Goal: Task Accomplishment & Management: Complete application form

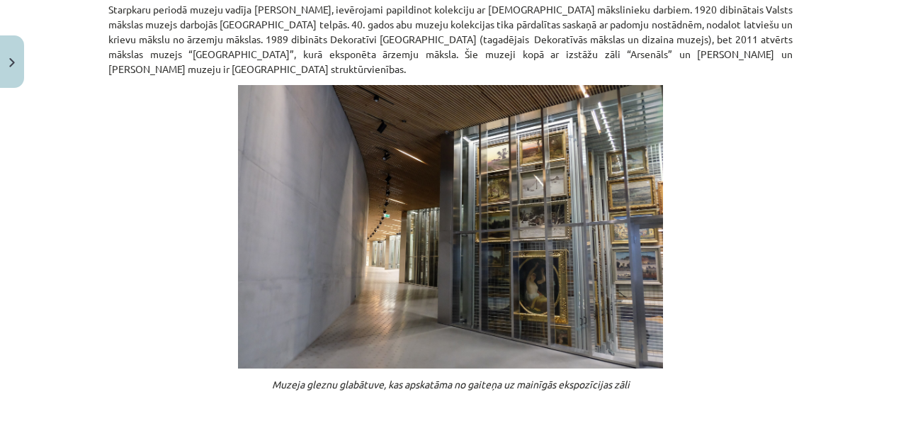
scroll to position [1196, 0]
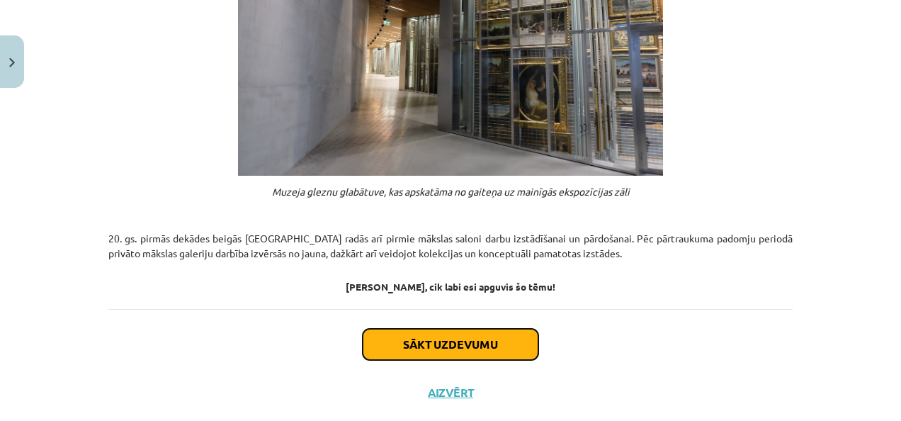
click at [457, 329] on button "Sākt uzdevumu" at bounding box center [451, 344] width 176 height 31
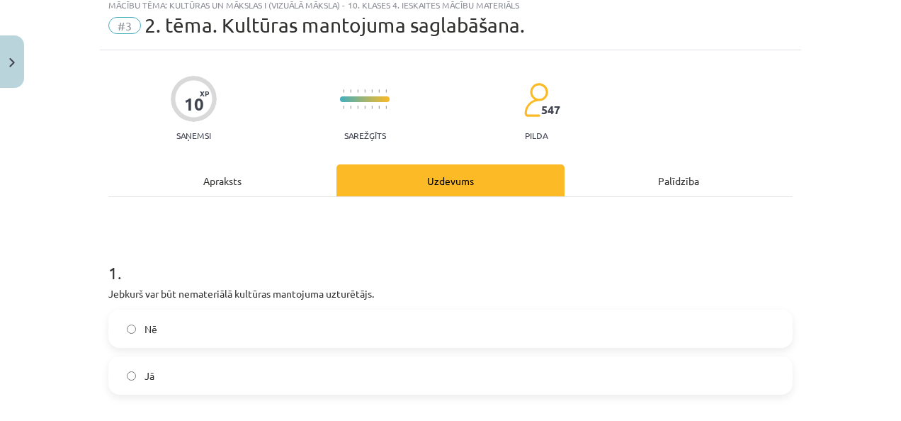
scroll to position [35, 0]
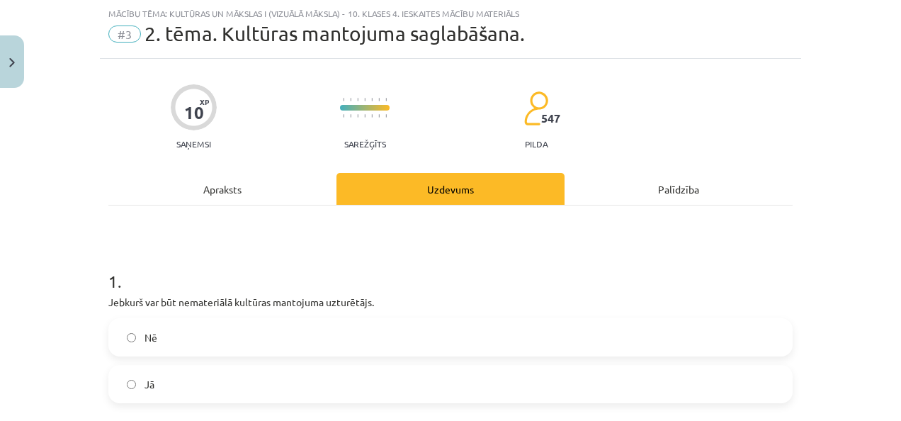
click at [265, 378] on label "Jā" at bounding box center [450, 383] width 681 height 35
click at [248, 343] on label "Nē" at bounding box center [450, 336] width 681 height 35
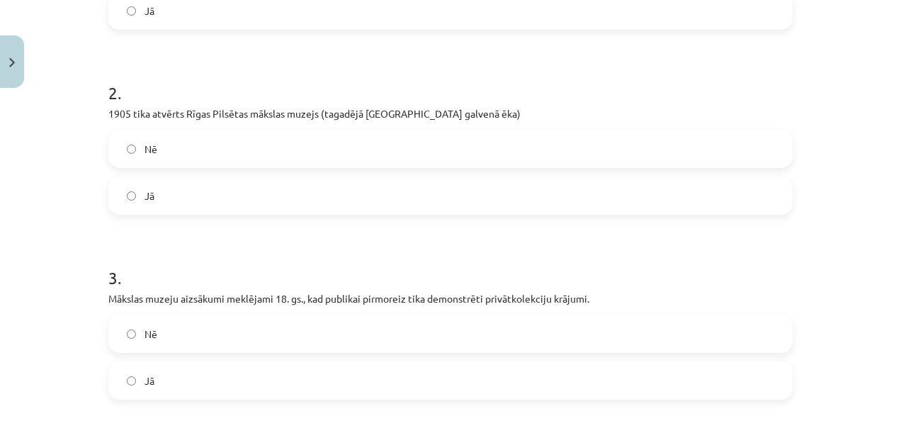
scroll to position [410, 0]
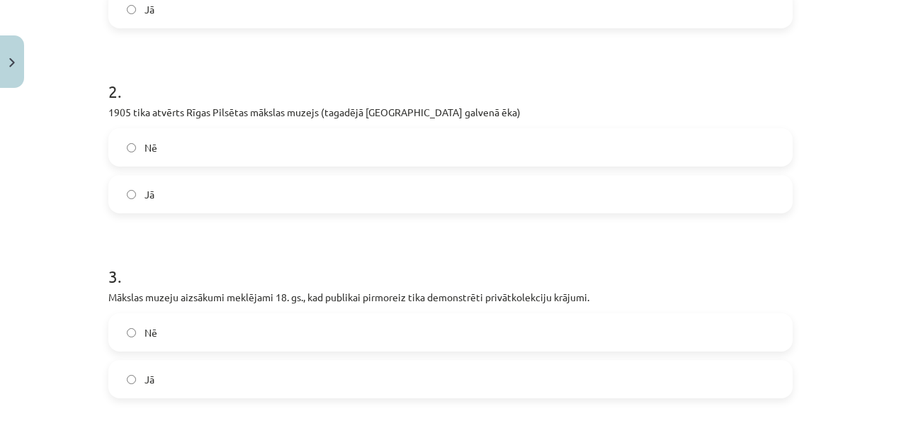
click at [163, 204] on label "Jā" at bounding box center [450, 193] width 681 height 35
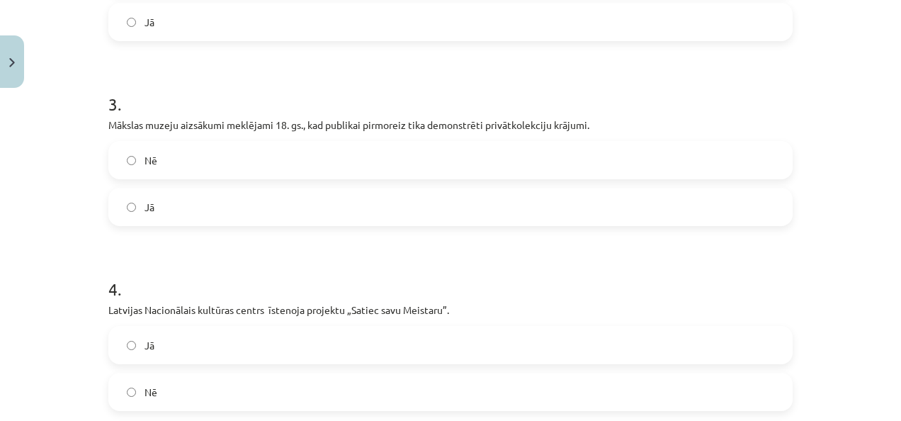
scroll to position [583, 0]
click at [154, 201] on label "Jā" at bounding box center [450, 205] width 681 height 35
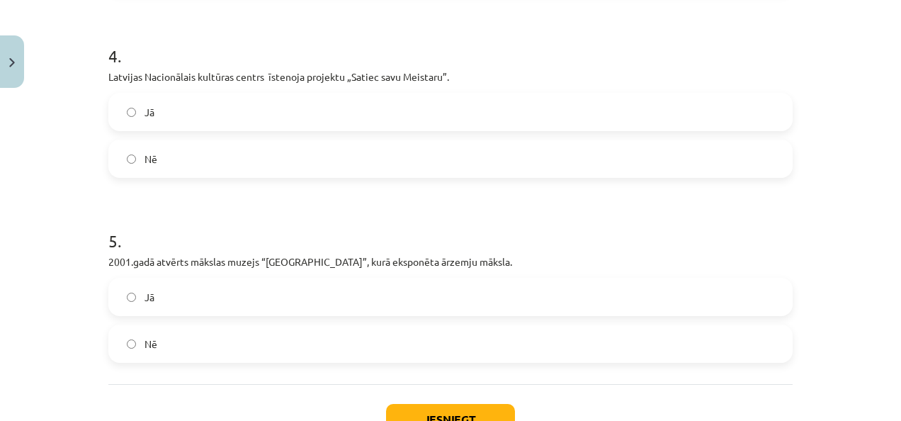
scroll to position [816, 0]
click at [161, 120] on label "Jā" at bounding box center [450, 110] width 681 height 35
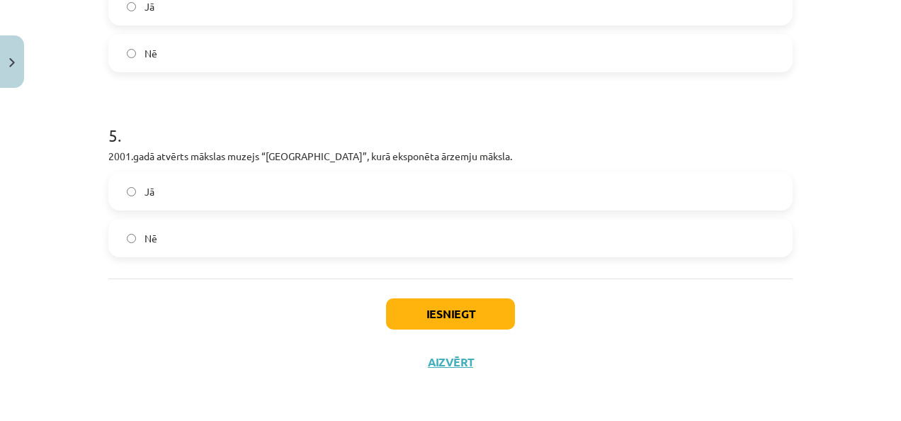
click at [159, 237] on label "Nē" at bounding box center [450, 237] width 681 height 35
click at [477, 304] on button "Iesniegt" at bounding box center [450, 313] width 129 height 31
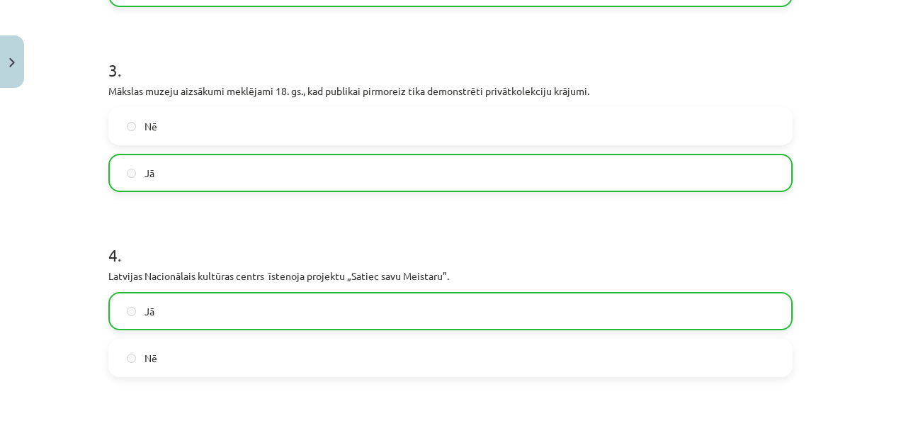
scroll to position [964, 0]
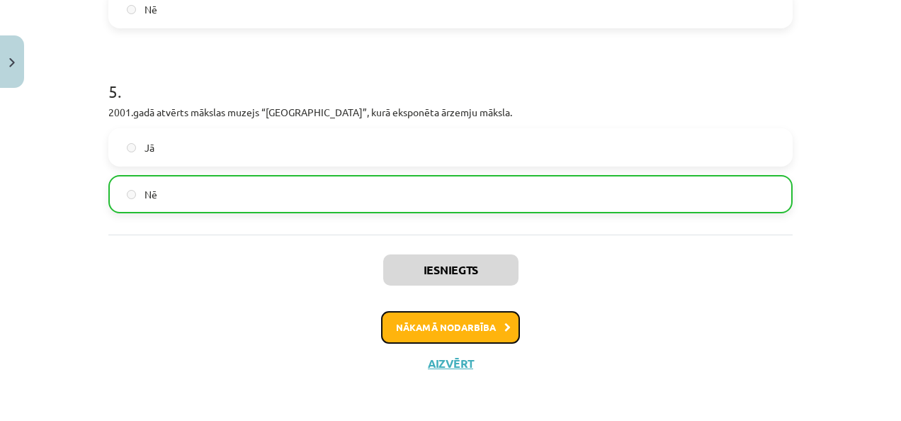
click at [425, 319] on button "Nākamā nodarbība" at bounding box center [450, 327] width 139 height 33
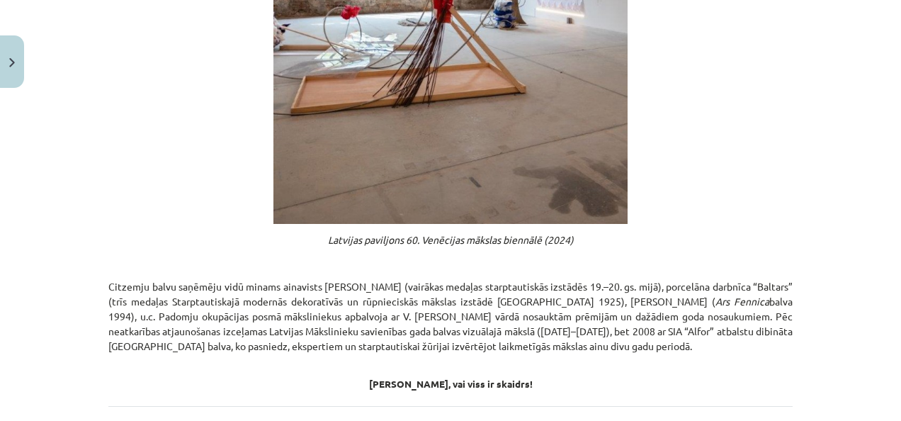
scroll to position [866, 0]
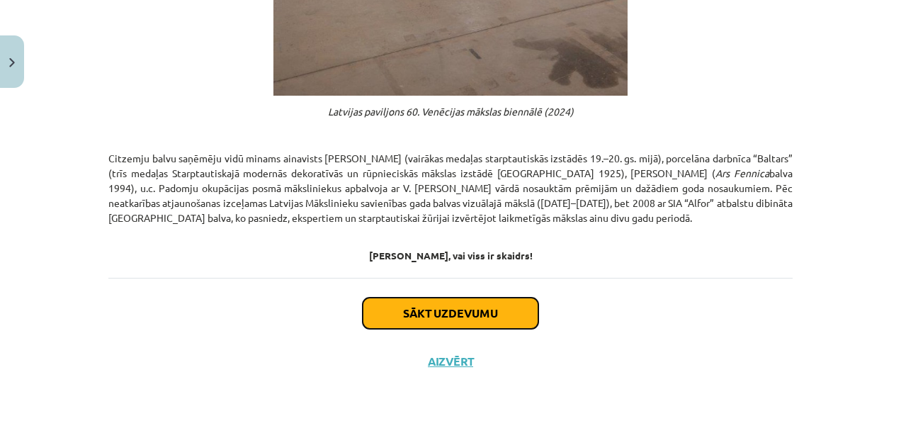
click at [477, 310] on button "Sākt uzdevumu" at bounding box center [451, 312] width 176 height 31
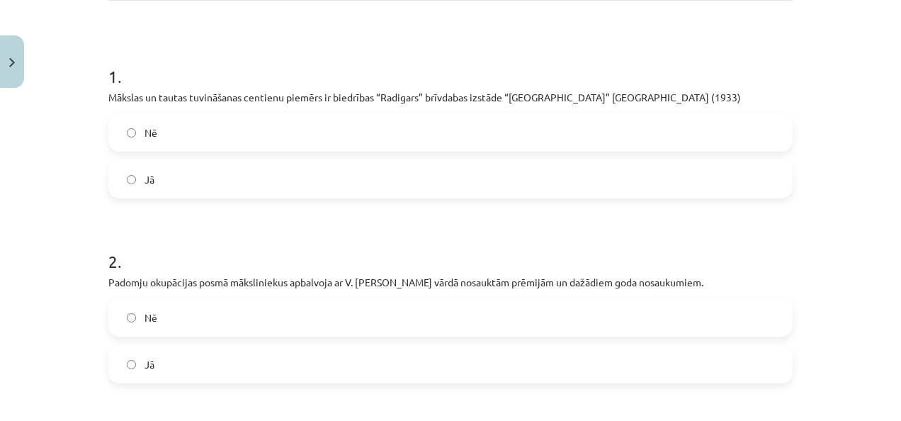
scroll to position [242, 0]
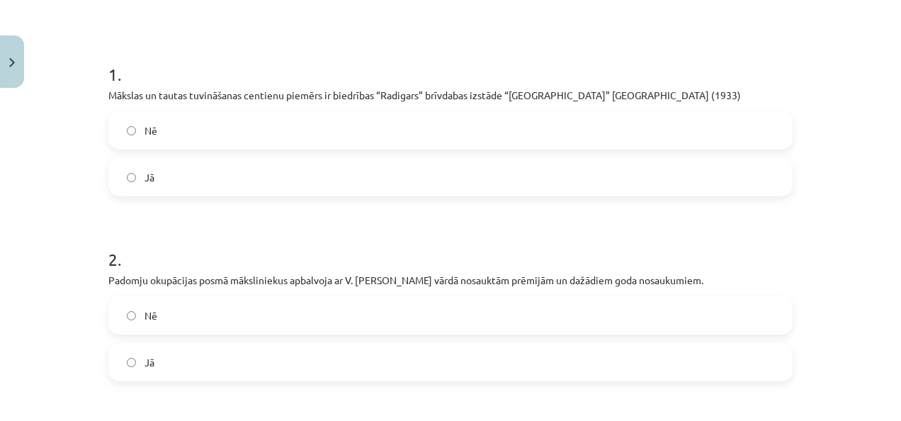
click at [125, 190] on label "Jā" at bounding box center [450, 176] width 681 height 35
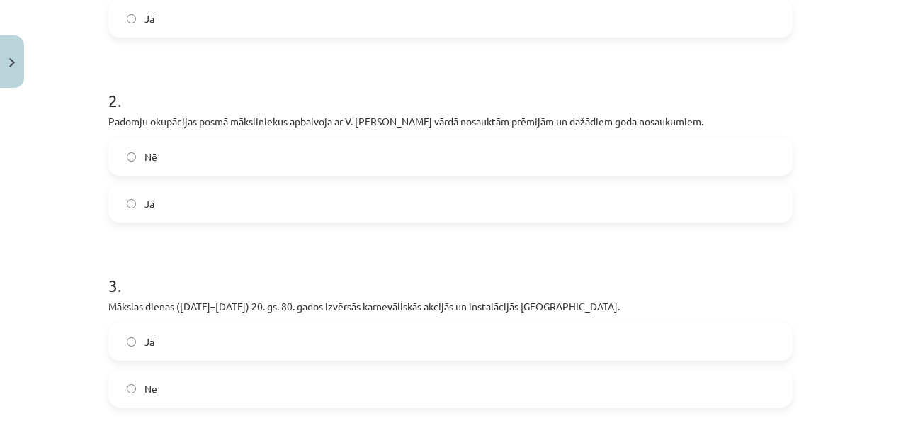
scroll to position [404, 0]
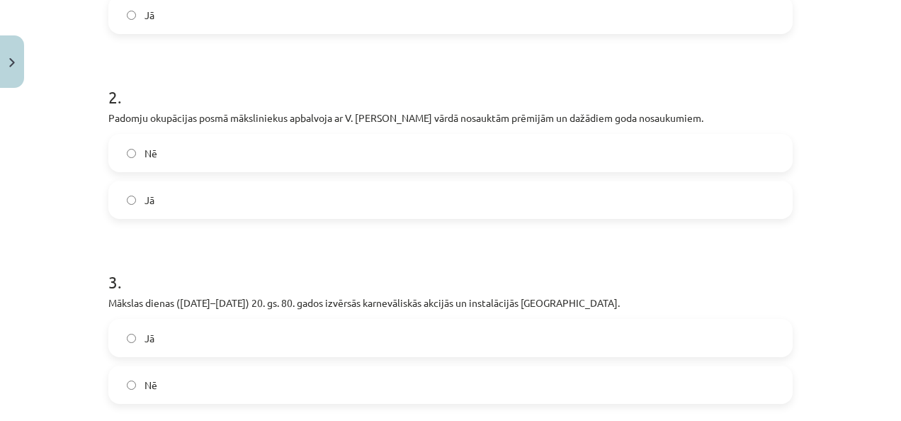
click at [142, 171] on label "Nē" at bounding box center [450, 152] width 681 height 35
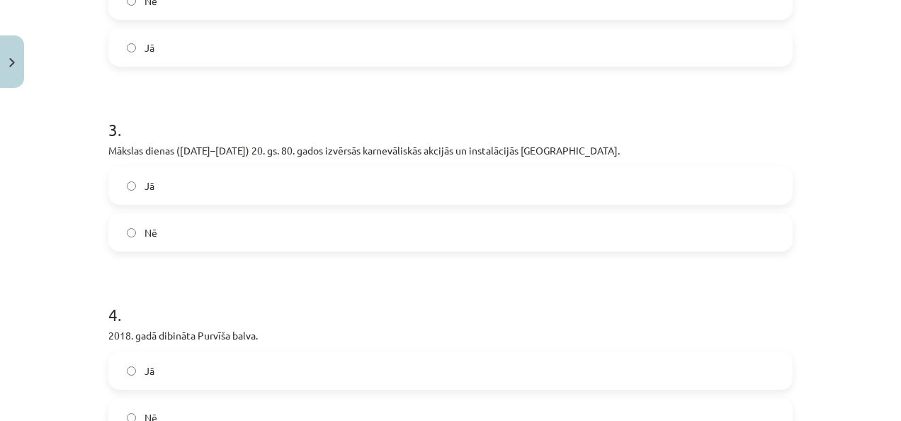
scroll to position [527, 0]
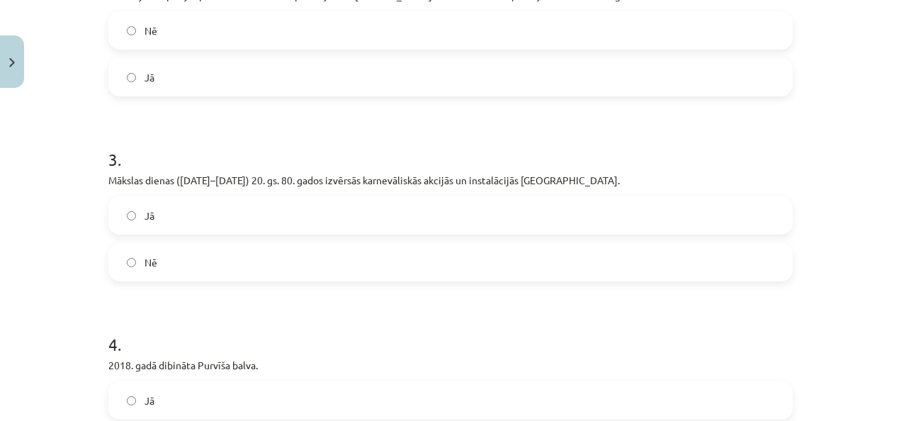
click at [166, 95] on label "Jā" at bounding box center [450, 76] width 681 height 35
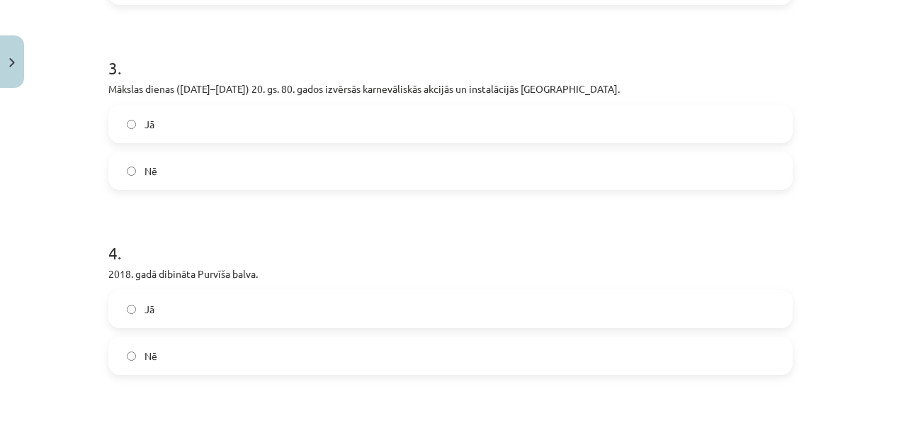
scroll to position [620, 0]
click at [191, 186] on label "Nē" at bounding box center [450, 168] width 681 height 35
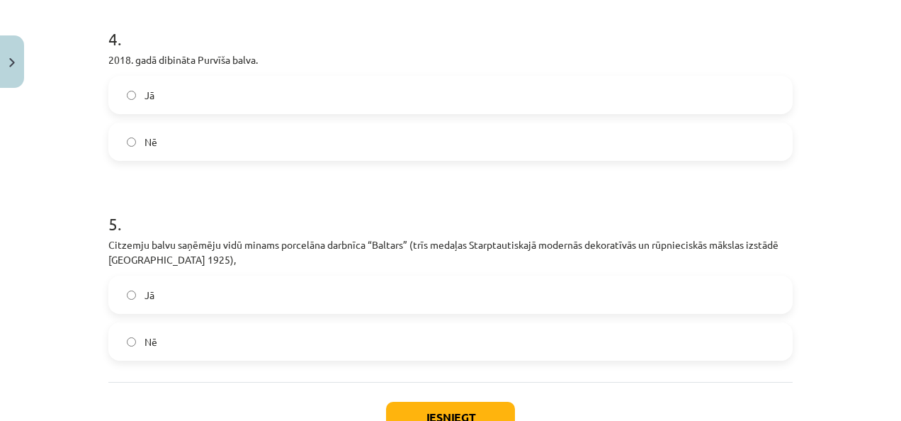
scroll to position [862, 0]
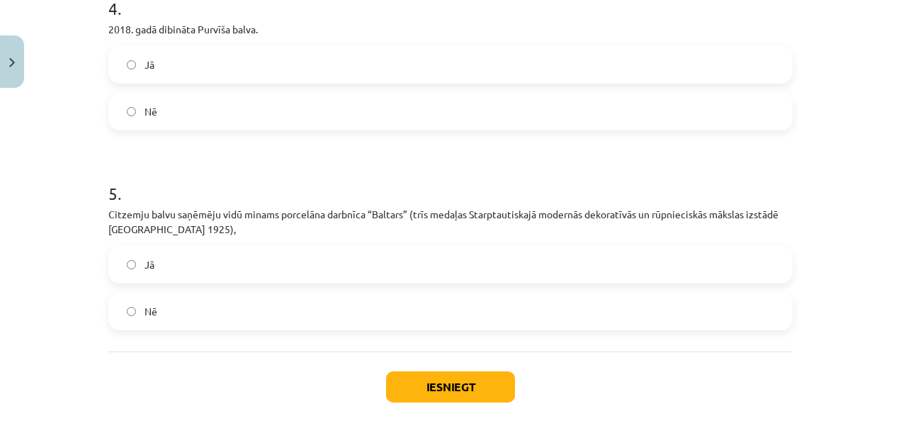
click at [197, 82] on label "Jā" at bounding box center [450, 64] width 681 height 35
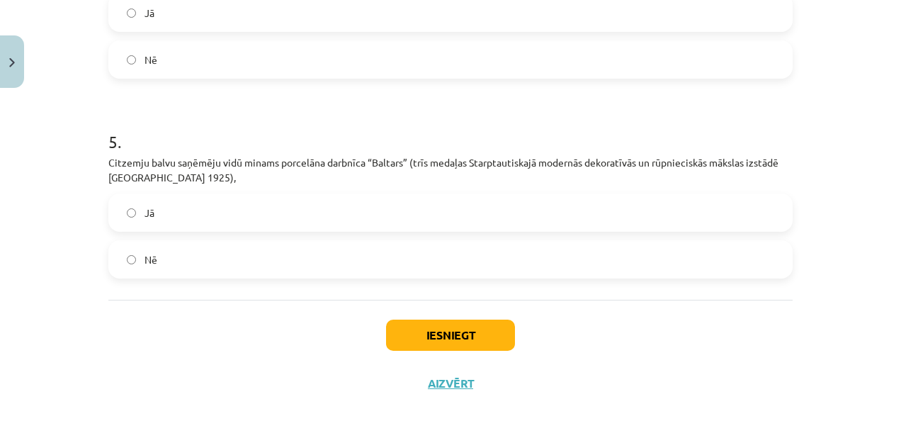
scroll to position [913, 0]
click at [153, 231] on label "Jā" at bounding box center [450, 212] width 681 height 35
click at [407, 351] on button "Iesniegt" at bounding box center [450, 335] width 129 height 31
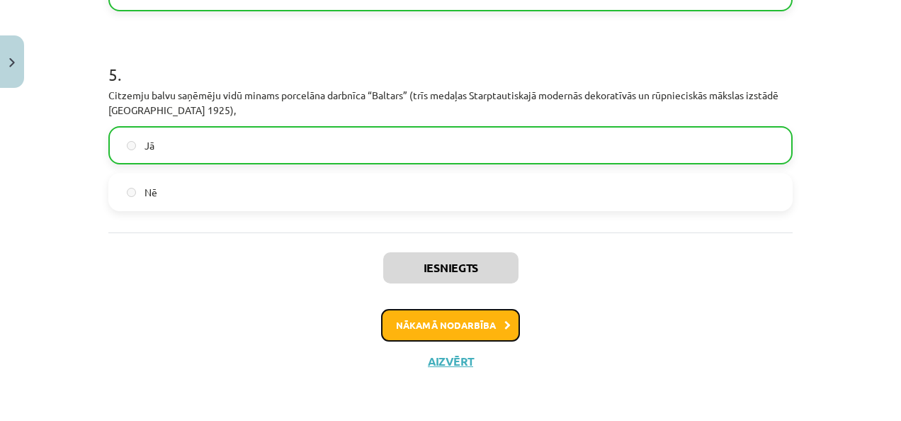
click at [409, 337] on button "Nākamā nodarbība" at bounding box center [450, 325] width 139 height 33
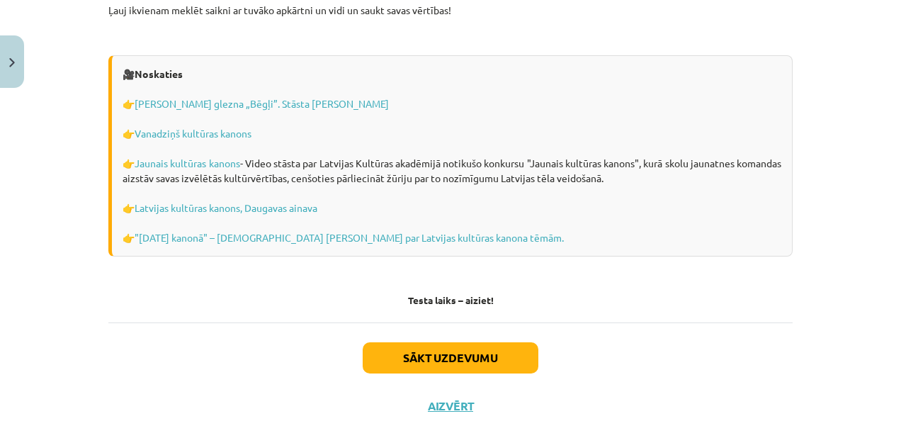
scroll to position [4132, 0]
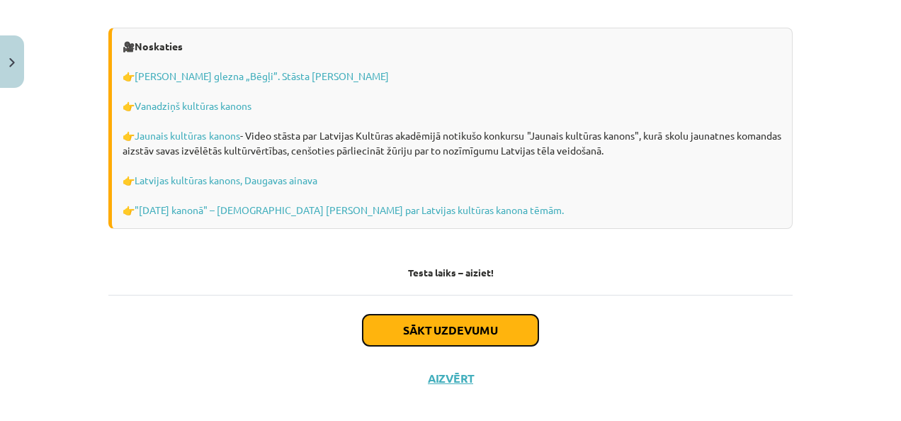
click at [431, 322] on button "Sākt uzdevumu" at bounding box center [451, 329] width 176 height 31
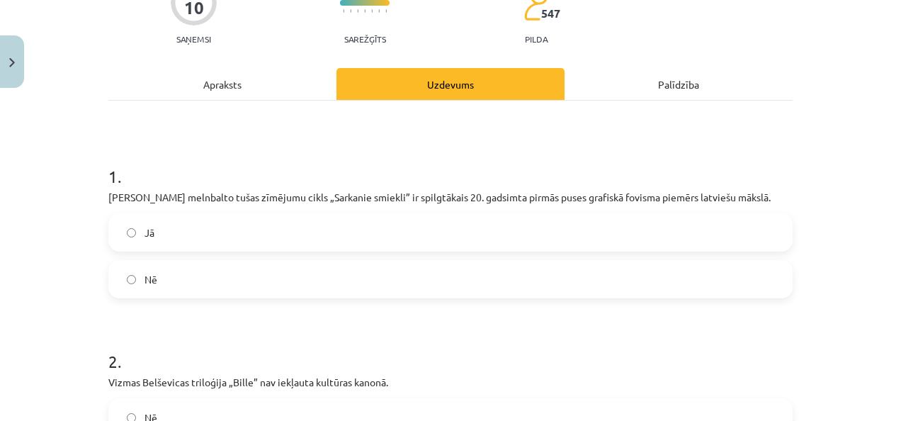
scroll to position [141, 0]
click at [273, 235] on label "Jā" at bounding box center [450, 231] width 681 height 35
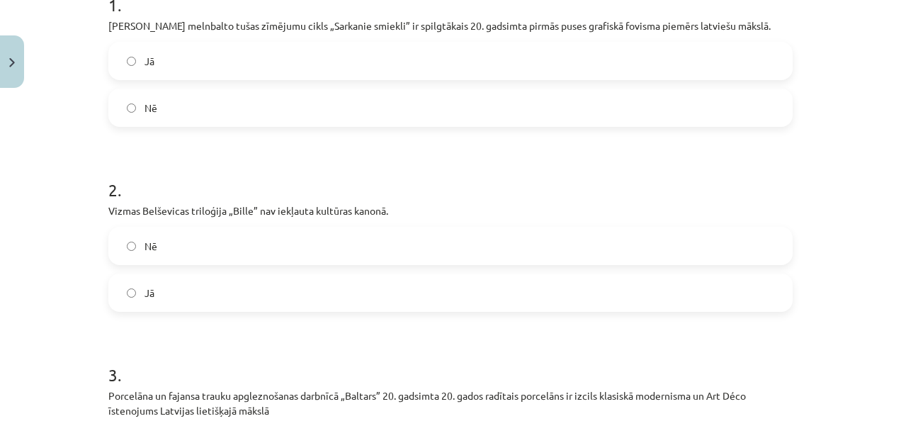
scroll to position [312, 0]
click at [204, 277] on label "Jā" at bounding box center [450, 291] width 681 height 35
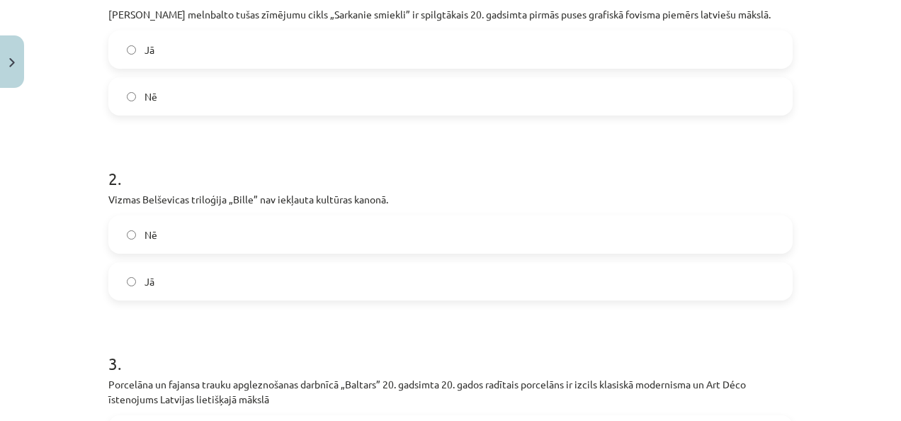
scroll to position [324, 0]
click at [211, 228] on label "Nē" at bounding box center [450, 233] width 681 height 35
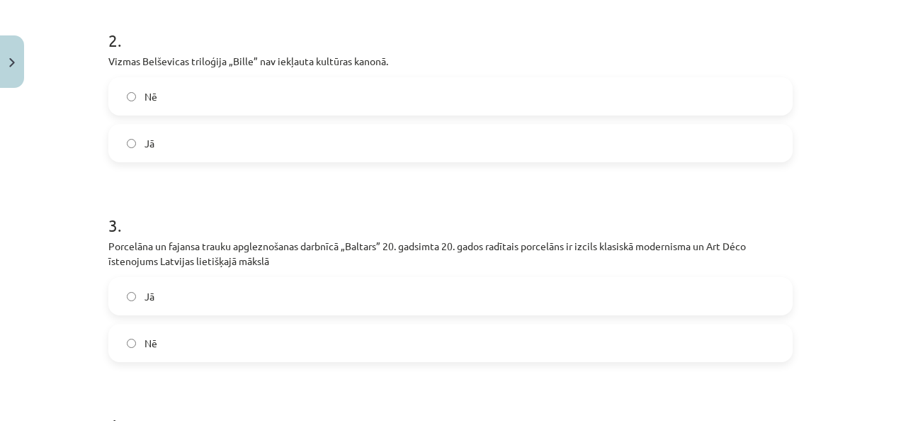
scroll to position [470, 0]
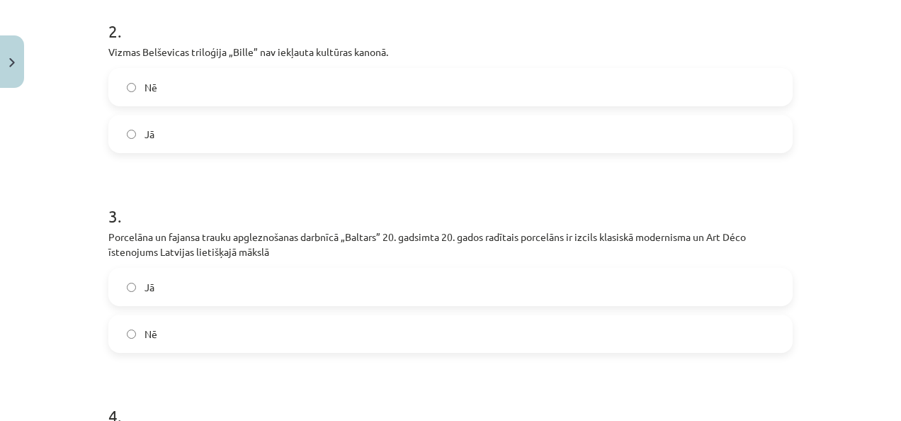
click at [187, 290] on label "Jā" at bounding box center [450, 286] width 681 height 35
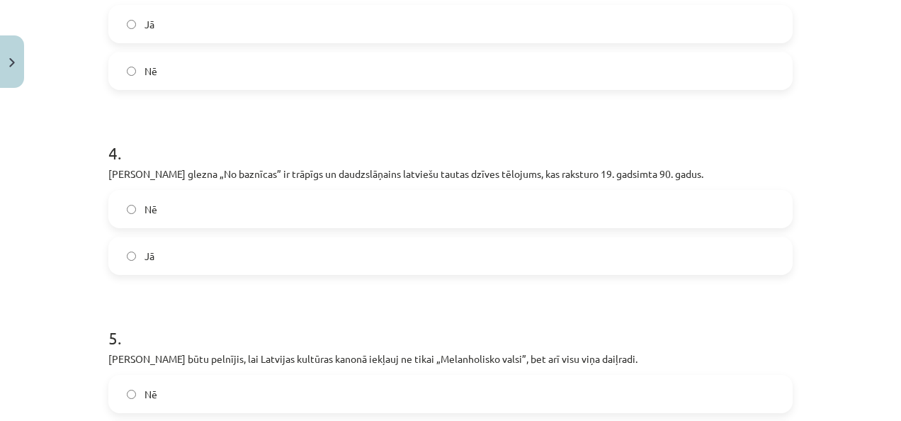
scroll to position [734, 0]
click at [188, 256] on label "Jā" at bounding box center [450, 254] width 681 height 35
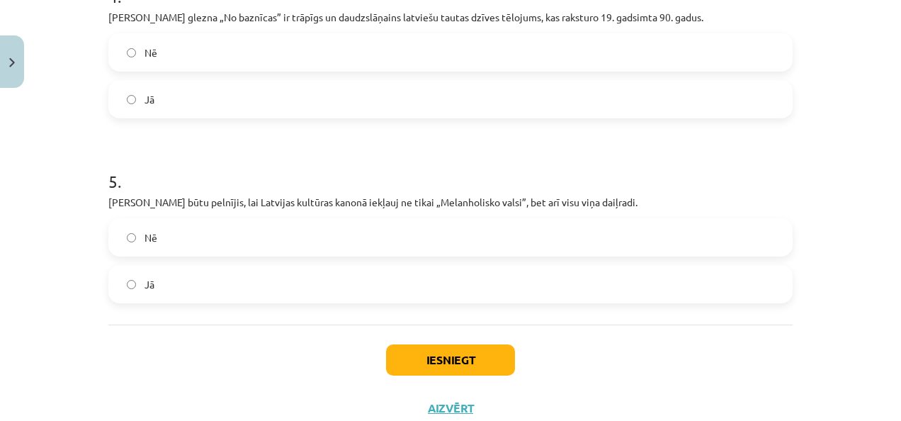
scroll to position [890, 0]
click at [177, 285] on label "Jā" at bounding box center [450, 283] width 681 height 35
click at [408, 353] on button "Iesniegt" at bounding box center [450, 358] width 129 height 31
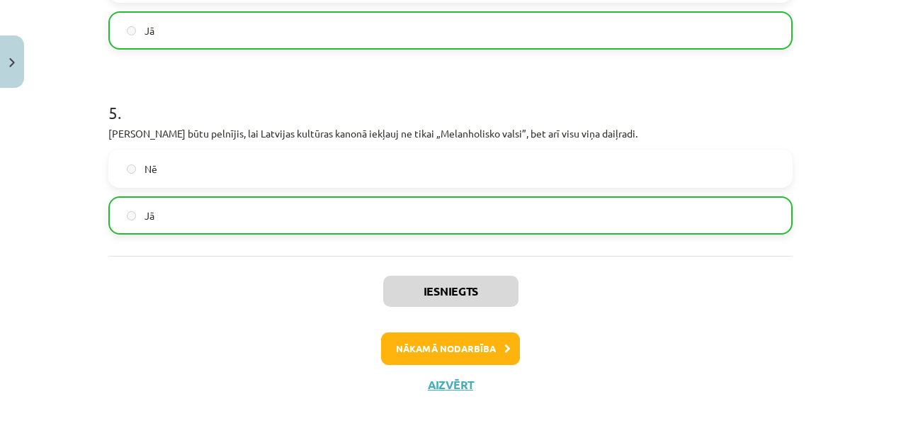
scroll to position [980, 0]
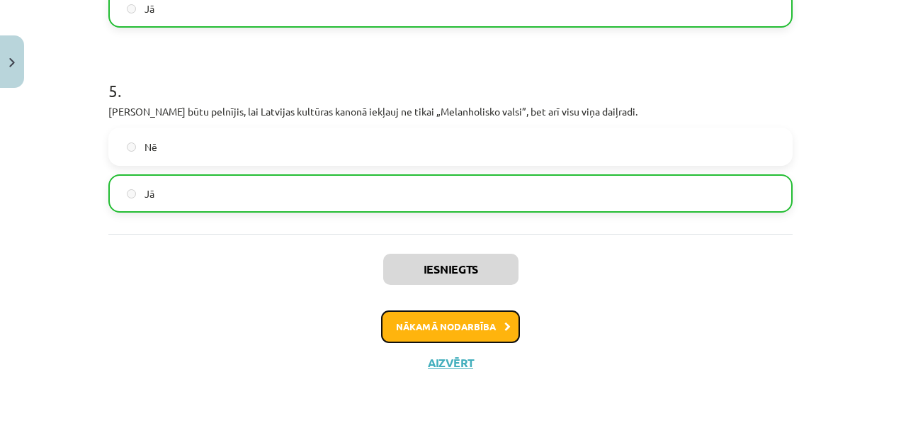
click at [445, 331] on button "Nākamā nodarbība" at bounding box center [450, 326] width 139 height 33
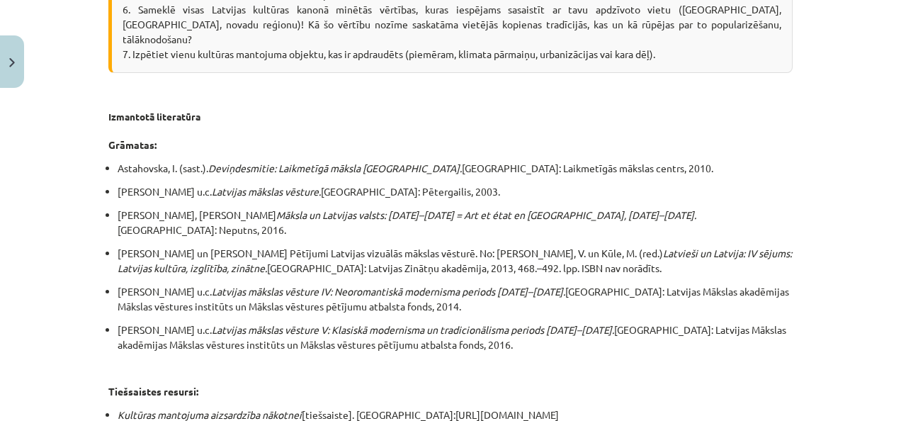
scroll to position [2774, 0]
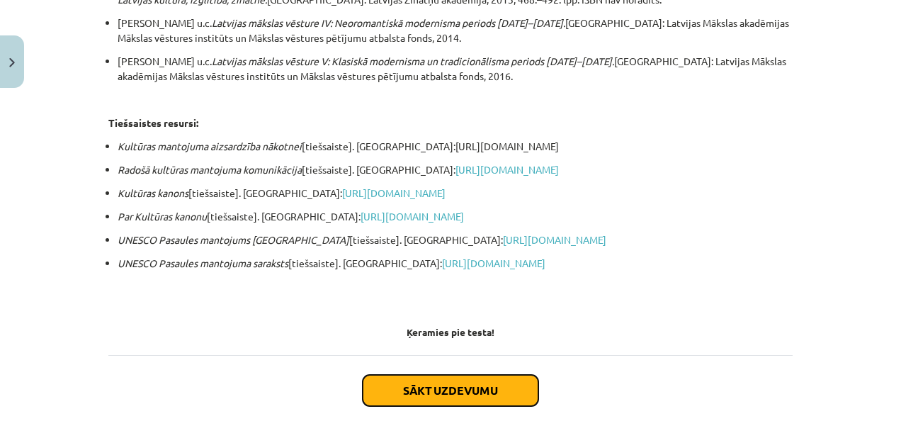
click at [418, 375] on button "Sākt uzdevumu" at bounding box center [451, 390] width 176 height 31
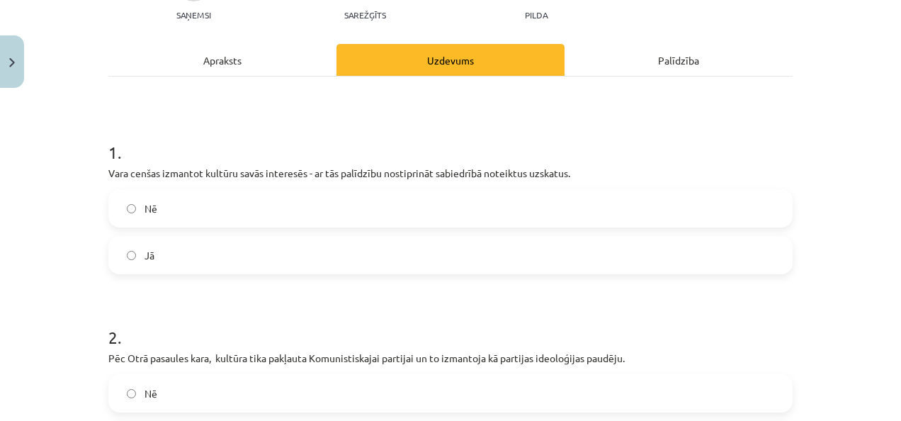
scroll to position [168, 0]
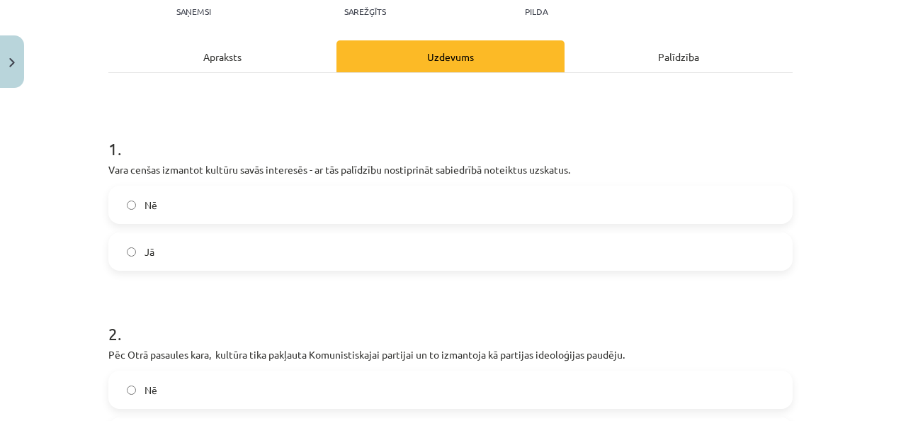
click at [176, 259] on label "Jā" at bounding box center [450, 251] width 681 height 35
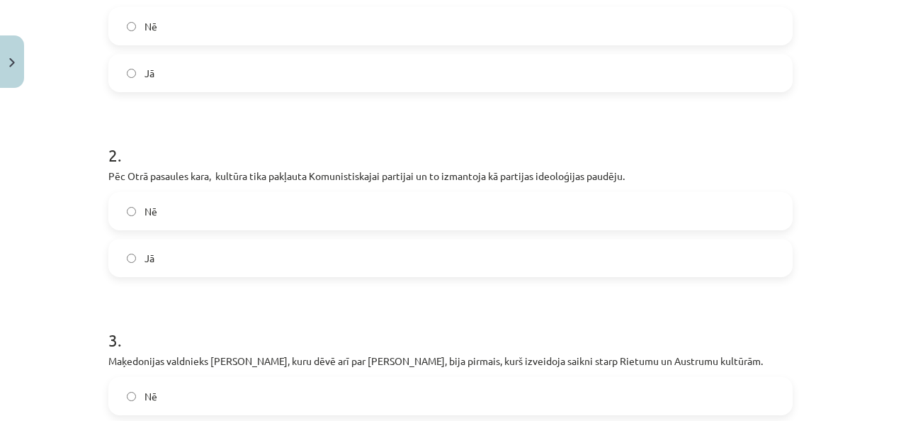
scroll to position [347, 0]
click at [158, 251] on label "Jā" at bounding box center [450, 256] width 681 height 35
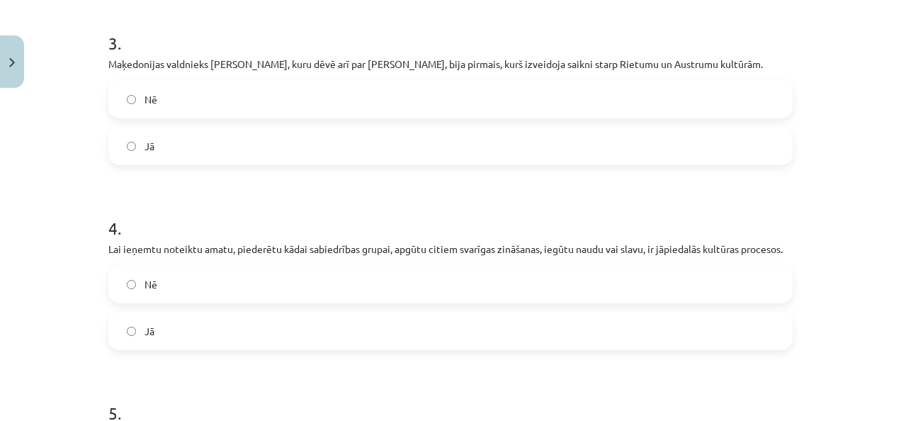
scroll to position [640, 0]
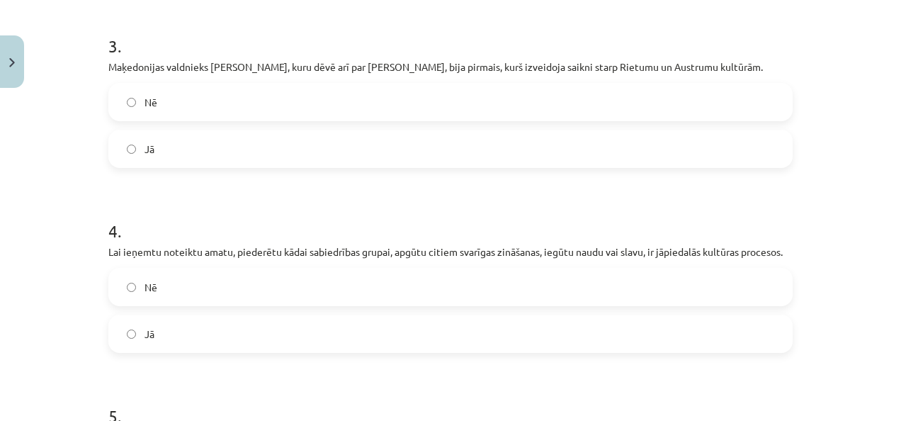
click at [178, 104] on label "Nē" at bounding box center [450, 101] width 681 height 35
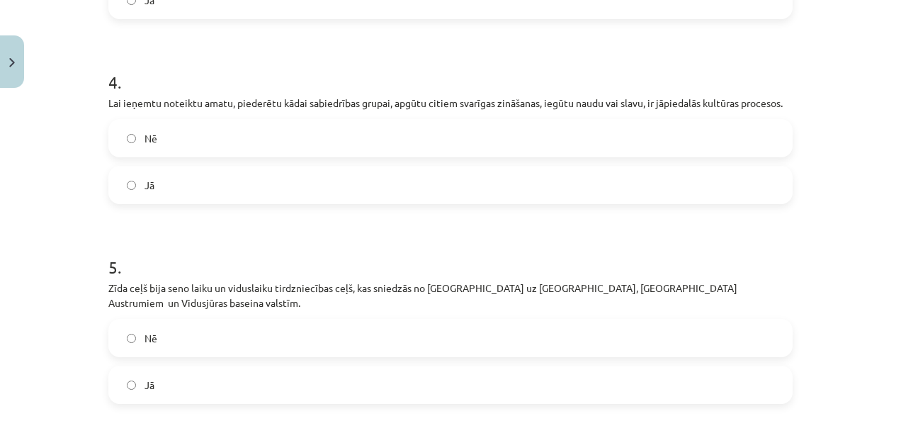
scroll to position [789, 0]
click at [186, 130] on label "Nē" at bounding box center [450, 137] width 681 height 35
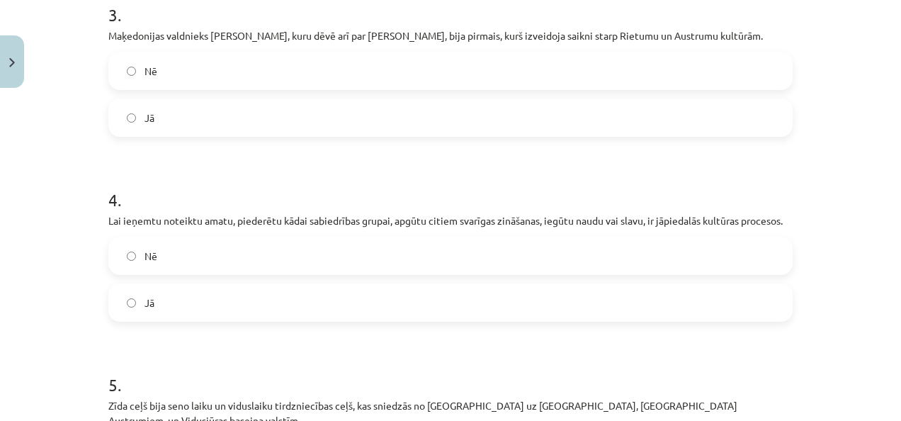
scroll to position [680, 0]
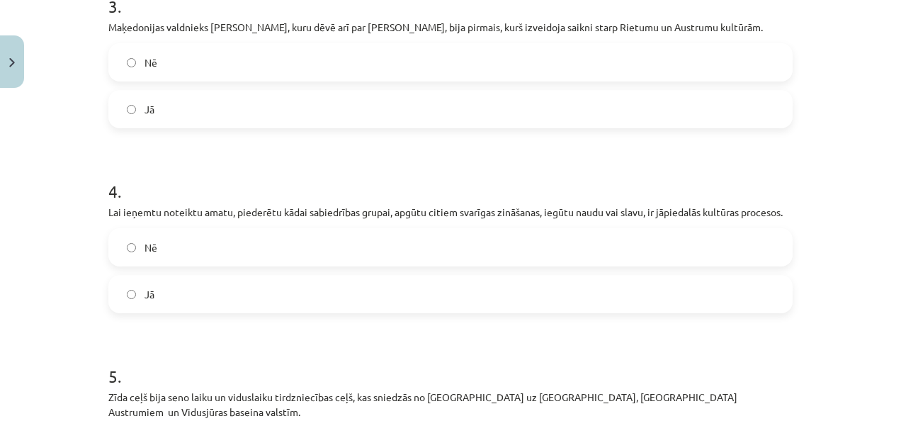
click at [152, 120] on label "Jā" at bounding box center [450, 108] width 681 height 35
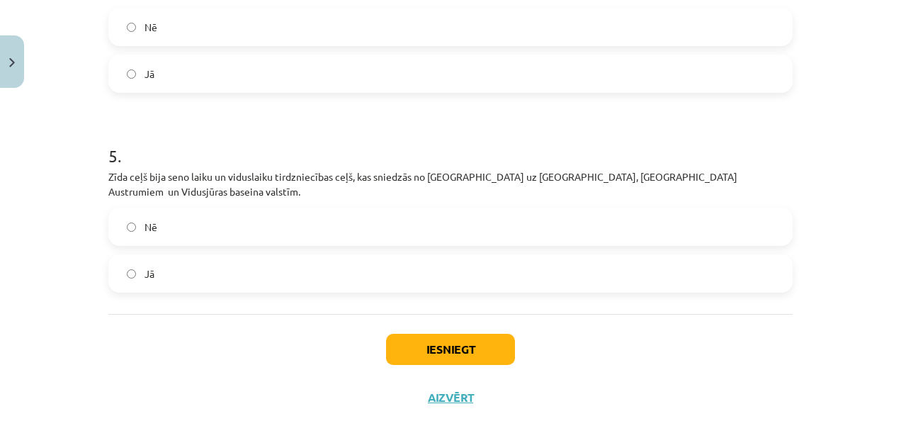
scroll to position [921, 0]
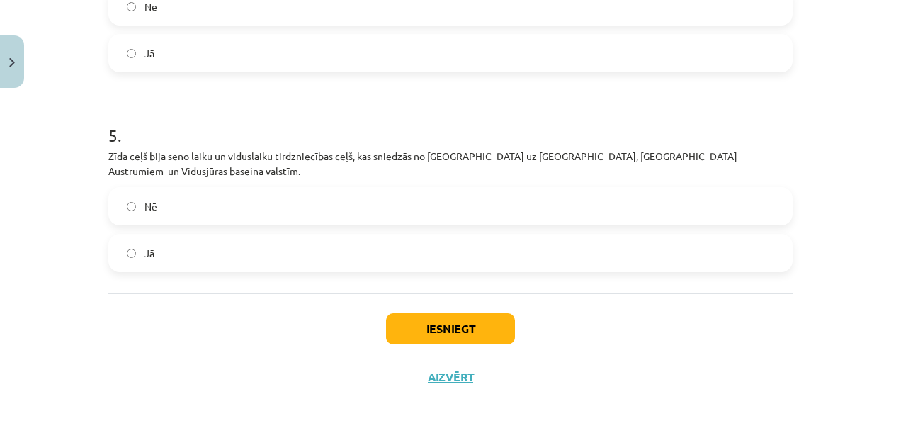
click at [167, 235] on label "Jā" at bounding box center [450, 252] width 681 height 35
click at [438, 325] on button "Iesniegt" at bounding box center [450, 328] width 129 height 31
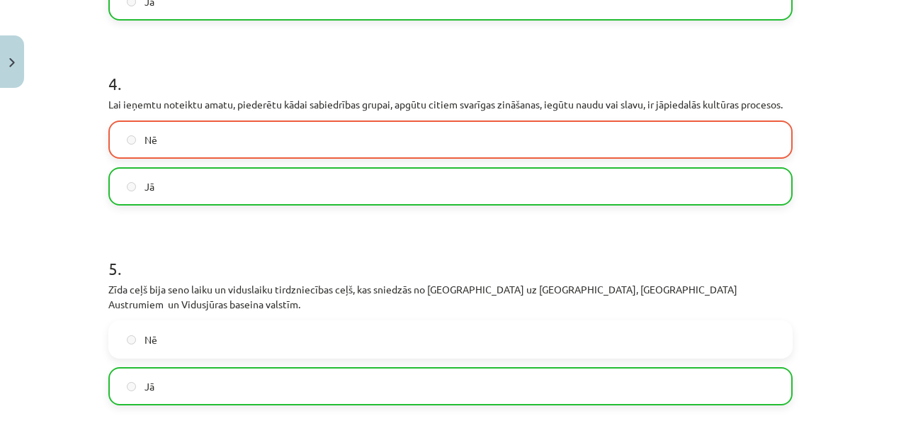
scroll to position [964, 0]
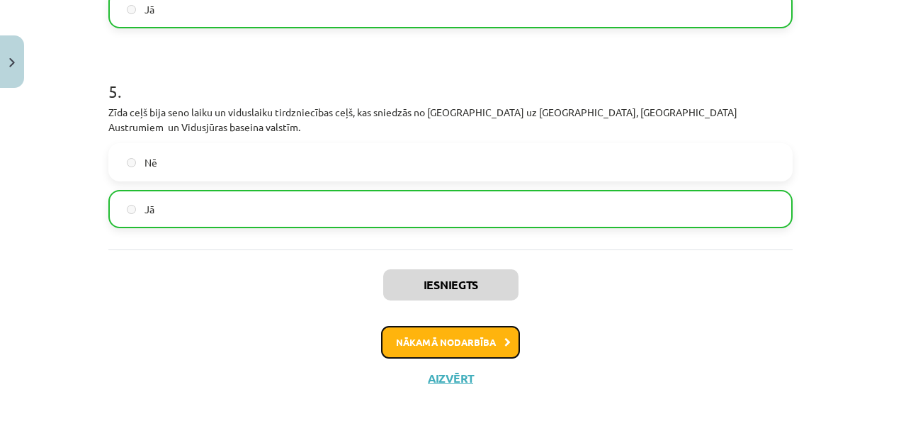
click at [404, 326] on button "Nākamā nodarbība" at bounding box center [450, 342] width 139 height 33
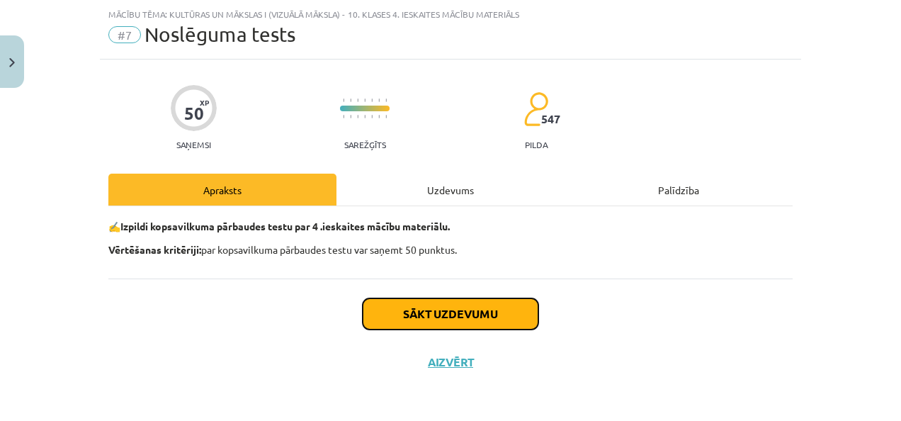
click at [448, 313] on button "Sākt uzdevumu" at bounding box center [451, 313] width 176 height 31
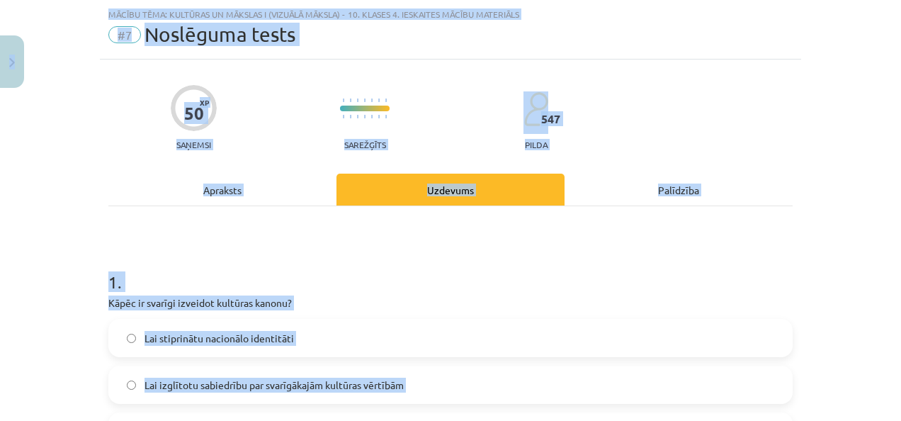
copy div "0 Dāvanas 764 mP 1051 xp Dēlija Lavrova Sākums Aktuāli Kā mācīties eSKOLĀ Konta…"
click at [232, 267] on h1 "1 ." at bounding box center [450, 269] width 684 height 44
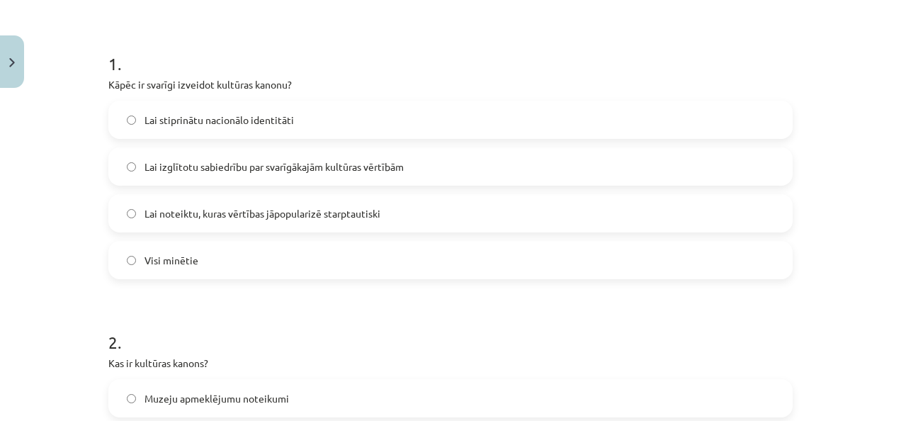
click at [232, 267] on label "Visi minētie" at bounding box center [450, 259] width 681 height 35
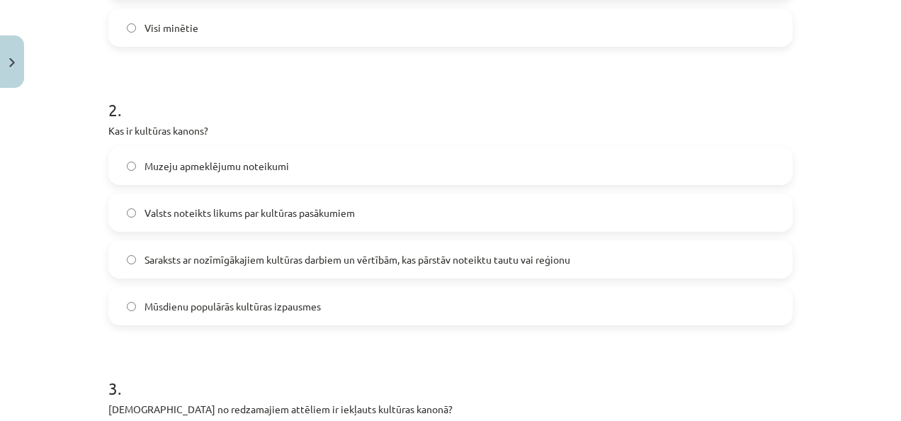
scroll to position [492, 0]
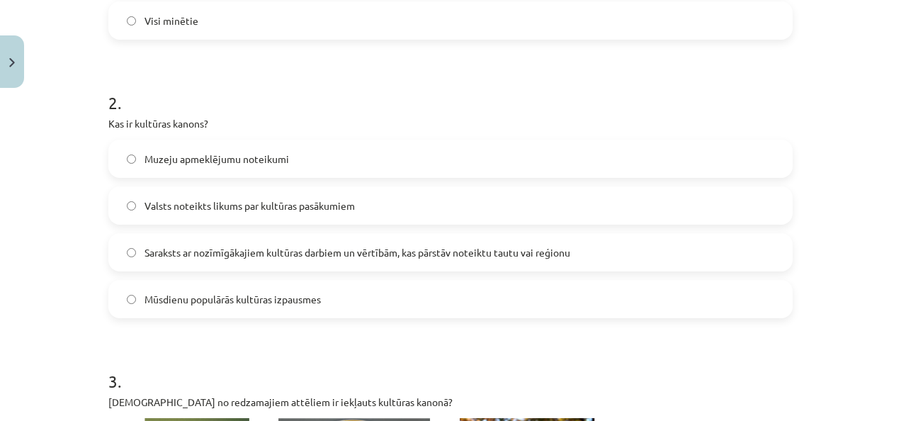
click at [211, 251] on span "Saraksts ar nozīmīgākajiem kultūras darbiem un vērtībām, kas pārstāv noteiktu t…" at bounding box center [357, 252] width 426 height 15
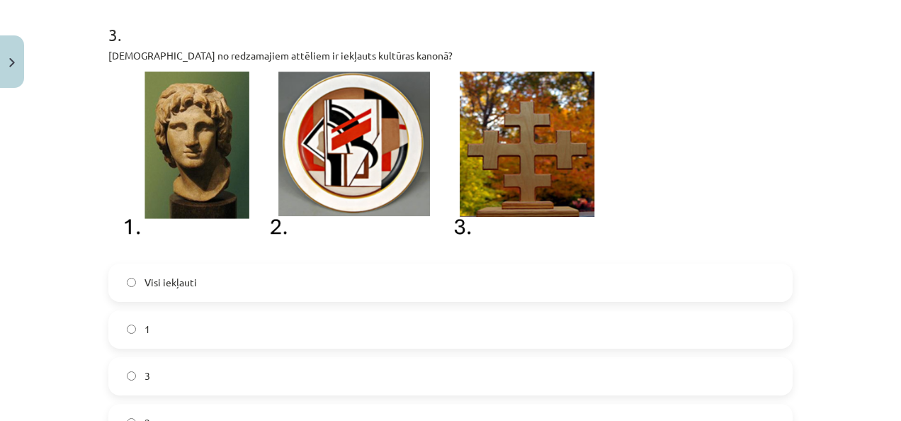
scroll to position [841, 0]
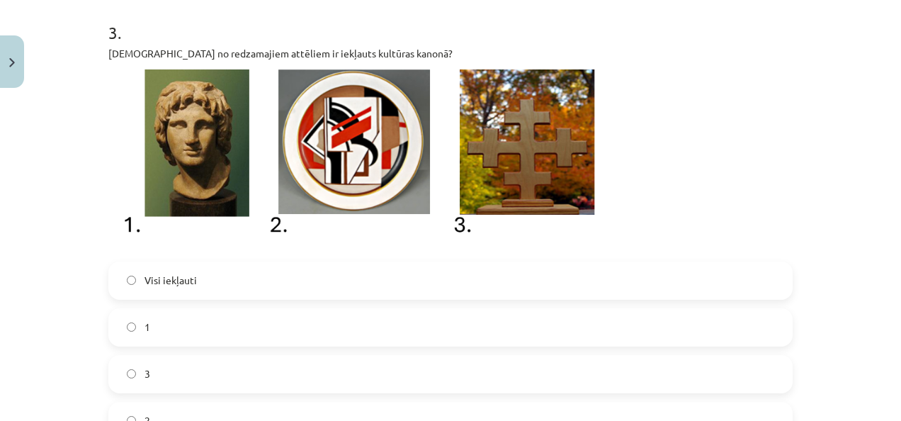
click at [157, 282] on span "Visi iekļauti" at bounding box center [170, 280] width 52 height 15
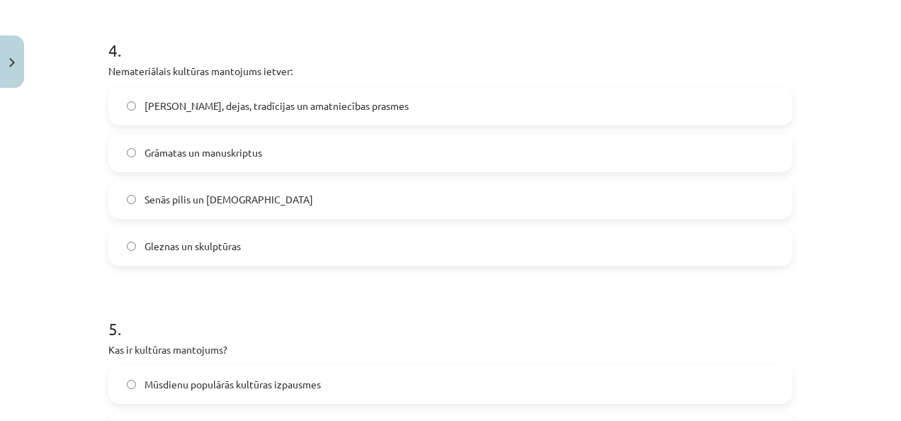
scroll to position [1299, 0]
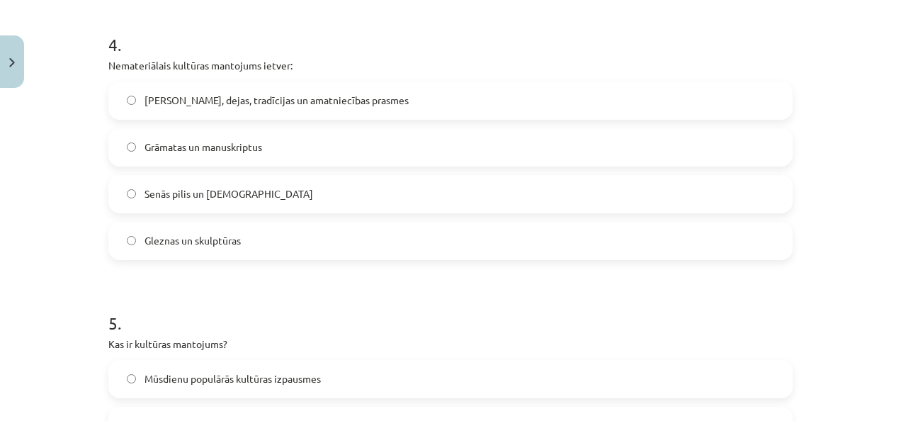
click at [270, 107] on label "Dziesmas, dejas, tradīcijas un amatniecības prasmes" at bounding box center [450, 100] width 681 height 35
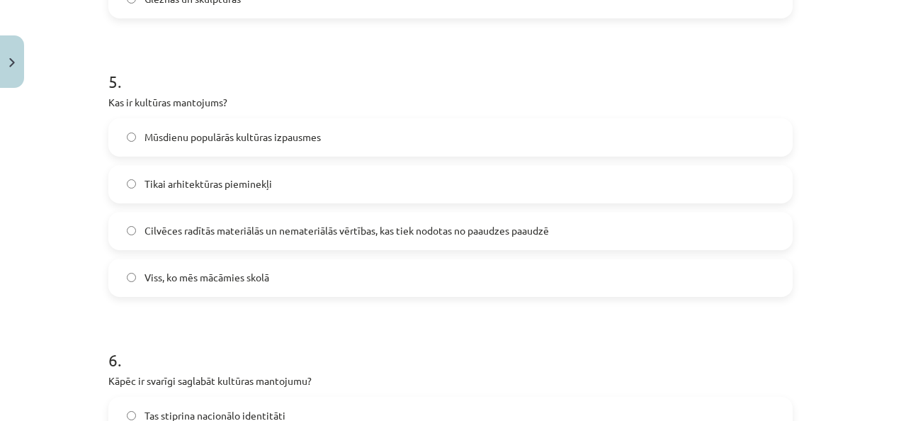
scroll to position [1634, 0]
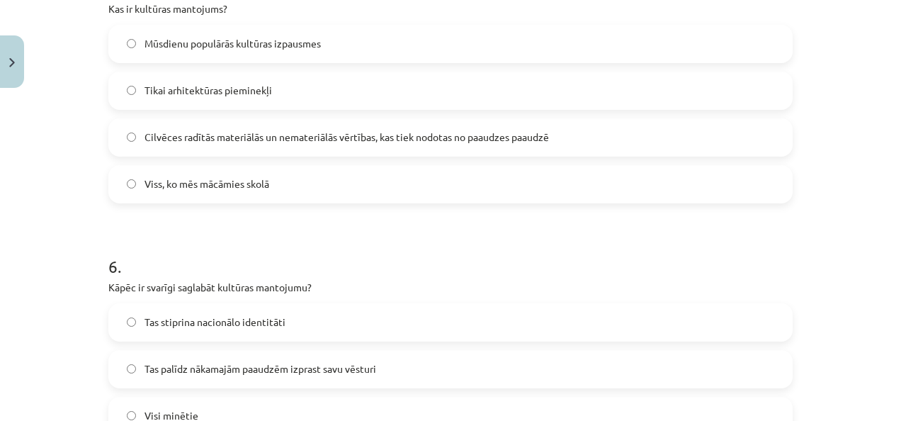
click at [222, 135] on span "Cilvēces radītās materiālās un nemateriālās vērtības, kas tiek nodotas no paaud…" at bounding box center [346, 137] width 404 height 15
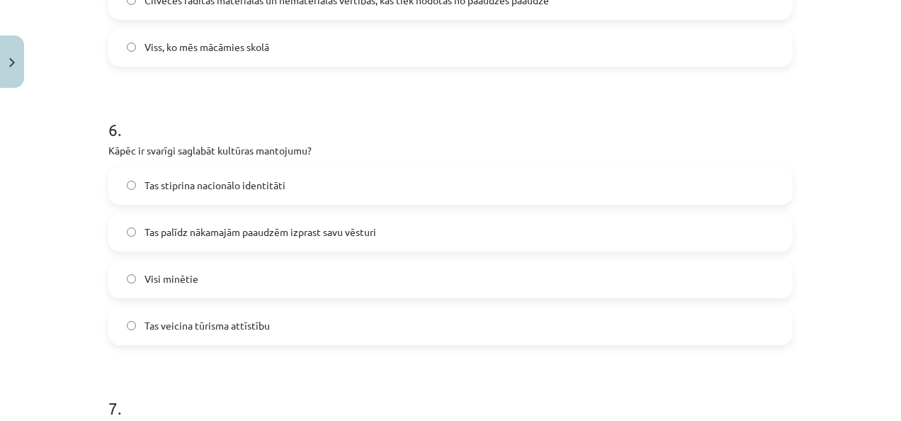
scroll to position [1799, 0]
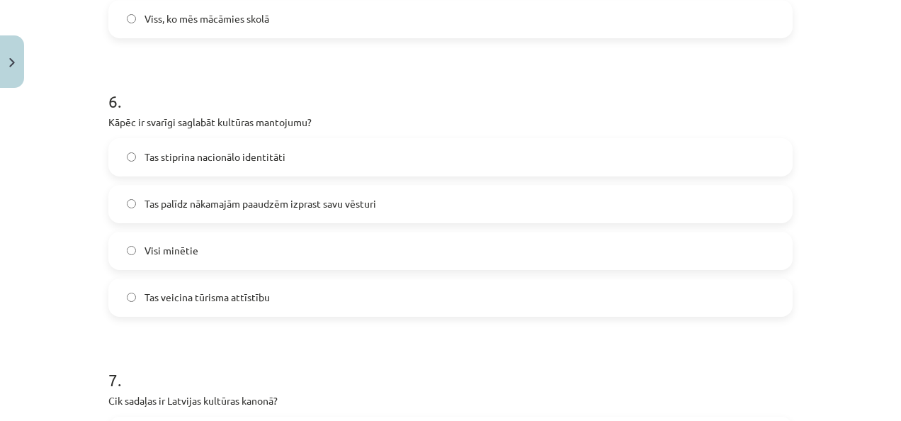
click at [195, 248] on label "Visi minētie" at bounding box center [450, 250] width 681 height 35
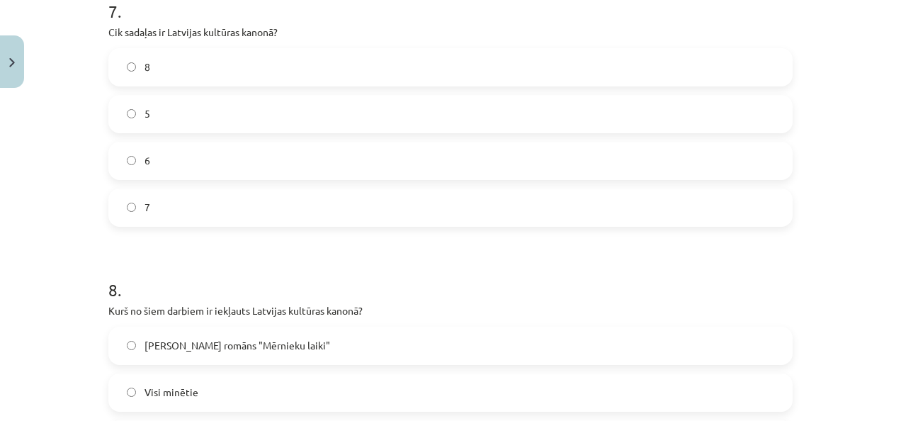
scroll to position [2168, 0]
click at [227, 161] on label "6" at bounding box center [450, 159] width 681 height 35
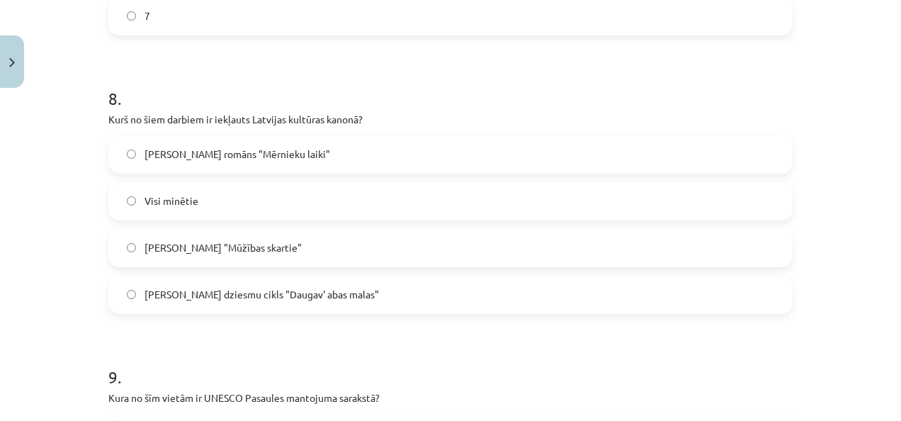
scroll to position [2360, 0]
click at [211, 197] on label "Visi minētie" at bounding box center [450, 198] width 681 height 35
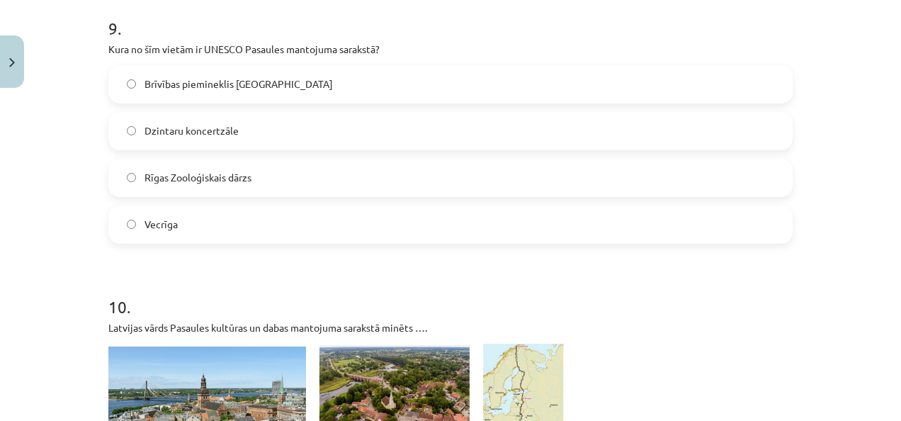
scroll to position [2709, 0]
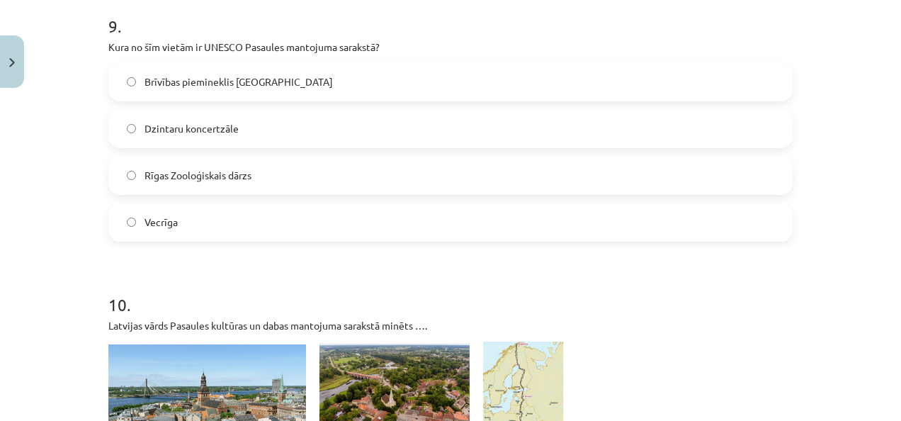
click at [159, 234] on label "Vecrīga" at bounding box center [450, 222] width 681 height 35
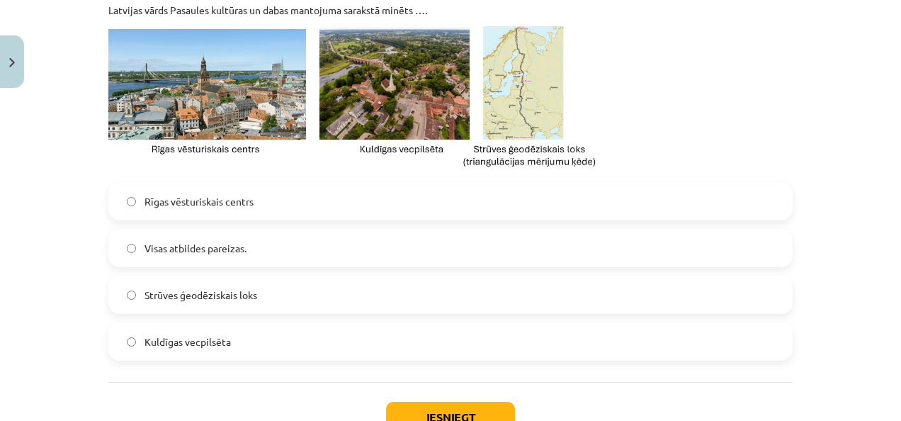
scroll to position [3025, 0]
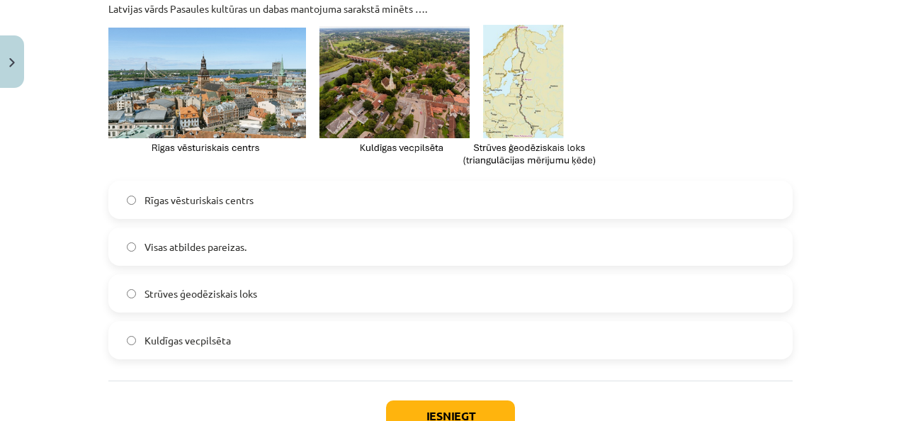
click at [273, 249] on label "Visas atbildes pareizas." at bounding box center [450, 246] width 681 height 35
click at [428, 411] on button "Iesniegt" at bounding box center [450, 415] width 129 height 31
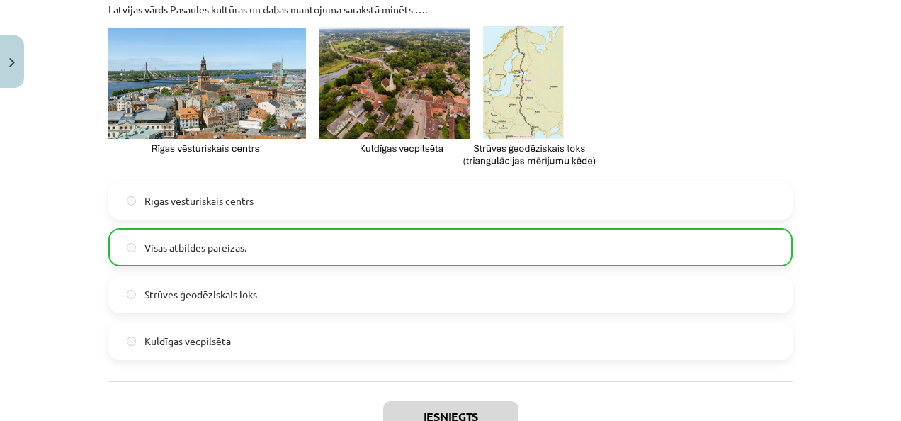
scroll to position [3171, 0]
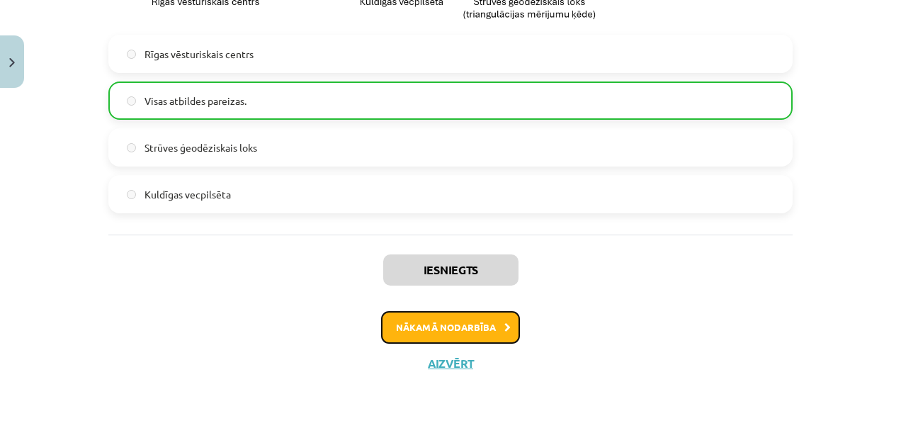
click at [417, 326] on button "Nākamā nodarbība" at bounding box center [450, 327] width 139 height 33
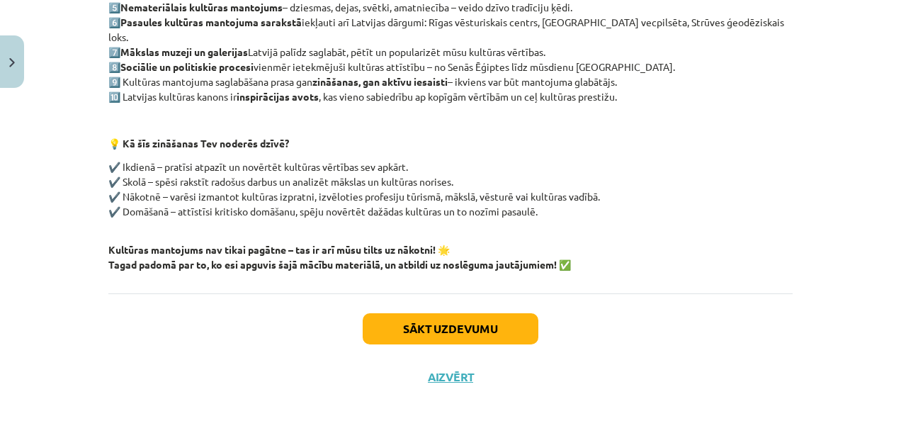
scroll to position [359, 0]
click at [436, 316] on button "Sākt uzdevumu" at bounding box center [451, 329] width 176 height 31
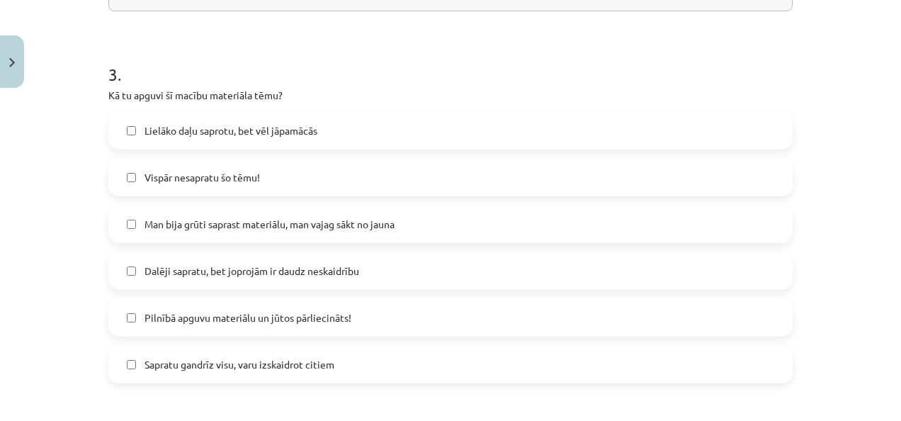
scroll to position [522, 0]
click at [224, 134] on span "Lielāko daļu saprotu, bet vēl jāpamācās" at bounding box center [230, 132] width 173 height 15
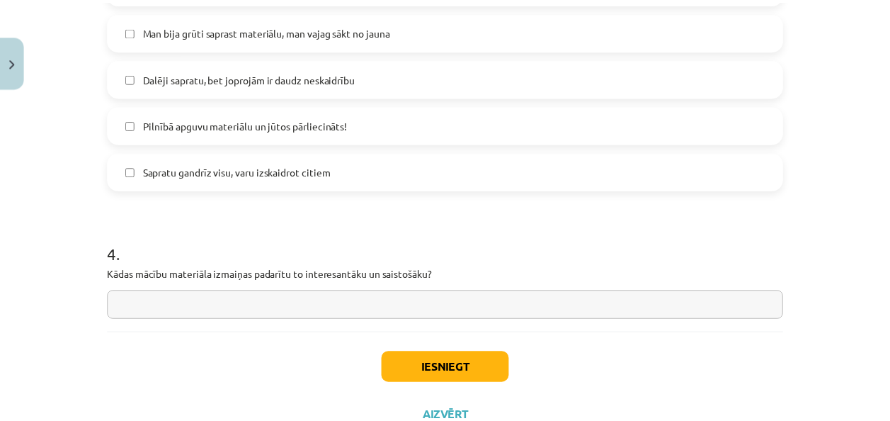
scroll to position [717, 0]
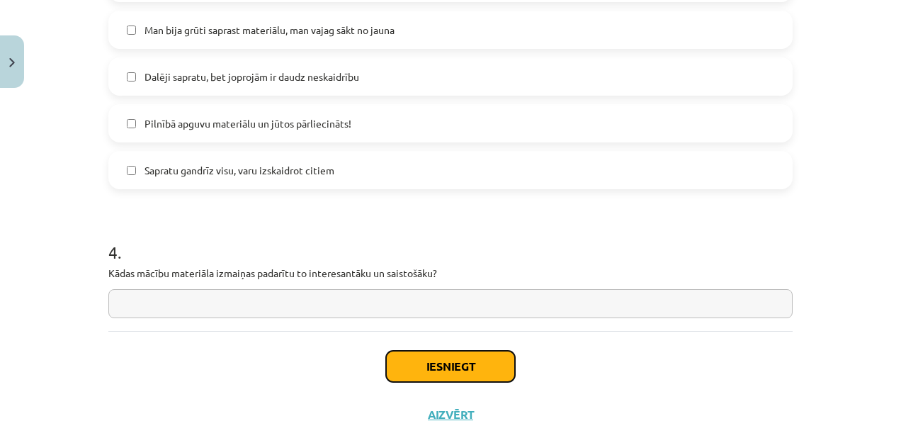
click at [439, 351] on button "Iesniegt" at bounding box center [450, 366] width 129 height 31
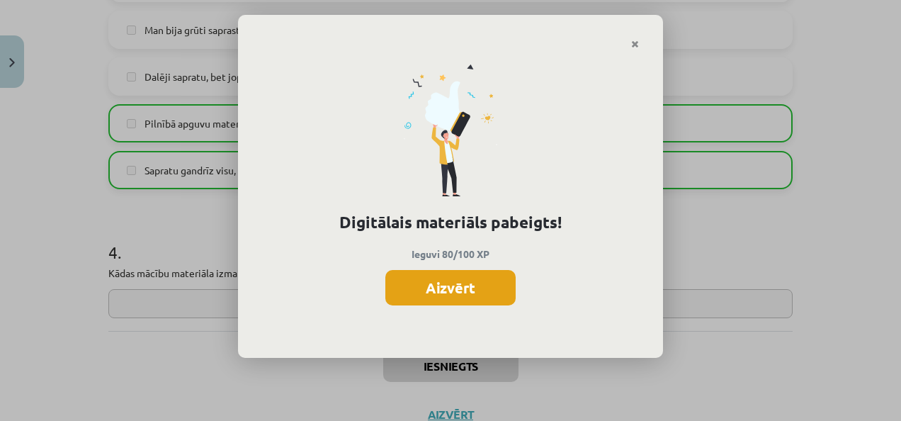
click at [450, 275] on button "Aizvērt" at bounding box center [450, 287] width 130 height 35
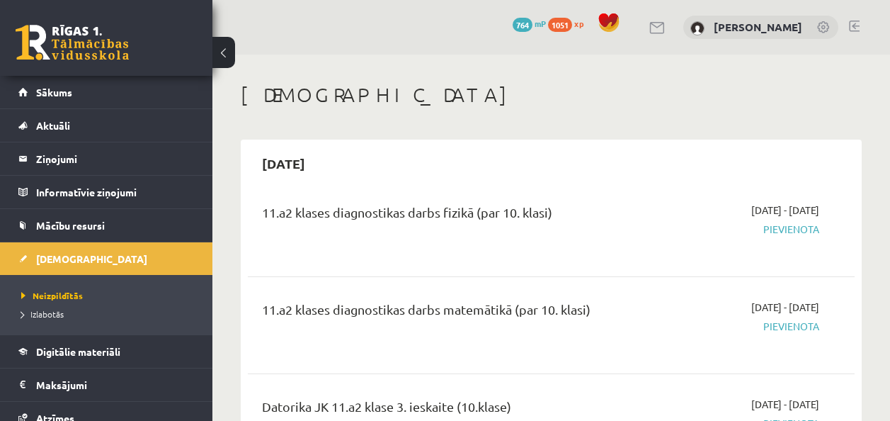
scroll to position [1175, 0]
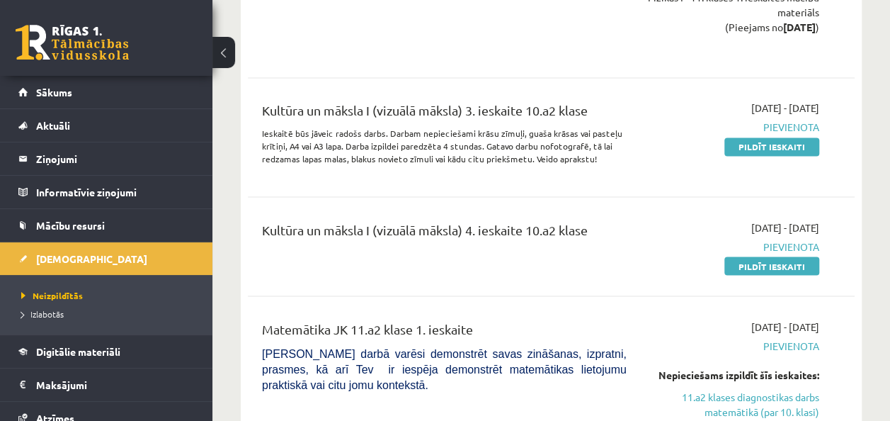
scroll to position [1112, 0]
click at [761, 265] on link "Pildīt ieskaiti" at bounding box center [771, 265] width 95 height 18
click at [736, 265] on link "Pildīt ieskaiti" at bounding box center [771, 265] width 95 height 18
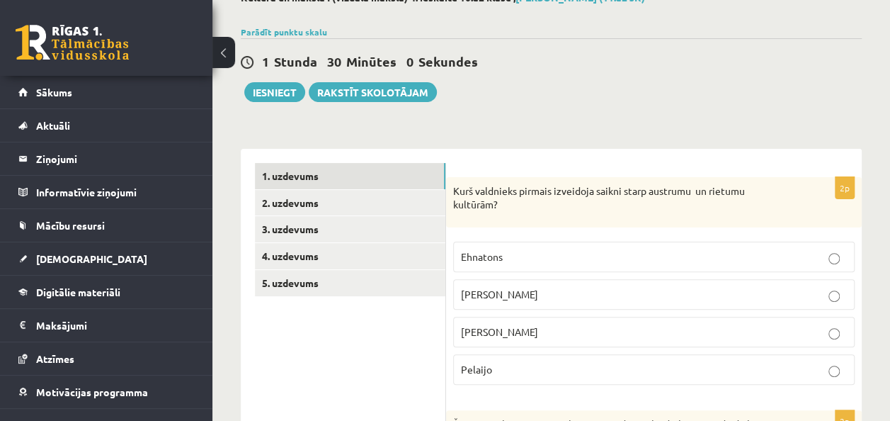
scroll to position [92, 0]
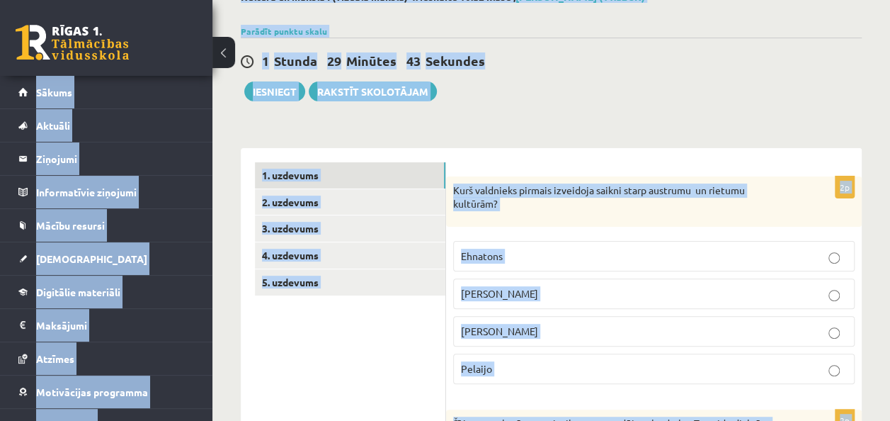
click at [537, 82] on div "1 Stunda 29 Minūtes 43 Sekundes Iesniegt Rakstīt skolotājam" at bounding box center [551, 70] width 621 height 64
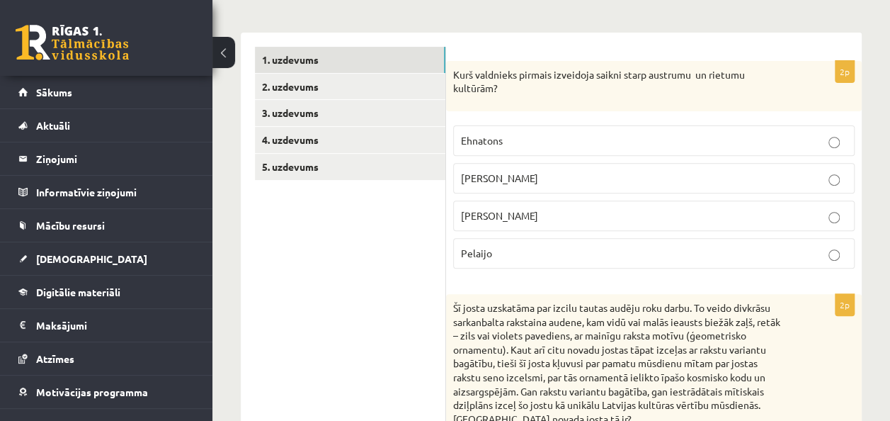
scroll to position [208, 0]
click at [536, 183] on p "Aleksandrs Lielais" at bounding box center [654, 177] width 386 height 15
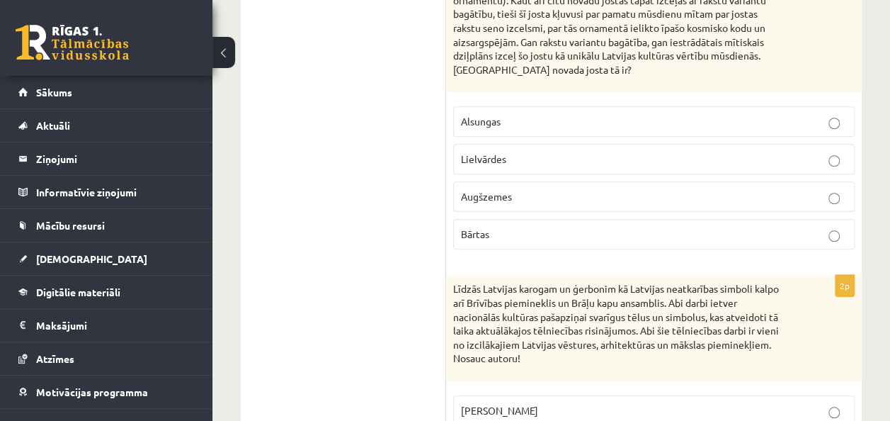
scroll to position [465, 0]
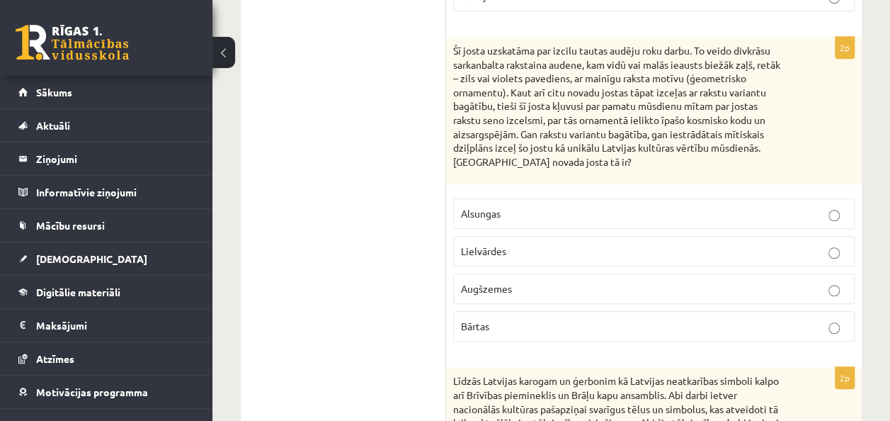
click at [525, 252] on p "Lielvārdes" at bounding box center [654, 251] width 386 height 15
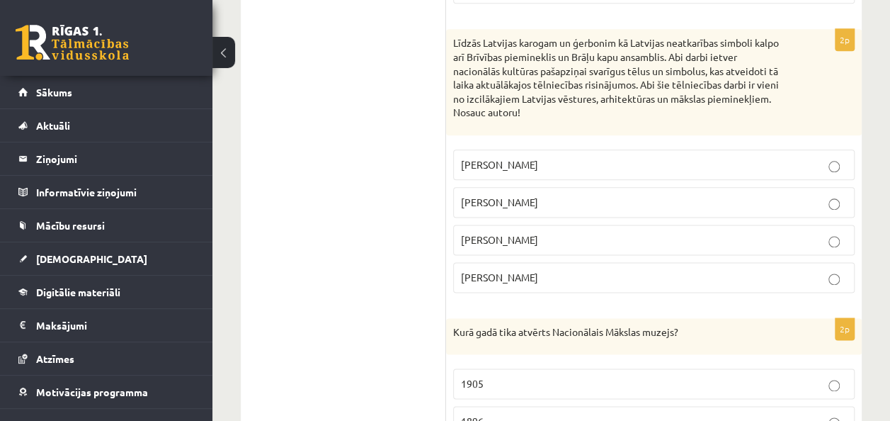
scroll to position [803, 0]
click at [523, 164] on p "Kārlis Zāle" at bounding box center [654, 163] width 386 height 15
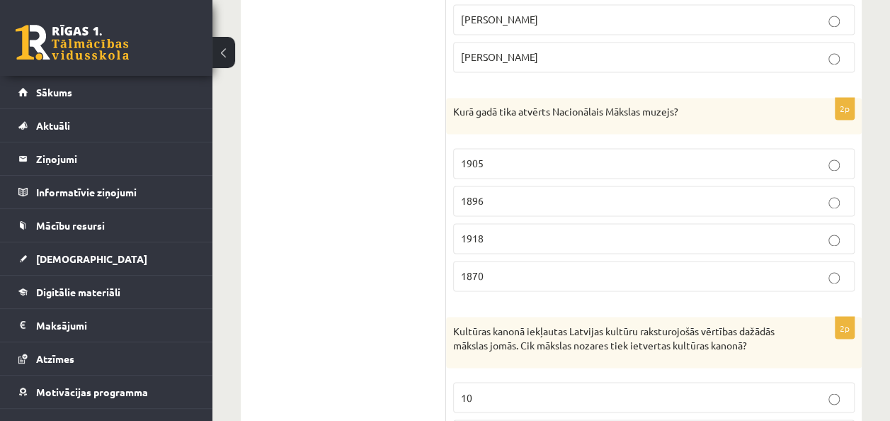
scroll to position [1023, 0]
click at [525, 161] on p "1905" at bounding box center [654, 162] width 386 height 15
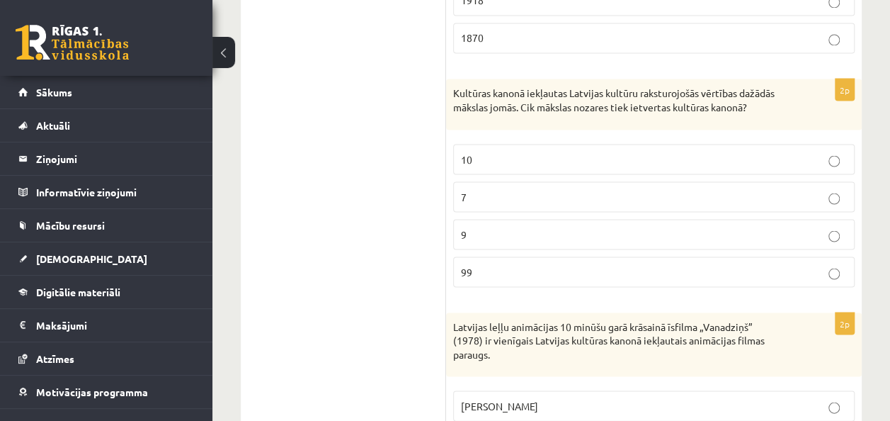
scroll to position [1294, 0]
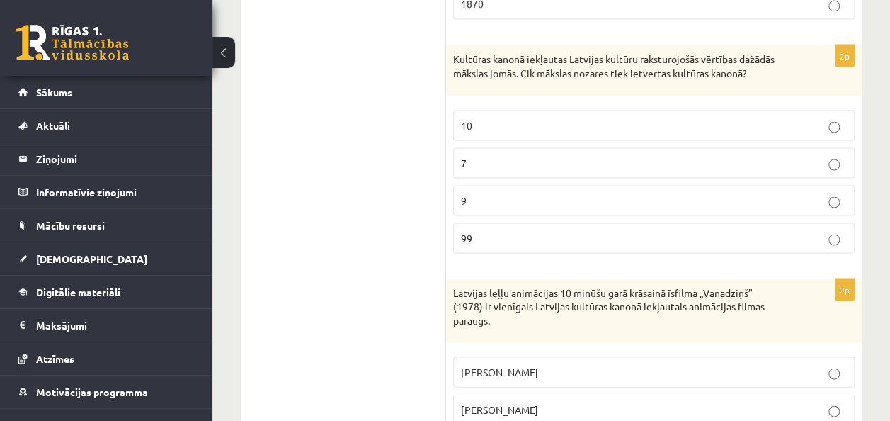
click at [514, 155] on p "7" at bounding box center [654, 162] width 386 height 15
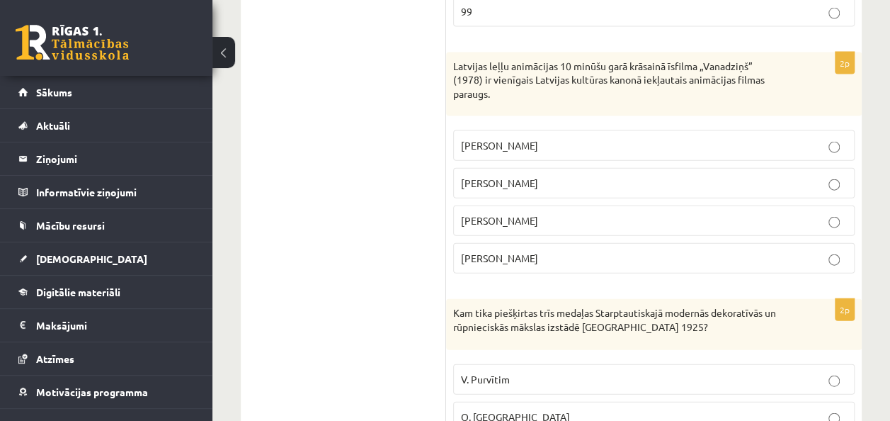
scroll to position [1522, 0]
click at [505, 212] on span "Arnolds Burovs" at bounding box center [499, 218] width 77 height 13
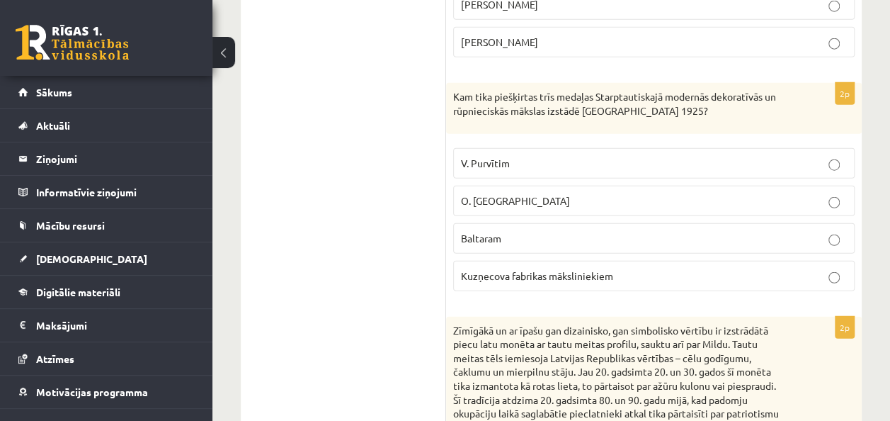
scroll to position [1738, 0]
click at [505, 233] on label "Baltaram" at bounding box center [653, 237] width 401 height 30
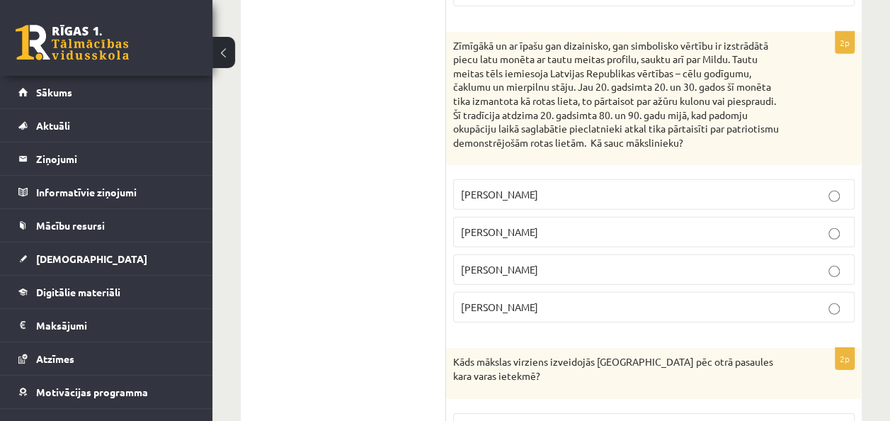
scroll to position [2022, 0]
click at [523, 178] on label "Rihards Zariņš" at bounding box center [653, 193] width 401 height 30
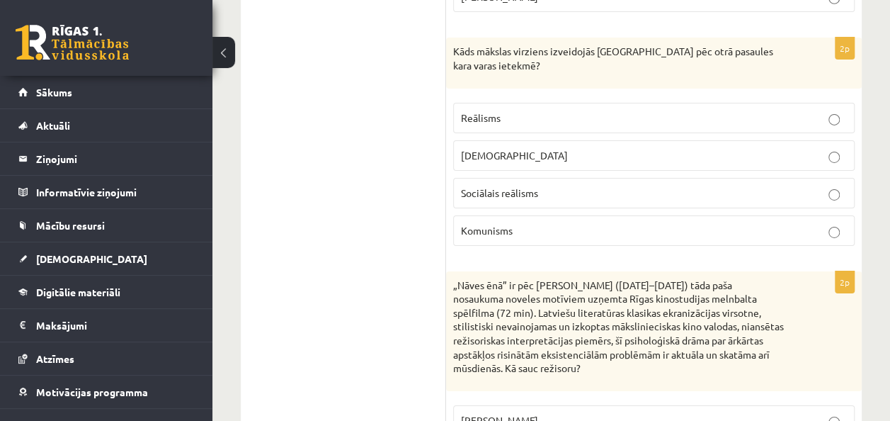
scroll to position [2332, 0]
click at [531, 186] on span "Sociālais reālisms" at bounding box center [499, 192] width 77 height 13
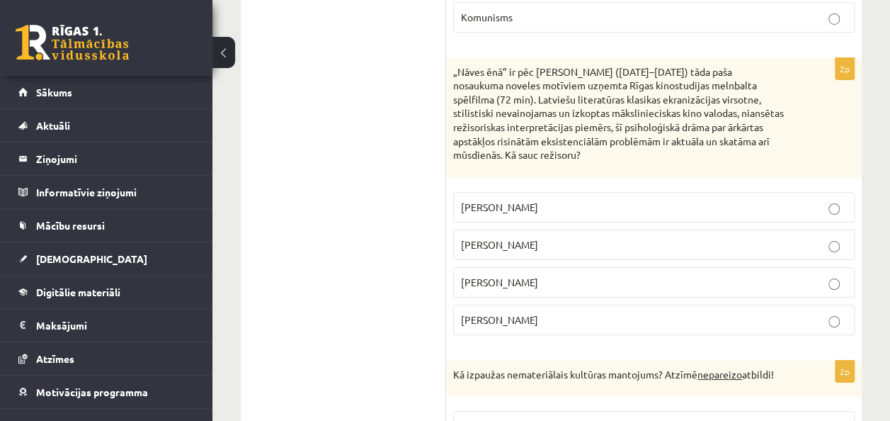
scroll to position [2548, 0]
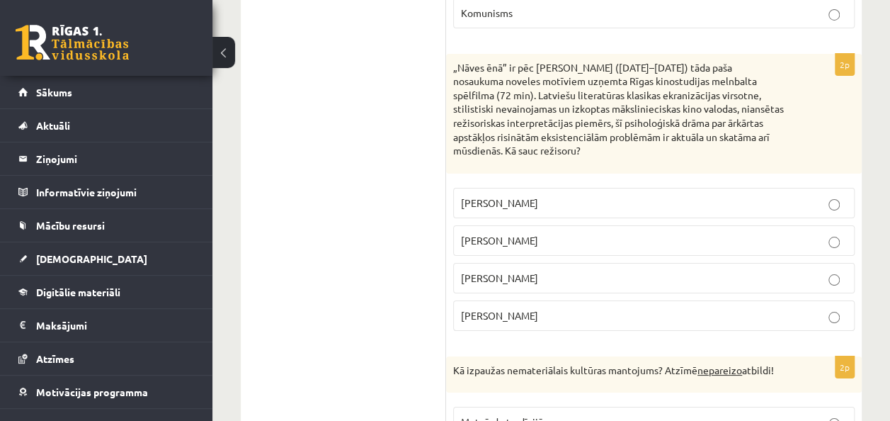
click at [472, 270] on p "Leonīds Leimanis" at bounding box center [654, 277] width 386 height 15
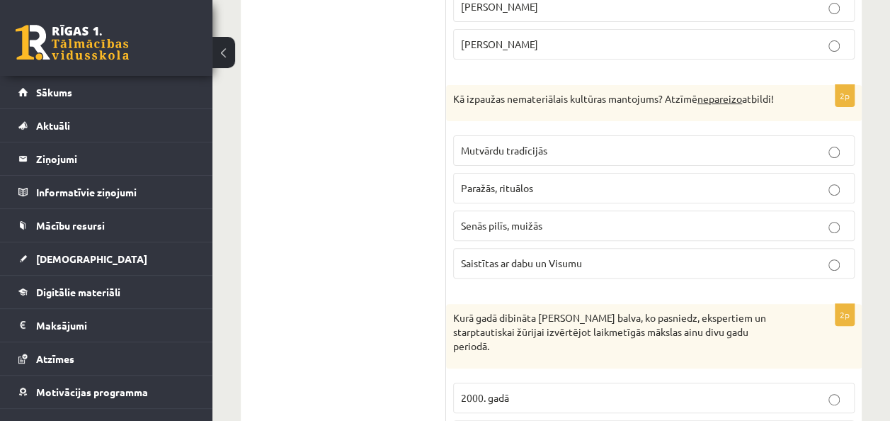
scroll to position [2820, 0]
click at [508, 218] on span "Senās pilīs, muižās" at bounding box center [501, 224] width 81 height 13
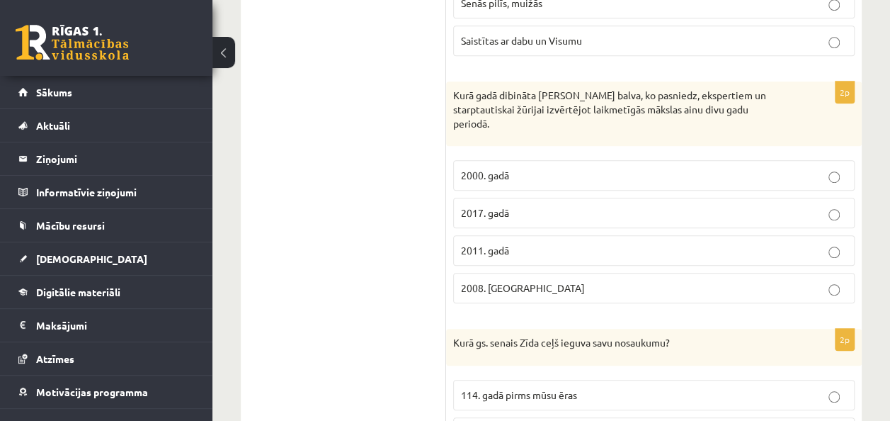
scroll to position [3043, 0]
click at [513, 280] on p "2008. Gadā" at bounding box center [654, 287] width 386 height 15
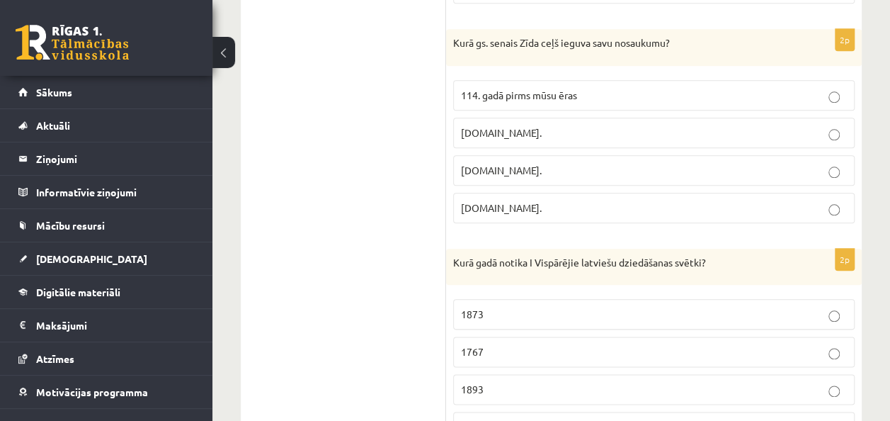
scroll to position [3343, 0]
click at [527, 199] on p "19.gs." at bounding box center [654, 206] width 386 height 15
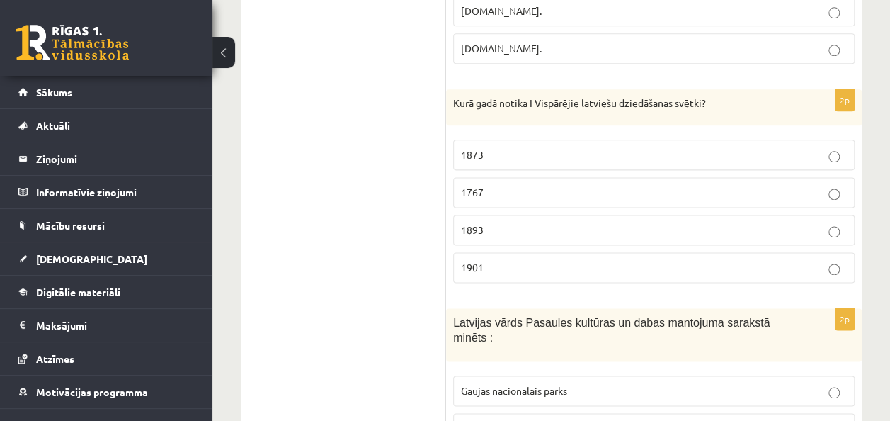
scroll to position [3502, 0]
click at [506, 138] on label "1873" at bounding box center [653, 153] width 401 height 30
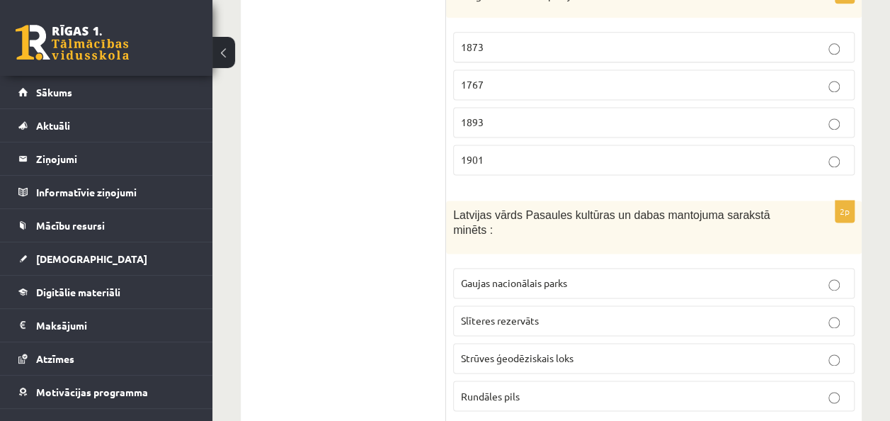
click at [499, 351] on span "Strūves ģeodēziskais loks" at bounding box center [517, 357] width 113 height 13
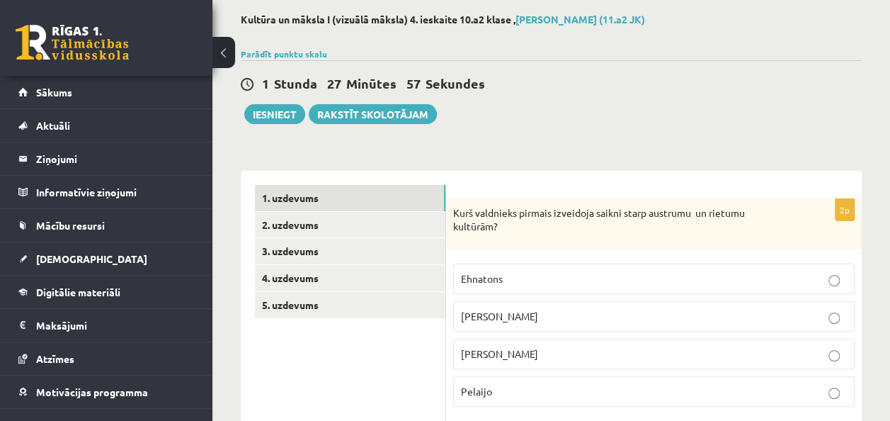
scroll to position [0, 0]
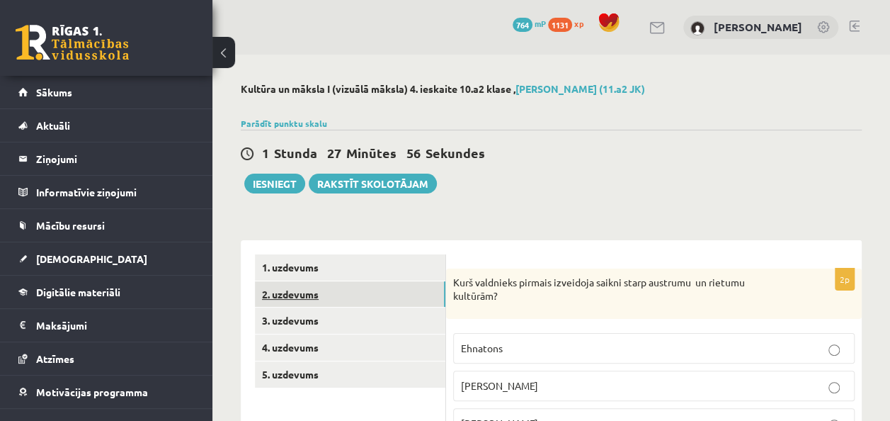
click at [278, 296] on link "2. uzdevums" at bounding box center [350, 294] width 190 height 26
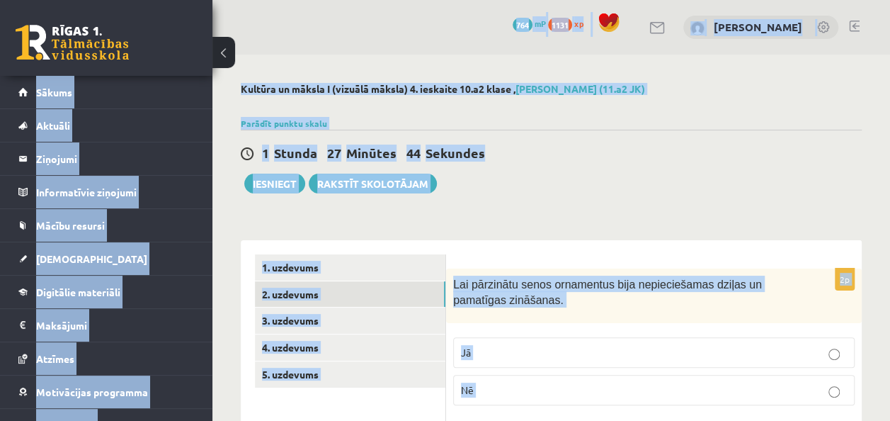
copy div "0 Dāvanas 764 mP 1131 xp Dēlija Lavrova Sākums Aktuāli Kā mācīties eSKOLĀ Konta…"
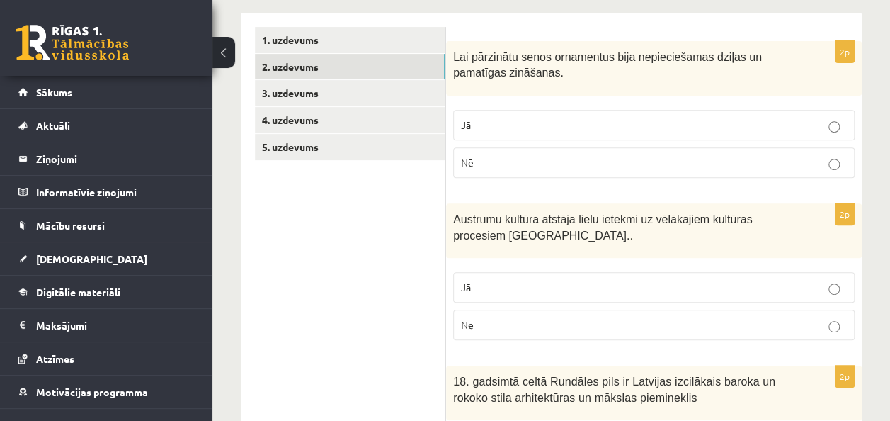
scroll to position [232, 0]
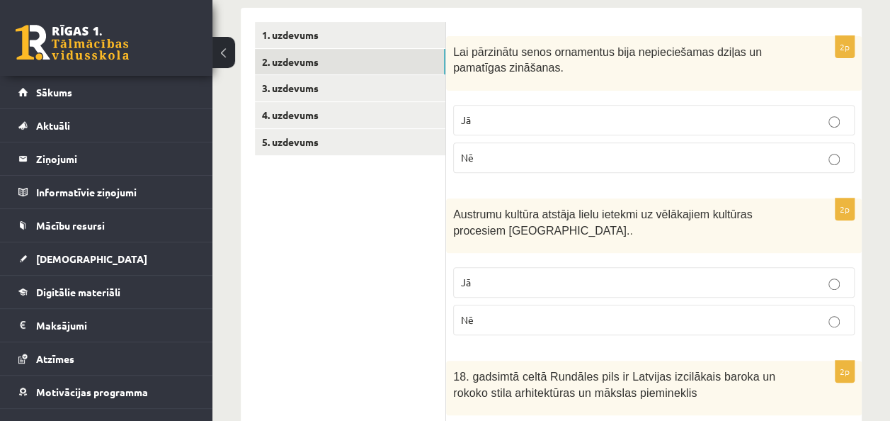
click at [677, 118] on p "Jā" at bounding box center [654, 120] width 386 height 15
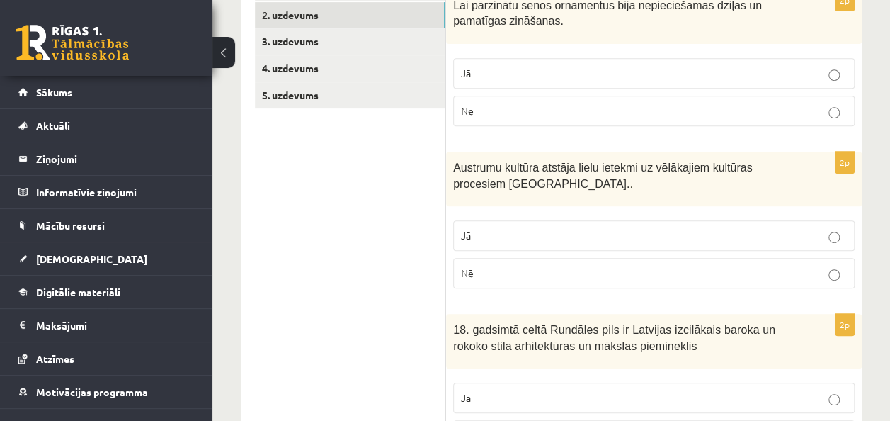
scroll to position [280, 0]
click at [657, 229] on p "Jā" at bounding box center [654, 234] width 386 height 15
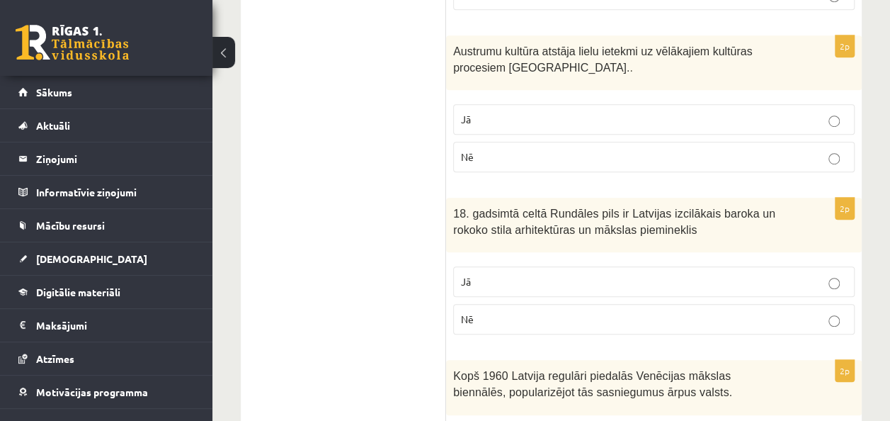
scroll to position [400, 0]
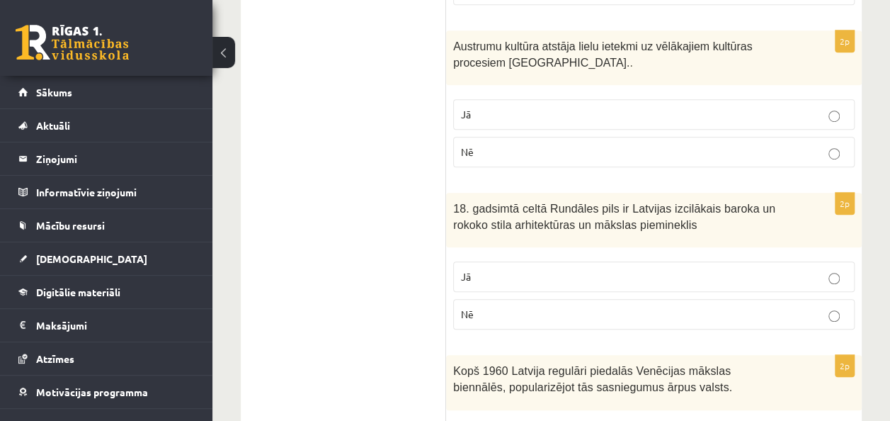
click at [642, 278] on p "Jā" at bounding box center [654, 276] width 386 height 15
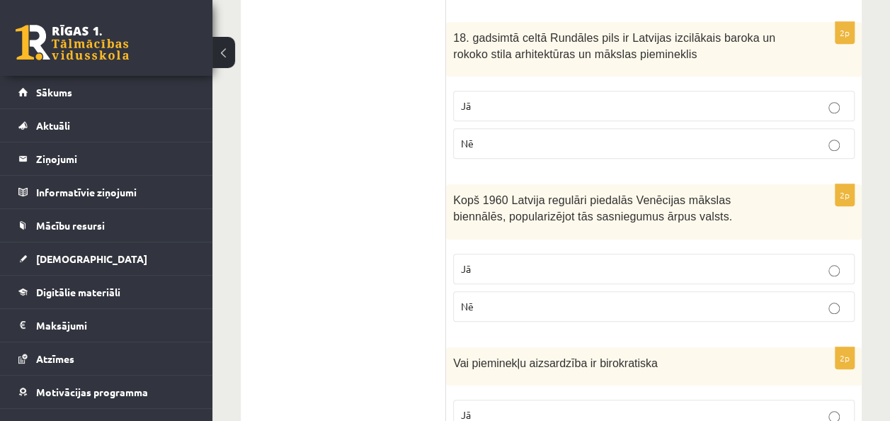
scroll to position [587, 0]
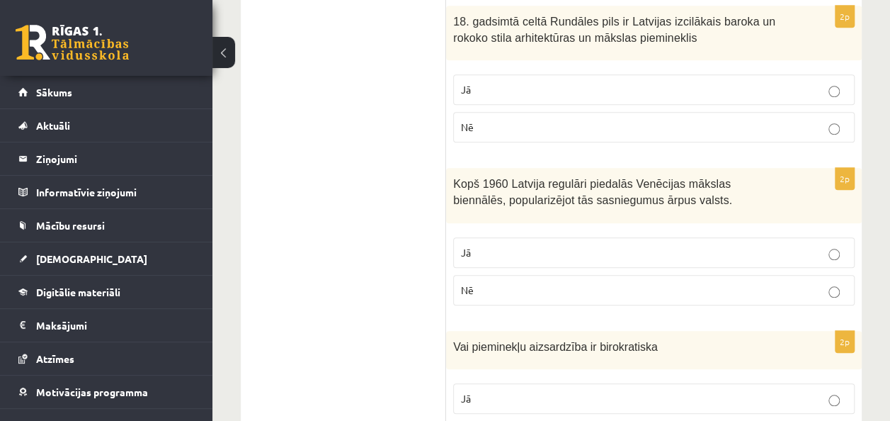
click at [646, 254] on p "Jā" at bounding box center [654, 252] width 386 height 15
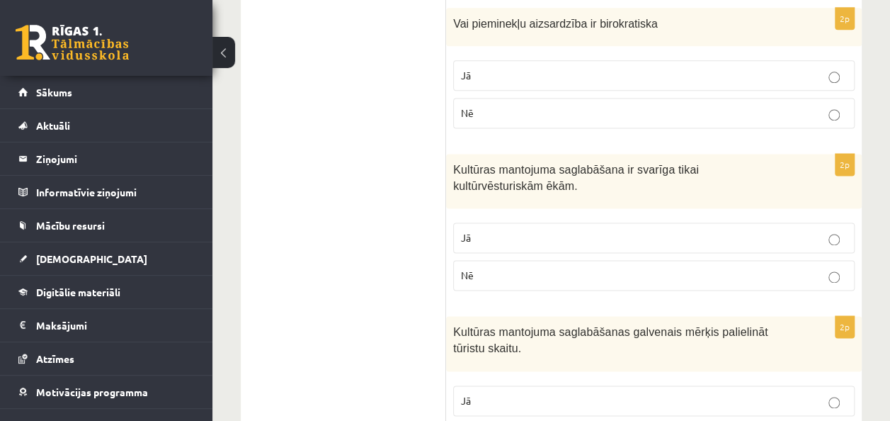
scroll to position [887, 0]
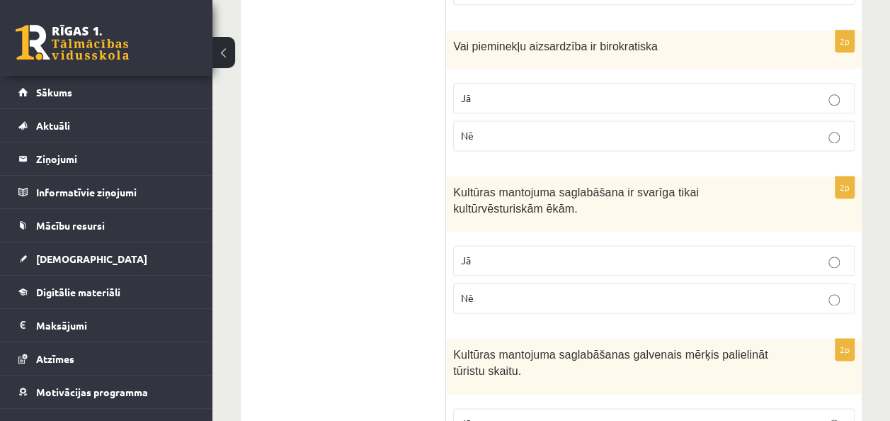
click at [698, 132] on p "Nē" at bounding box center [654, 135] width 386 height 15
click at [707, 290] on p "Nē" at bounding box center [654, 297] width 386 height 15
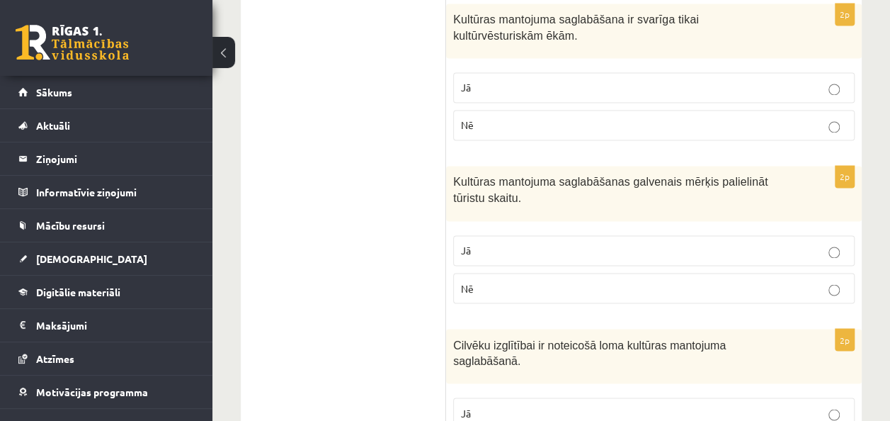
scroll to position [1061, 0]
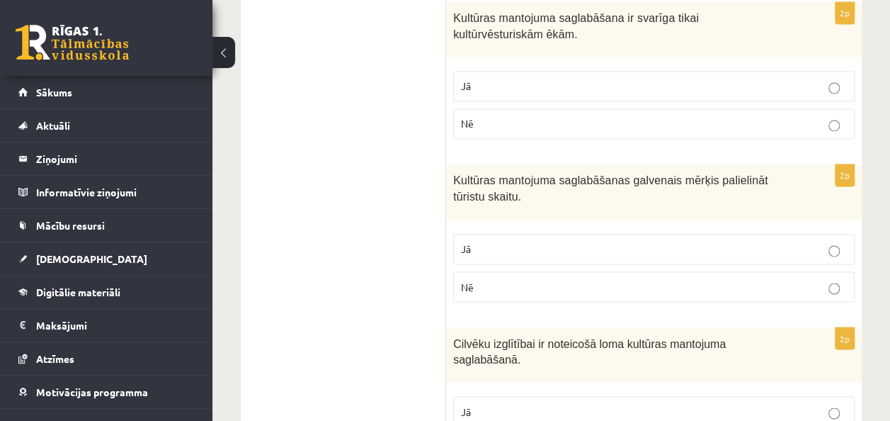
click at [707, 283] on p "Nē" at bounding box center [654, 286] width 386 height 15
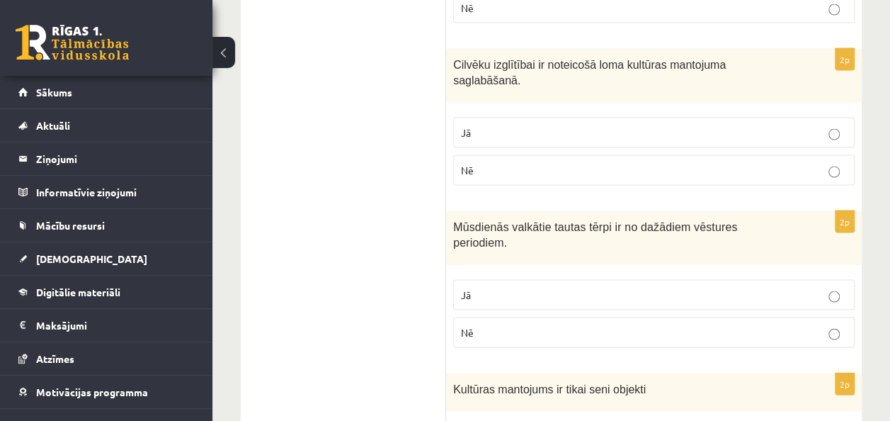
scroll to position [1340, 0]
click at [650, 125] on p "Jā" at bounding box center [654, 132] width 386 height 15
click at [641, 287] on p "Jā" at bounding box center [654, 294] width 386 height 15
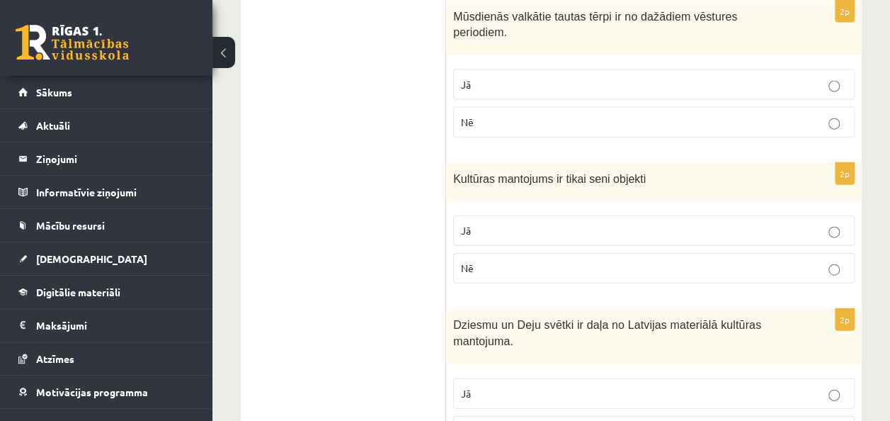
scroll to position [1561, 0]
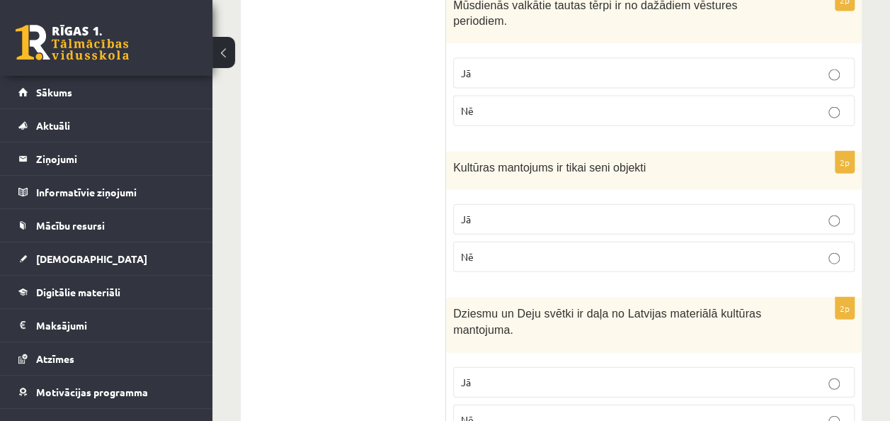
click at [637, 249] on p "Nē" at bounding box center [654, 256] width 386 height 15
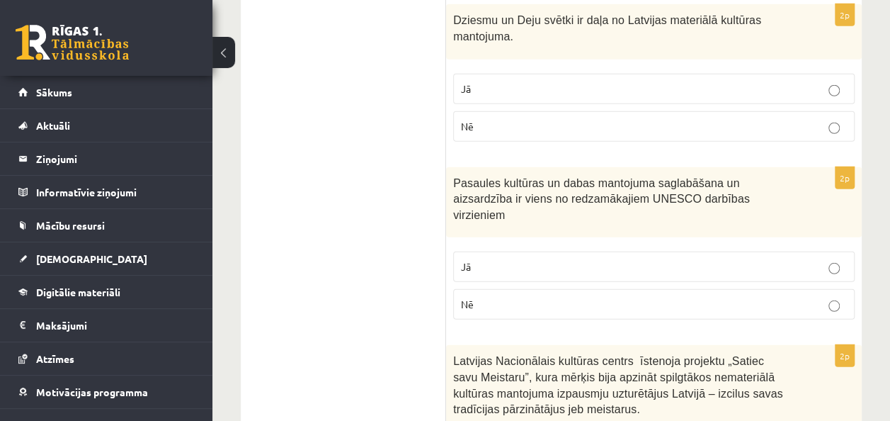
scroll to position [1831, 0]
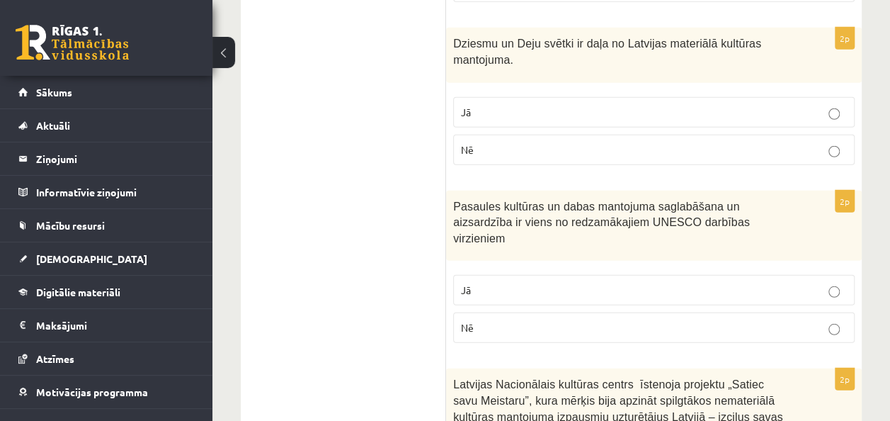
click at [715, 142] on p "Nē" at bounding box center [654, 149] width 386 height 15
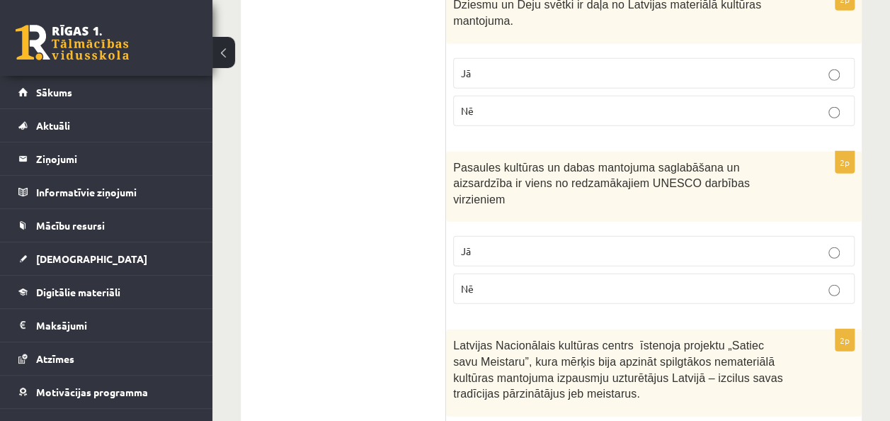
scroll to position [1983, 0]
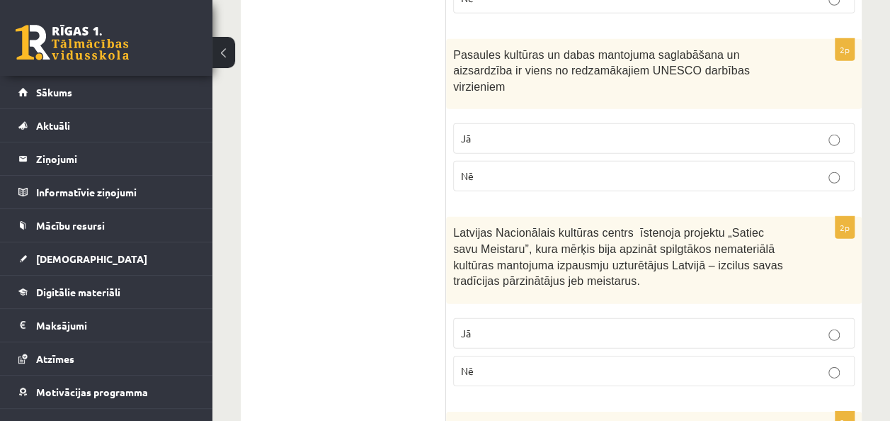
click at [715, 131] on p "Jā" at bounding box center [654, 138] width 386 height 15
click at [665, 326] on p "Jā" at bounding box center [654, 333] width 386 height 15
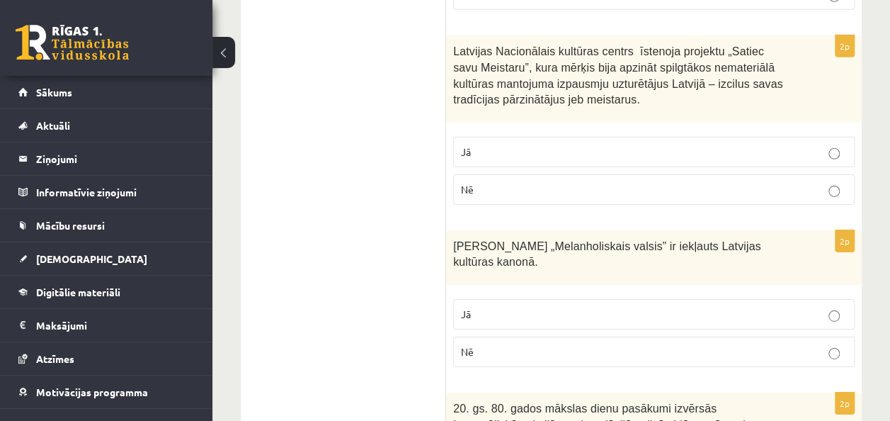
scroll to position [2173, 0]
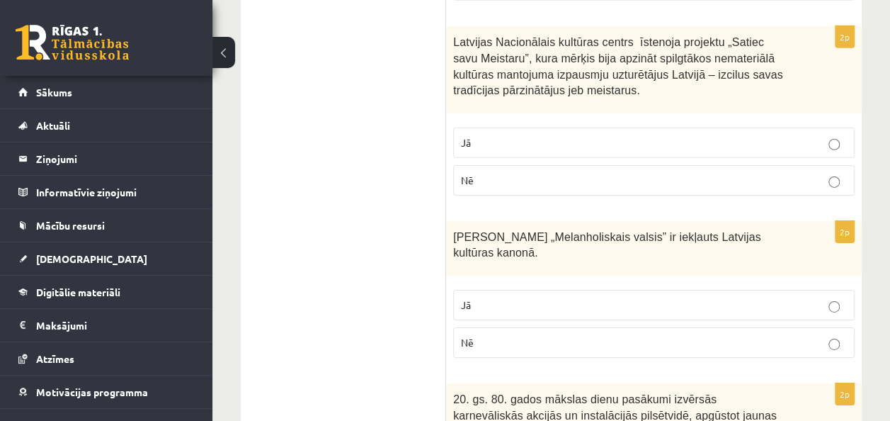
click at [666, 297] on p "Jā" at bounding box center [654, 304] width 386 height 15
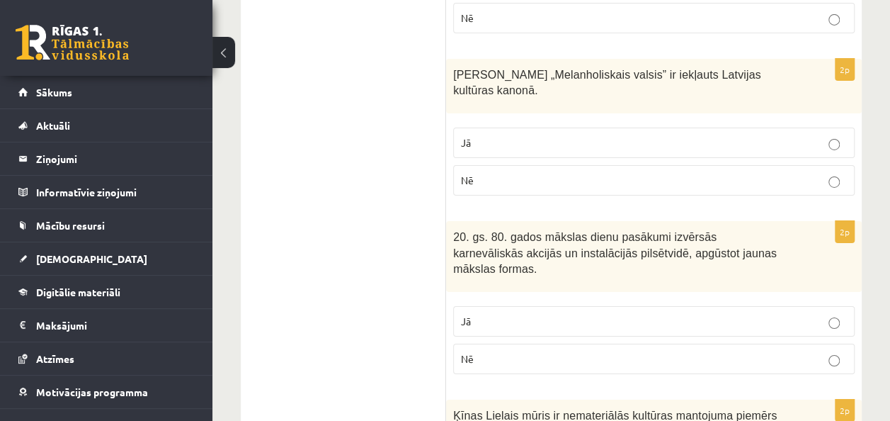
scroll to position [2339, 0]
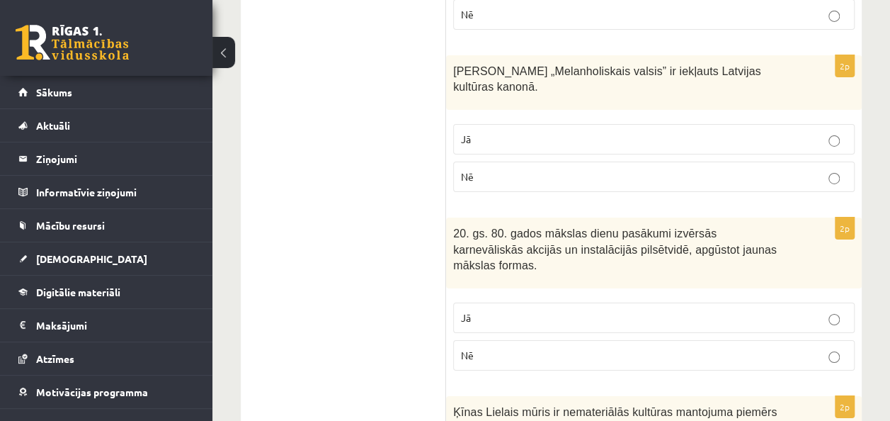
click at [663, 302] on label "Jā" at bounding box center [653, 317] width 401 height 30
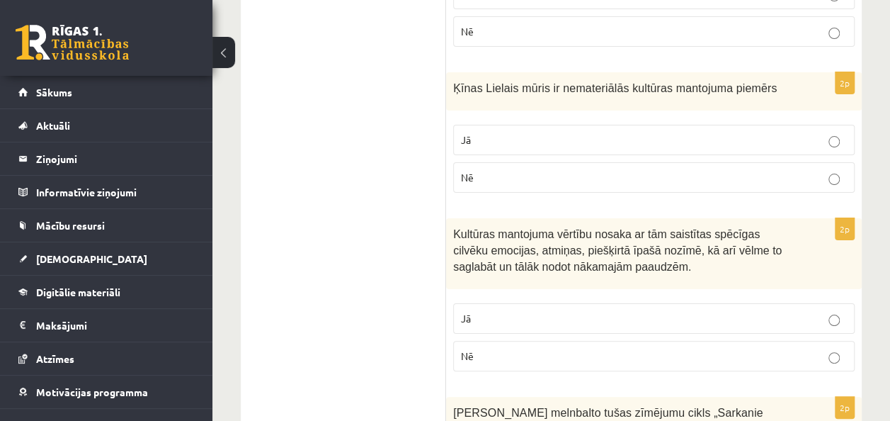
scroll to position [2665, 0]
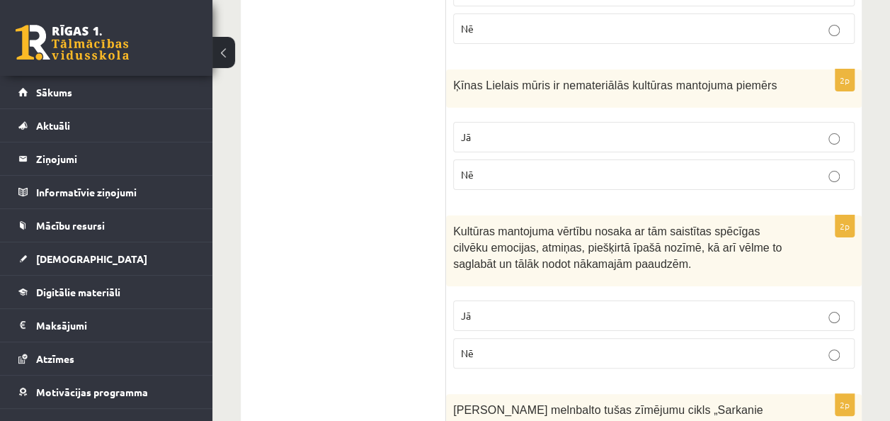
click at [552, 167] on p "Nē" at bounding box center [654, 174] width 386 height 15
click at [552, 300] on label "Jā" at bounding box center [653, 315] width 401 height 30
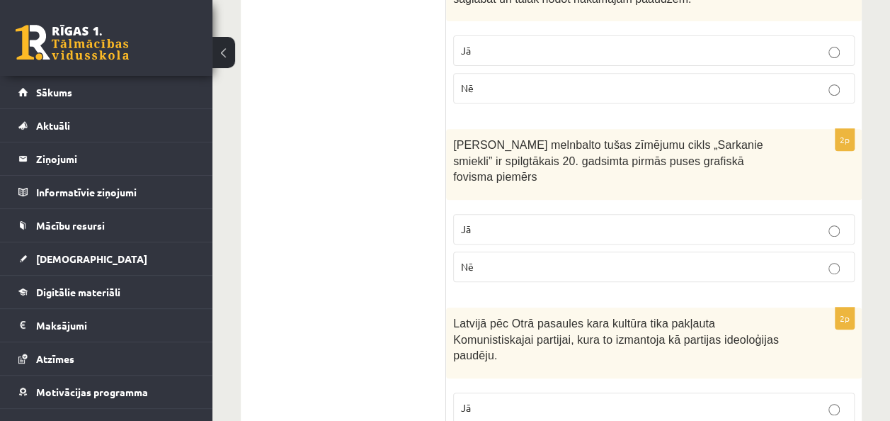
scroll to position [2931, 0]
click at [568, 221] on p "Jā" at bounding box center [654, 228] width 386 height 15
click at [583, 399] on p "Jā" at bounding box center [654, 406] width 386 height 15
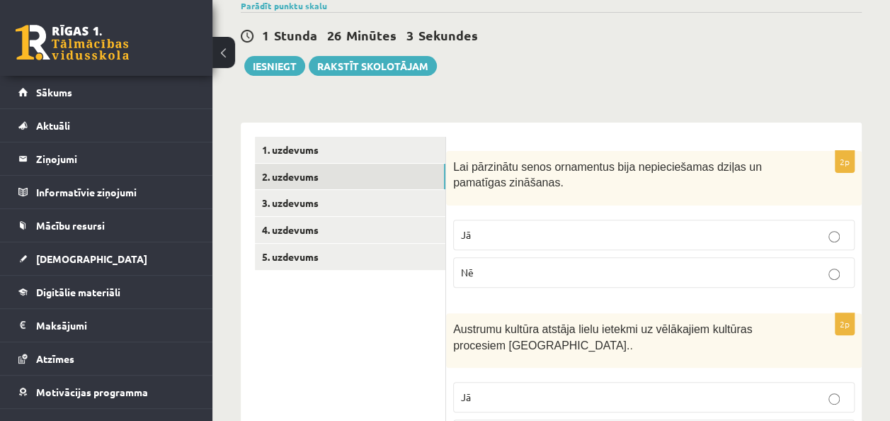
scroll to position [119, 0]
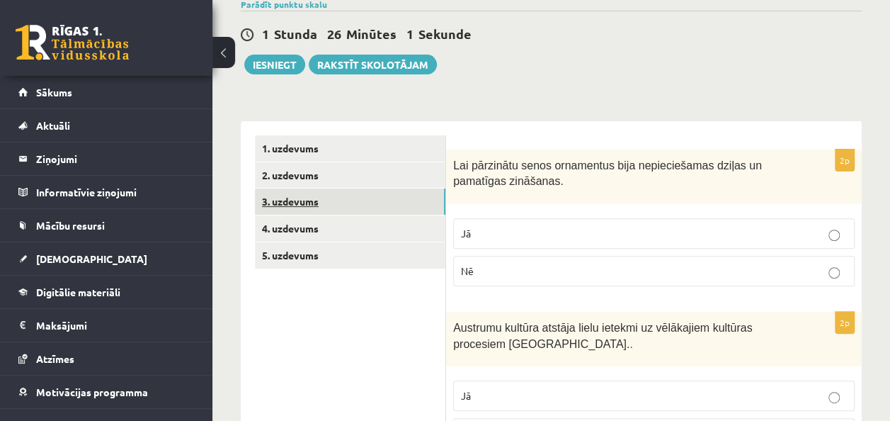
click at [300, 198] on link "3. uzdevums" at bounding box center [350, 201] width 190 height 26
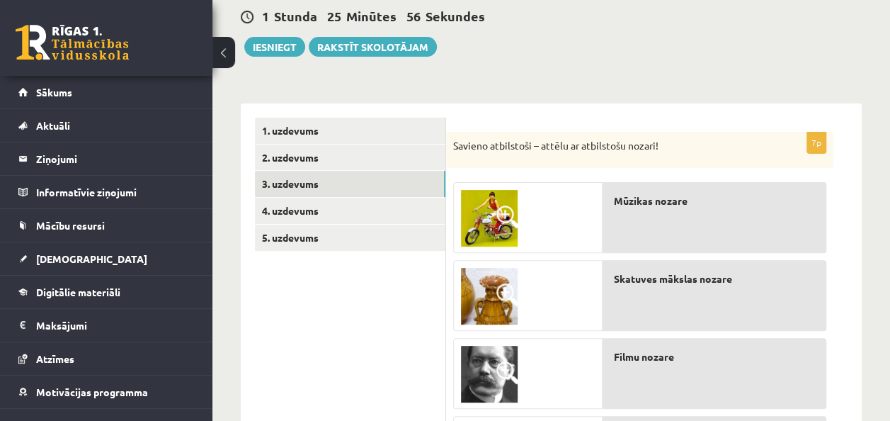
scroll to position [147, 0]
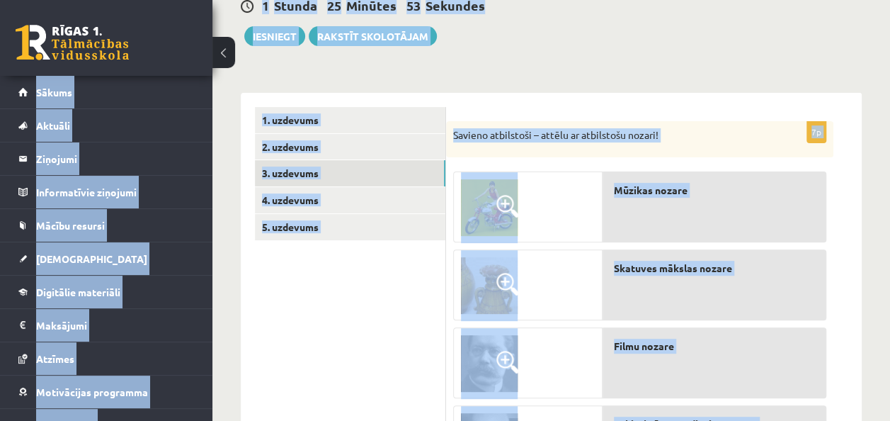
copy div "0 Dāvanas 764 mP 1131 xp Dēlija Lavrova Sākums Aktuāli Kā mācīties eSKOLĀ Konta…"
click at [410, 310] on ul "1. uzdevums 2. uzdevums 3. uzdevums 4. uzdevums 5. uzdevums" at bounding box center [350, 412] width 191 height 610
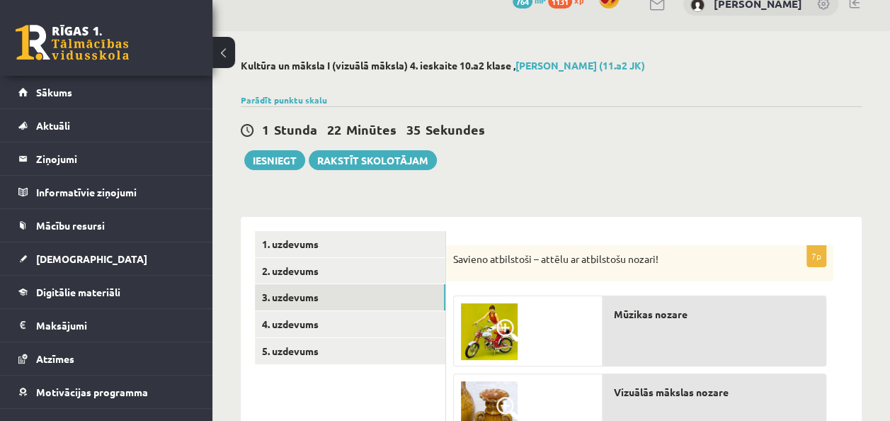
scroll to position [24, 0]
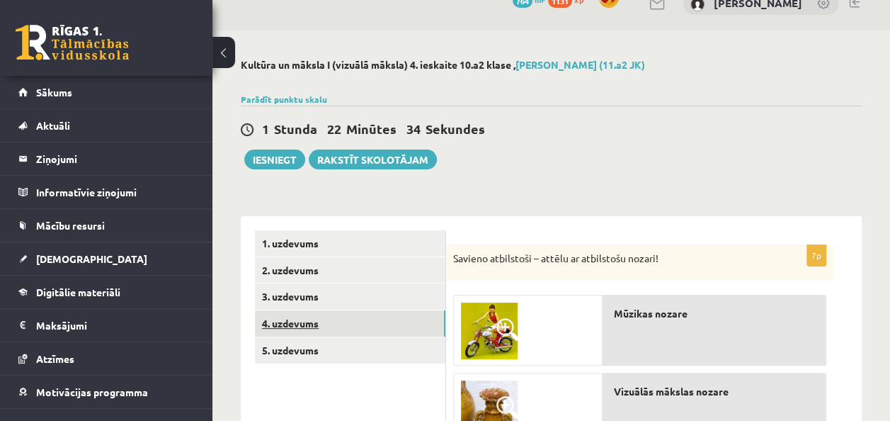
click at [302, 329] on link "4. uzdevums" at bounding box center [350, 323] width 190 height 26
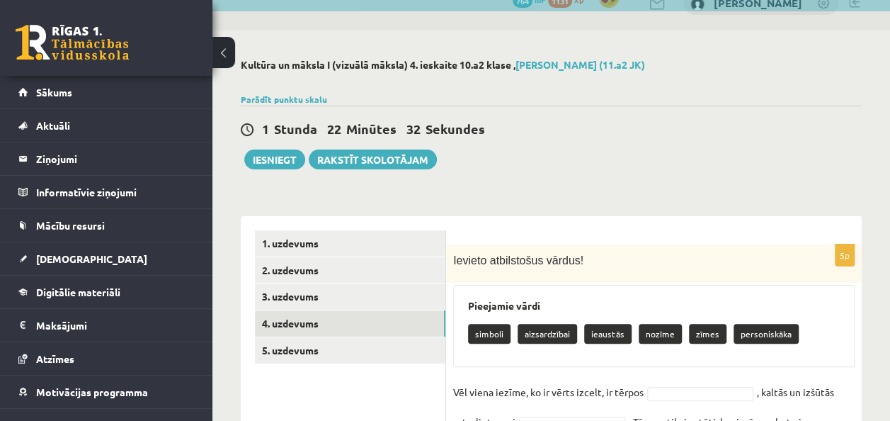
scroll to position [147, 0]
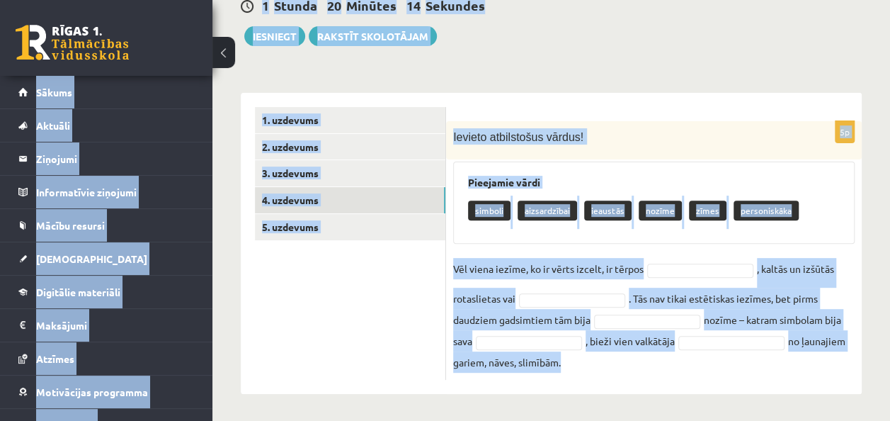
click at [341, 351] on ul "1. uzdevums 2. uzdevums 3. uzdevums 4. uzdevums 5. uzdevums" at bounding box center [350, 243] width 191 height 273
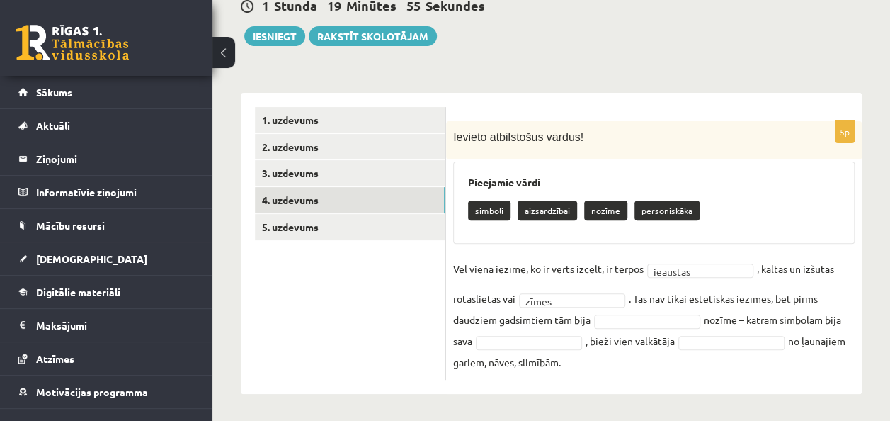
click at [620, 327] on fieldset "Vēl viena iezīme, ko ir vērts izcelt, ir tērpos ieaustās ******** , kaltās un i…" at bounding box center [653, 315] width 401 height 115
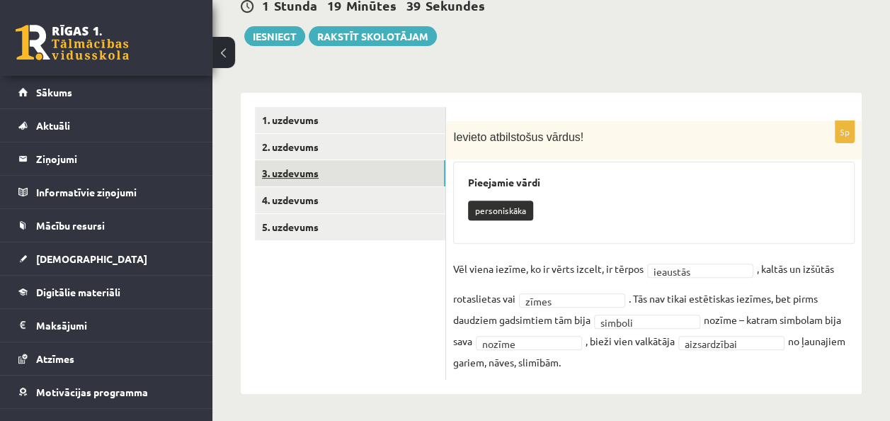
click at [322, 173] on link "3. uzdevums" at bounding box center [350, 173] width 190 height 26
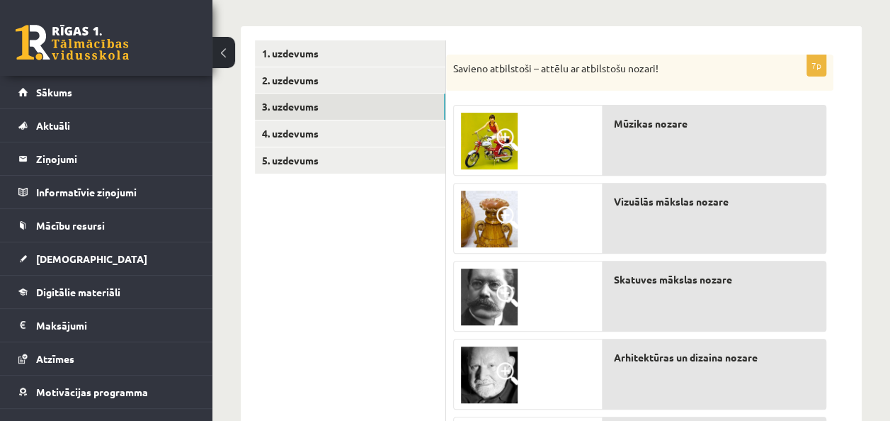
scroll to position [217, 0]
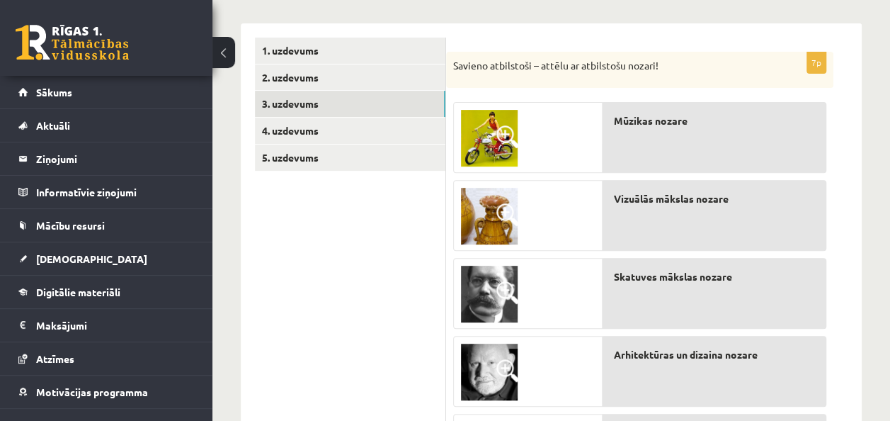
click at [482, 152] on img at bounding box center [489, 138] width 57 height 57
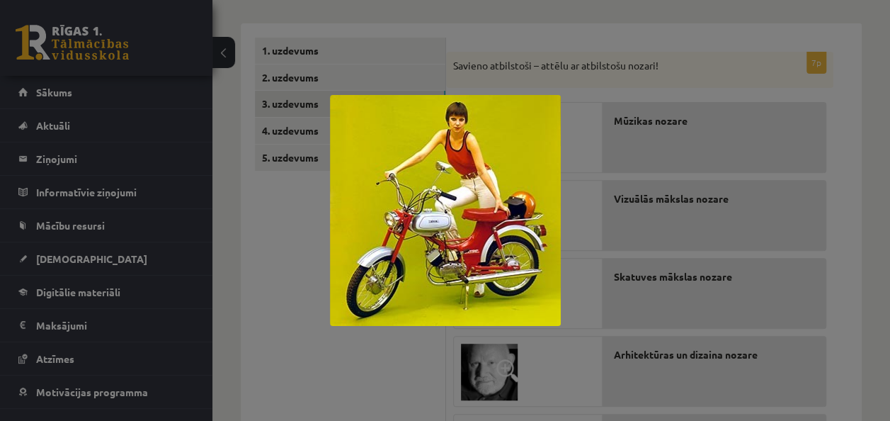
click at [284, 274] on div at bounding box center [445, 210] width 890 height 421
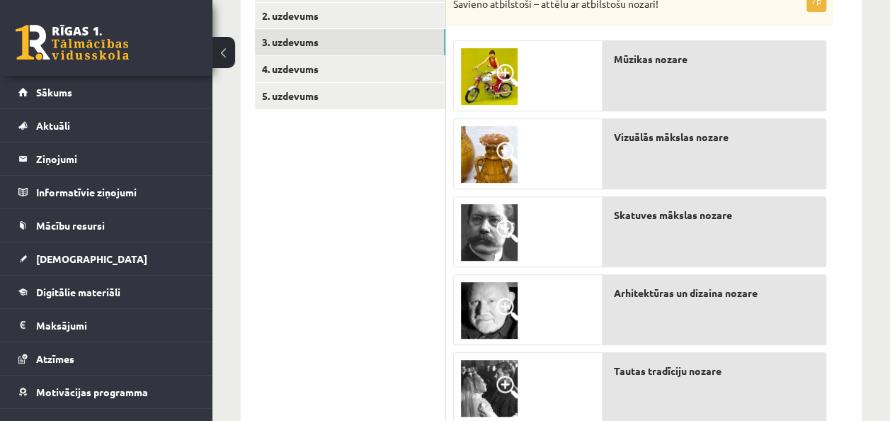
scroll to position [275, 0]
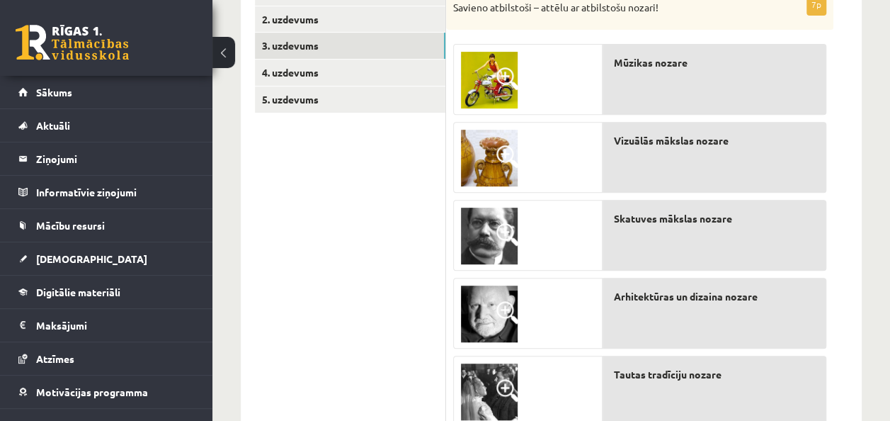
click at [297, 113] on ul "1. uzdevums 2. uzdevums 3. uzdevums 4. uzdevums 5. uzdevums" at bounding box center [350, 284] width 191 height 610
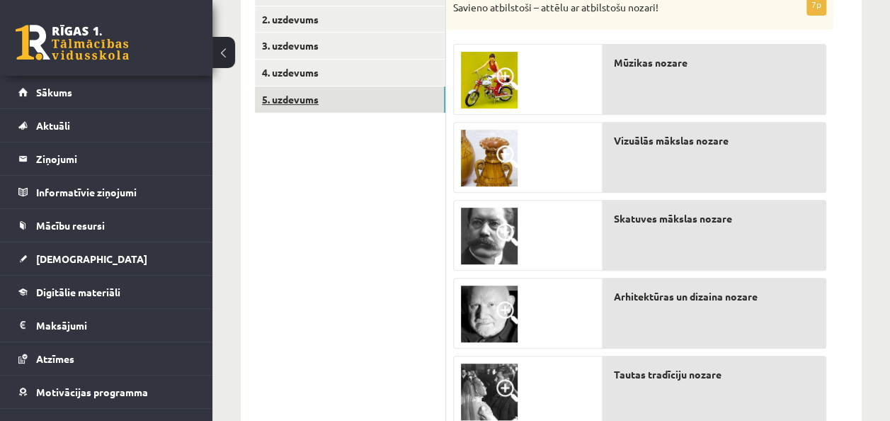
click at [297, 103] on link "5. uzdevums" at bounding box center [350, 99] width 190 height 26
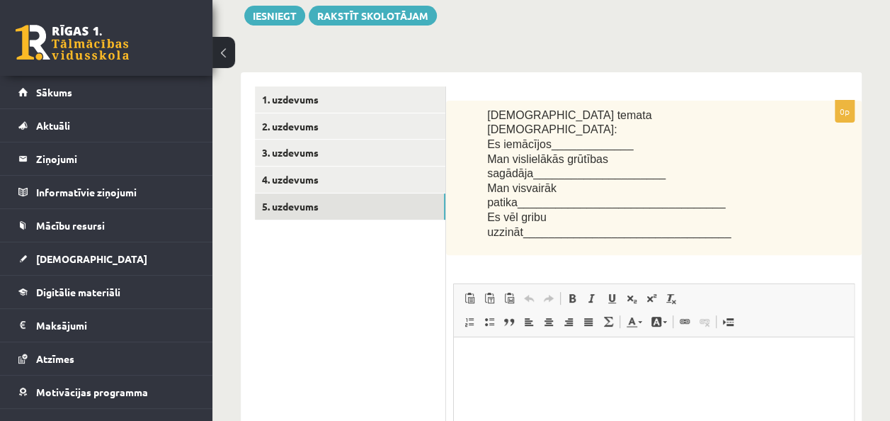
scroll to position [0, 0]
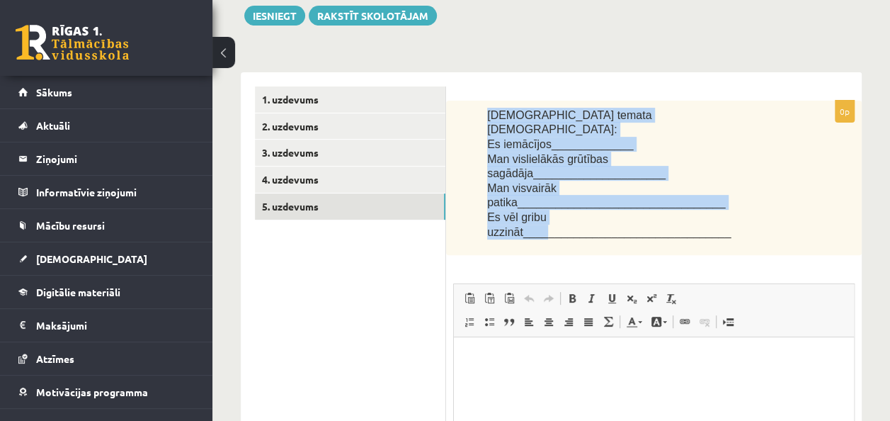
drag, startPoint x: 483, startPoint y: 107, endPoint x: 594, endPoint y: 181, distance: 133.7
click at [594, 181] on div "Šī temata ietvaros: Es iemācījos_____________ Man vislielākās grūtības sagādāja…" at bounding box center [654, 178] width 416 height 155
copy div "Šī temata ietvaros: Es iemācījos_____________ Man vislielākās grūtības sagādāja…"
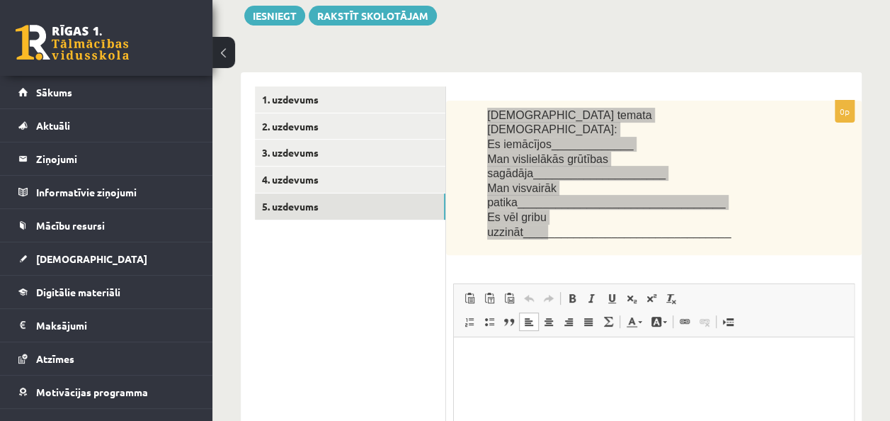
click at [502, 365] on p "Bagātinātā teksta redaktors, wiswyg-editor-user-answer-47433908151620" at bounding box center [654, 358] width 372 height 15
paste body "Bagātinātā teksta redaktors, wiswyg-editor-user-answer-47433908151620"
click at [525, 358] on p "**********" at bounding box center [654, 358] width 372 height 15
click at [511, 380] on html "**********" at bounding box center [654, 358] width 400 height 43
click at [462, 367] on html "**********" at bounding box center [654, 358] width 400 height 43
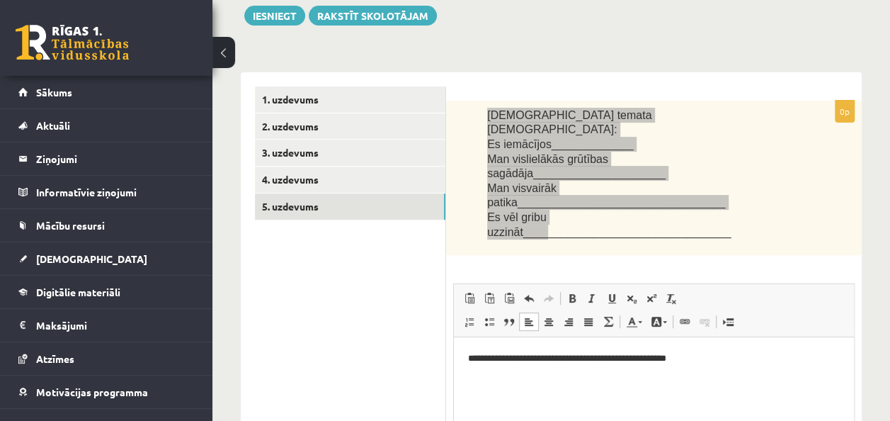
click at [727, 363] on p "**********" at bounding box center [654, 358] width 372 height 15
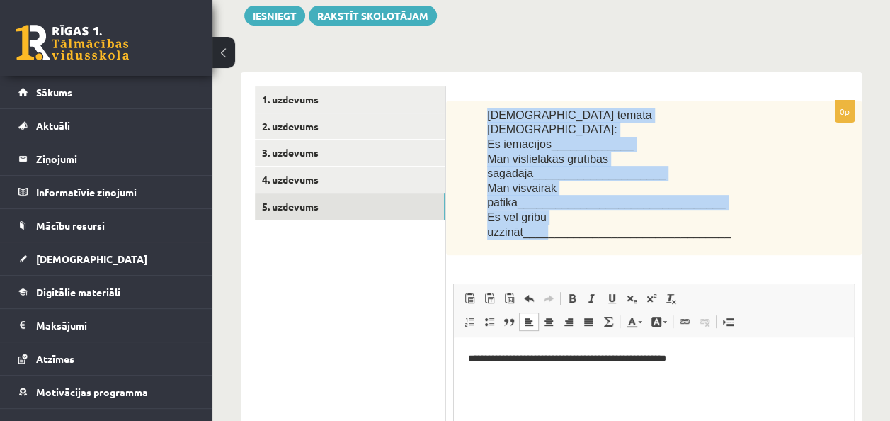
click at [651, 71] on div "**********" at bounding box center [551, 325] width 621 height 535
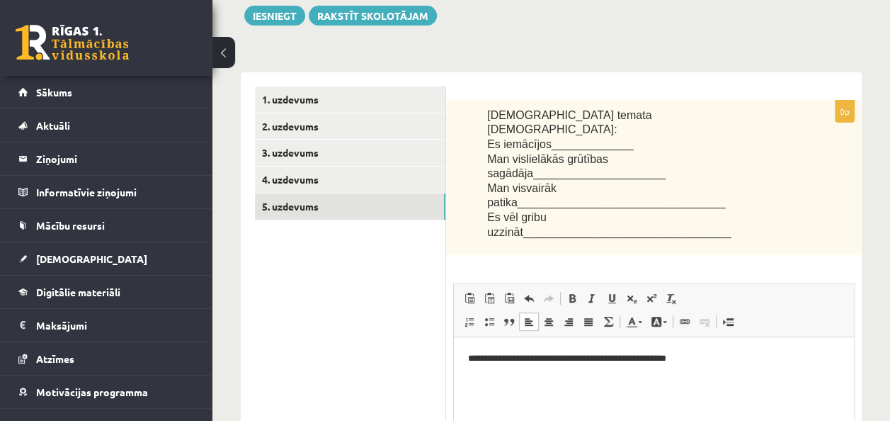
click at [475, 401] on html "**********" at bounding box center [654, 370] width 400 height 67
click at [617, 381] on p "**********" at bounding box center [654, 382] width 372 height 15
click at [620, 382] on p "**********" at bounding box center [654, 382] width 372 height 15
click at [456, 388] on html "**********" at bounding box center [654, 370] width 400 height 67
click at [783, 378] on p "**********" at bounding box center [654, 382] width 372 height 15
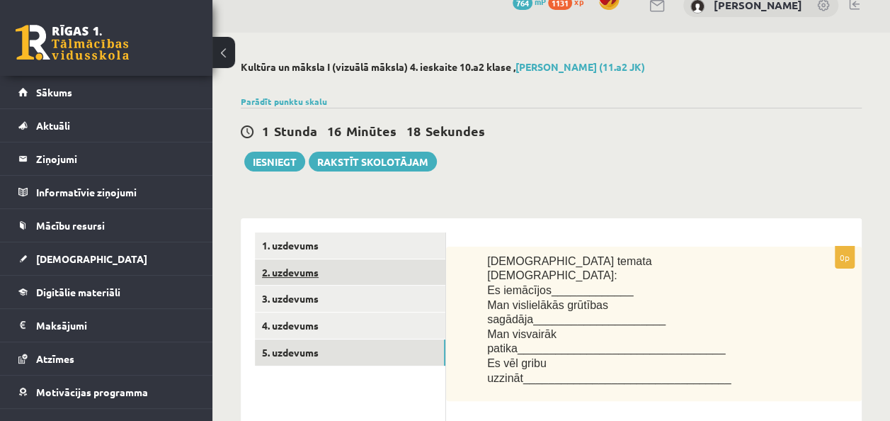
scroll to position [24, 0]
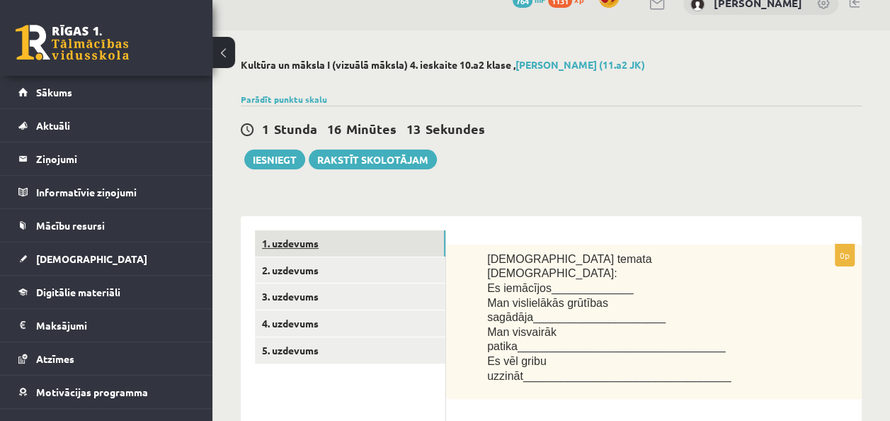
click at [312, 239] on link "1. uzdevums" at bounding box center [350, 243] width 190 height 26
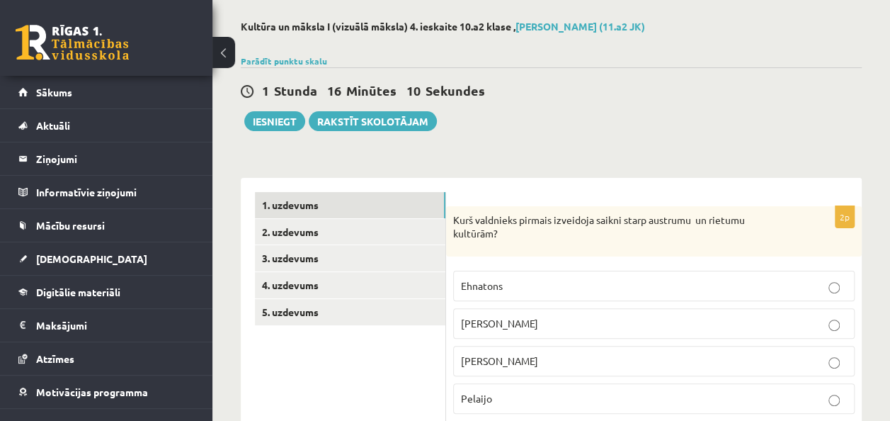
scroll to position [62, 0]
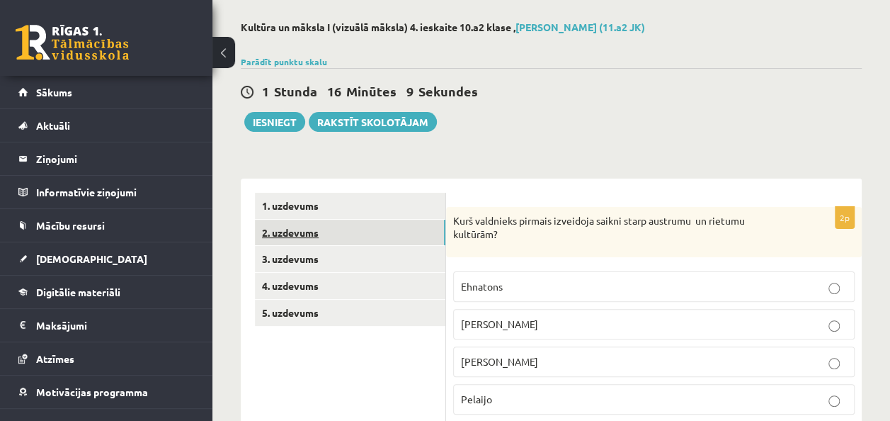
click at [309, 235] on link "2. uzdevums" at bounding box center [350, 233] width 190 height 26
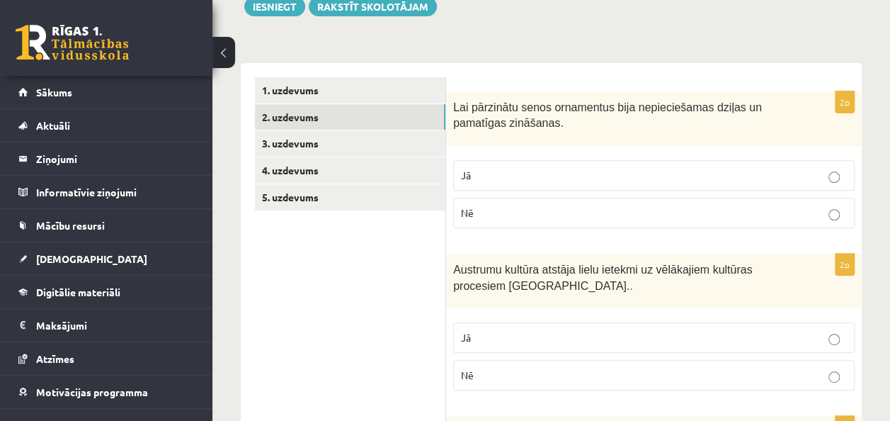
scroll to position [179, 0]
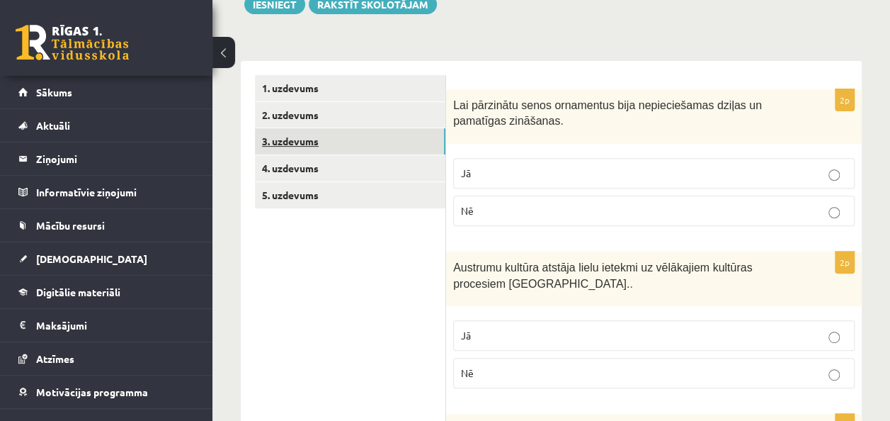
click at [316, 141] on link "3. uzdevums" at bounding box center [350, 141] width 190 height 26
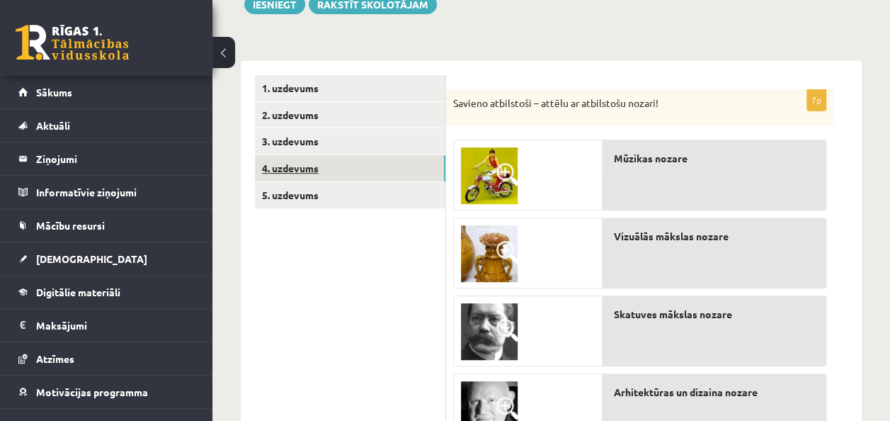
click at [289, 162] on link "4. uzdevums" at bounding box center [350, 168] width 190 height 26
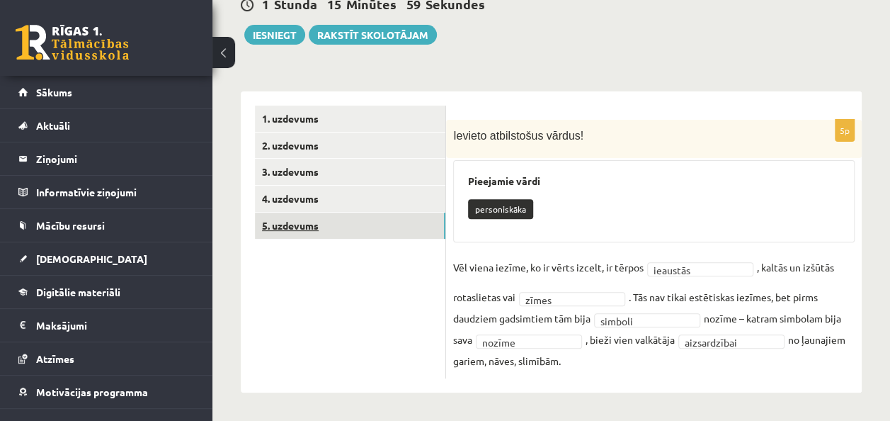
click at [299, 225] on link "5. uzdevums" at bounding box center [350, 225] width 190 height 26
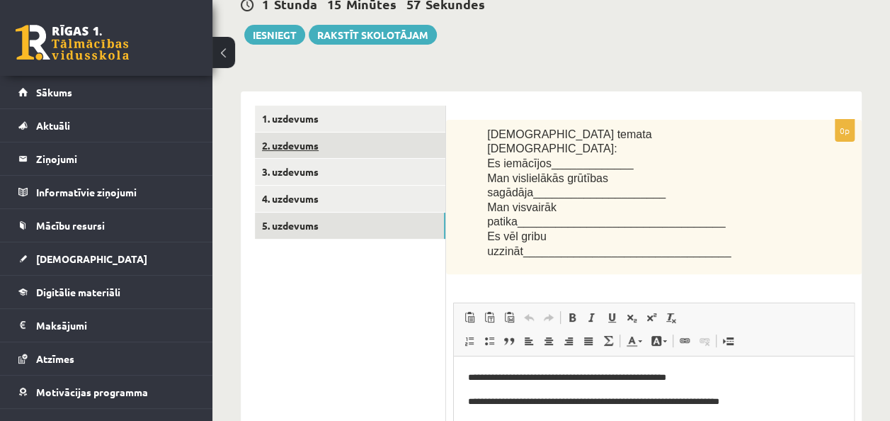
scroll to position [0, 0]
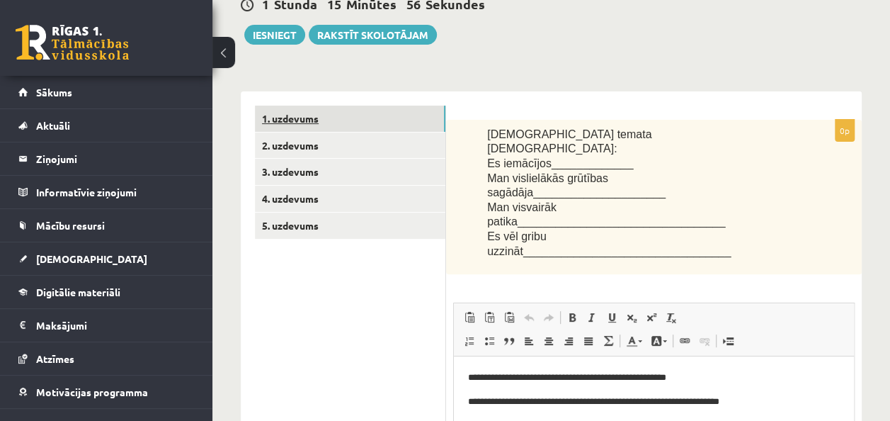
click at [285, 120] on link "1. uzdevums" at bounding box center [350, 119] width 190 height 26
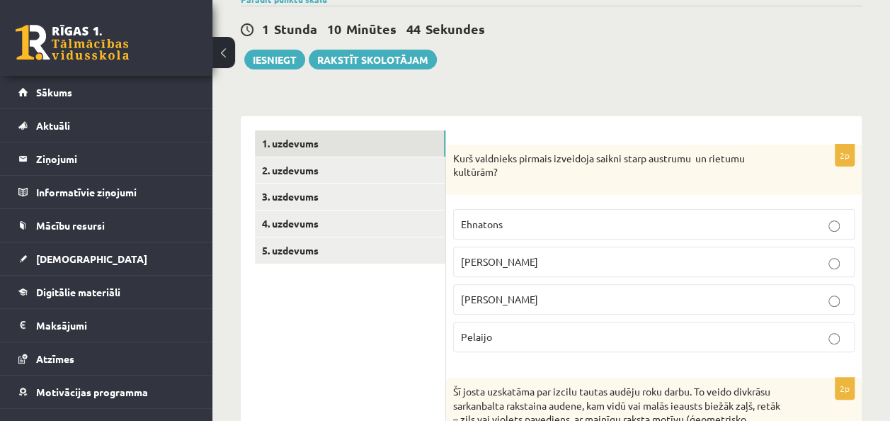
scroll to position [119, 0]
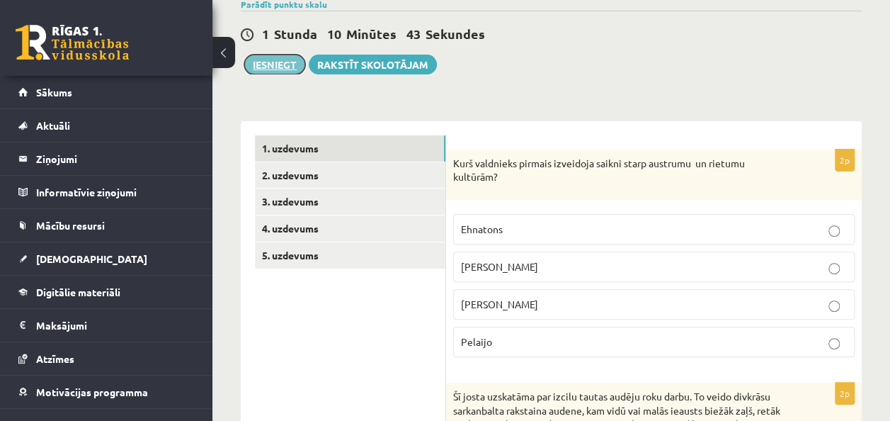
click at [285, 66] on button "Iesniegt" at bounding box center [274, 65] width 61 height 20
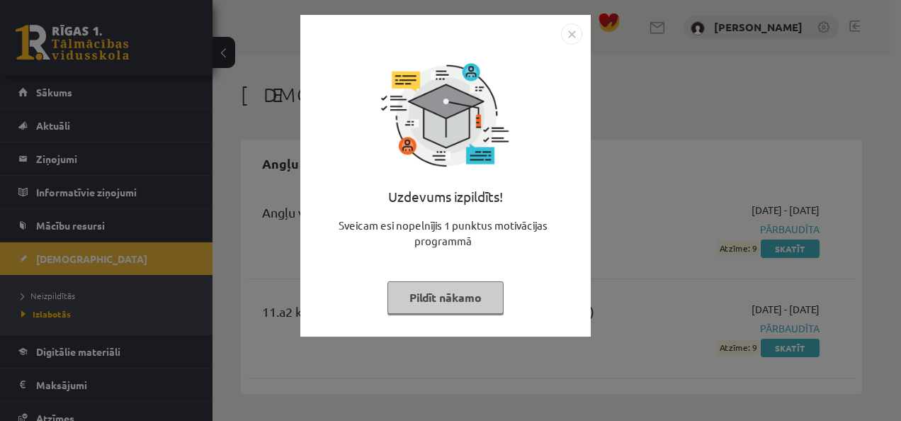
click at [445, 321] on div "Uzdevums izpildīts! Sveicam esi nopelnījis 1 punktus motivācijas programmā Pild…" at bounding box center [445, 186] width 273 height 283
click at [448, 304] on button "Pildīt nākamo" at bounding box center [445, 297] width 116 height 33
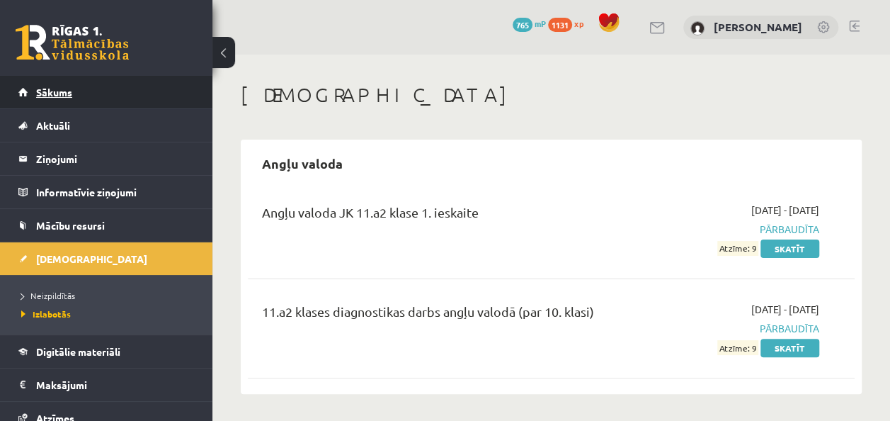
click at [50, 105] on link "Sākums" at bounding box center [106, 92] width 176 height 33
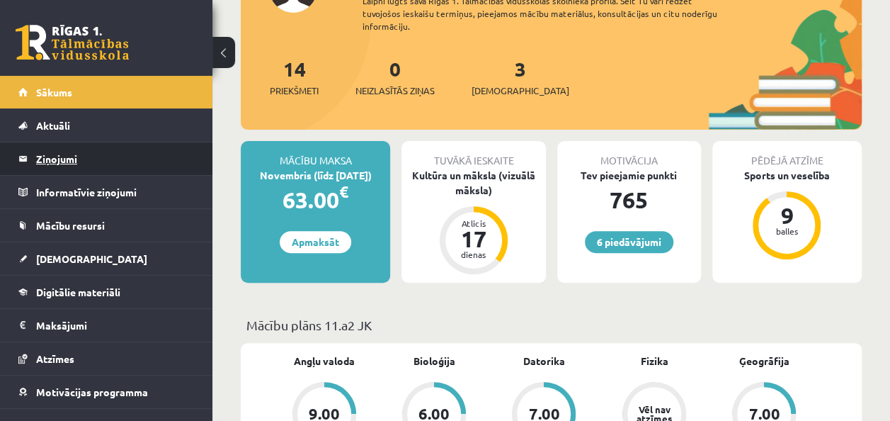
scroll to position [142, 0]
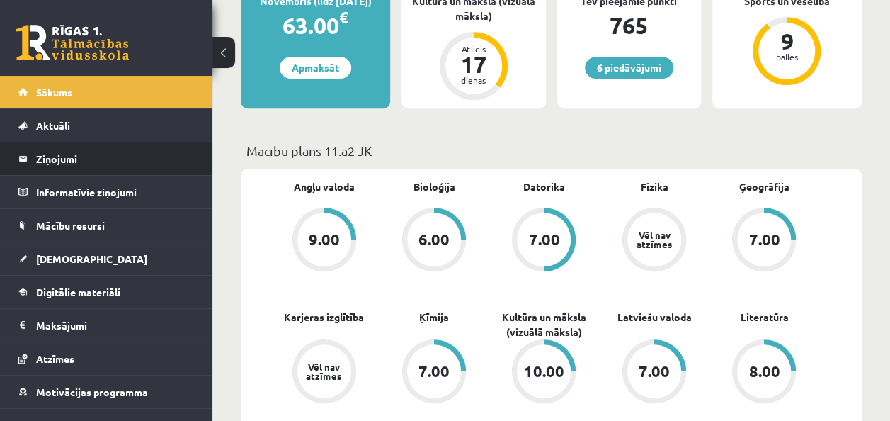
scroll to position [319, 0]
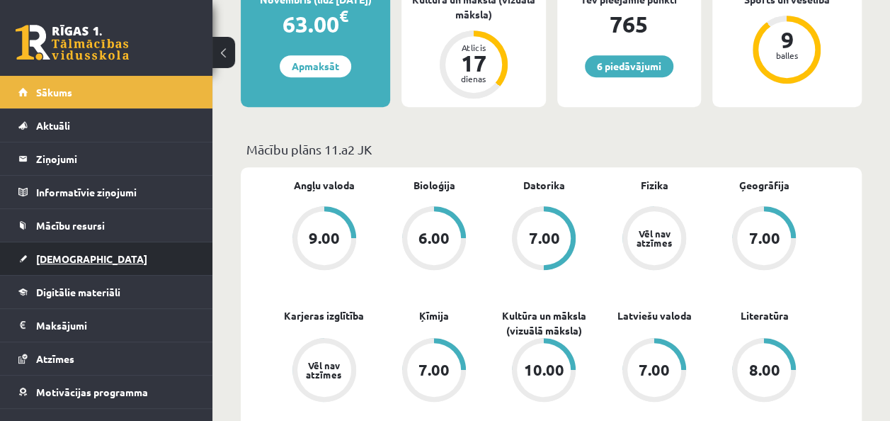
click at [71, 264] on link "[DEMOGRAPHIC_DATA]" at bounding box center [106, 258] width 176 height 33
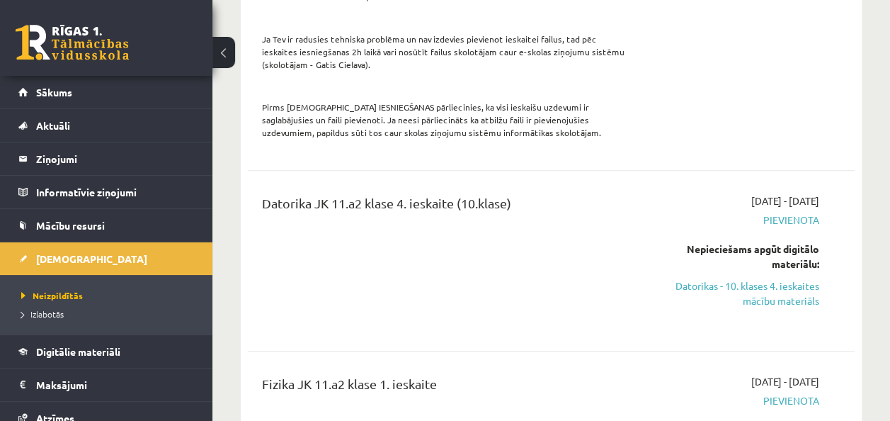
scroll to position [580, 0]
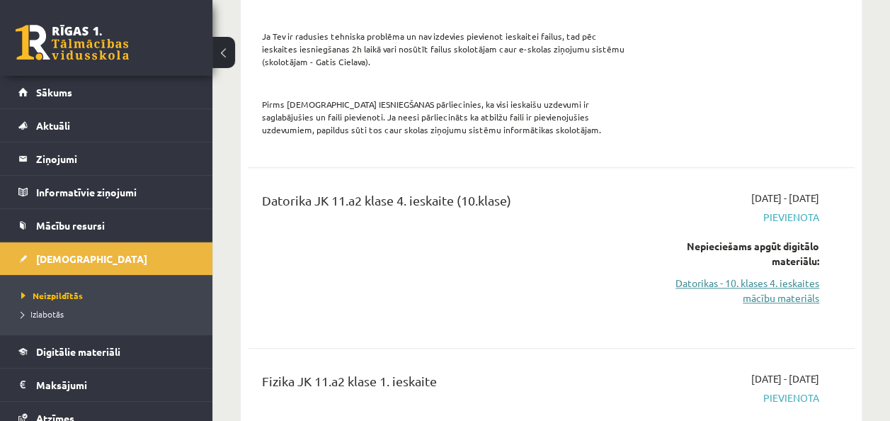
click at [780, 290] on link "Datorikas - 10. klases 4. ieskaites mācību materiāls" at bounding box center [733, 290] width 171 height 30
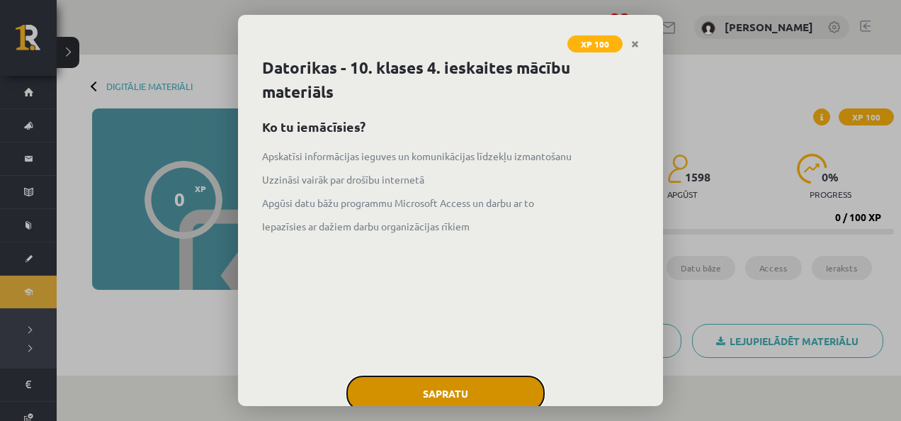
click at [443, 399] on button "Sapratu" at bounding box center [445, 392] width 198 height 35
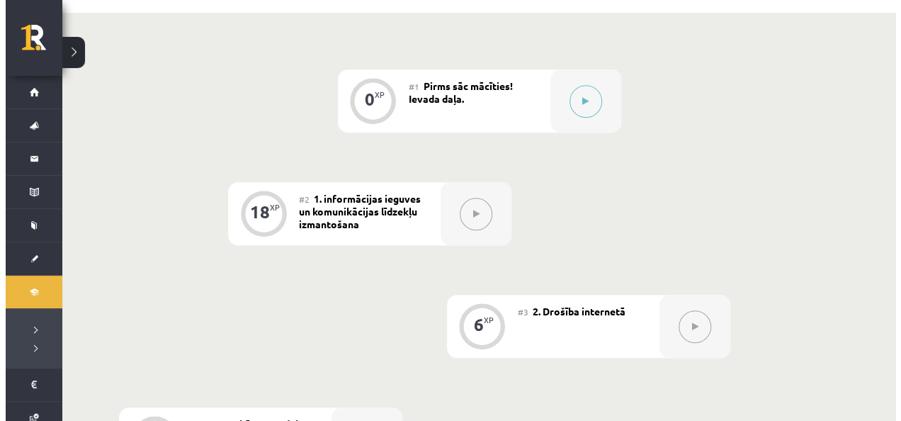
scroll to position [345, 0]
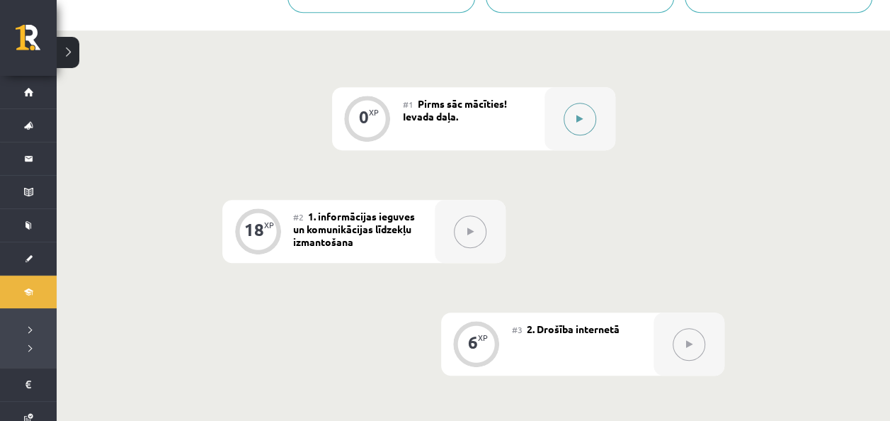
click at [583, 117] on button at bounding box center [580, 119] width 33 height 33
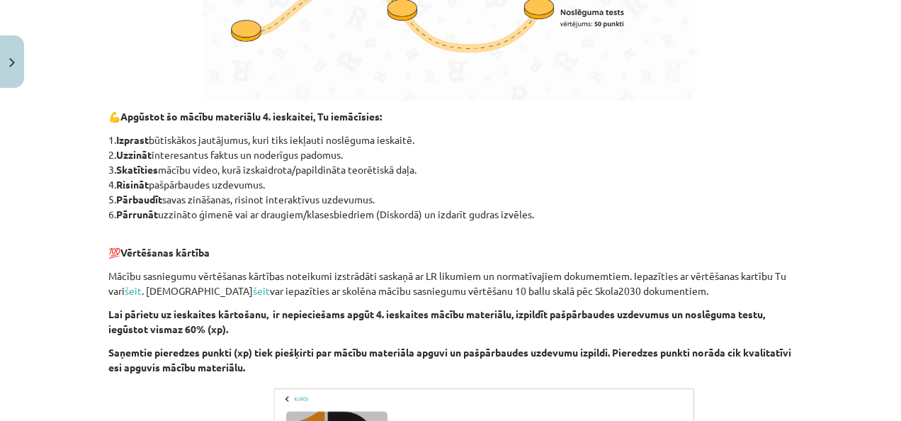
scroll to position [938, 0]
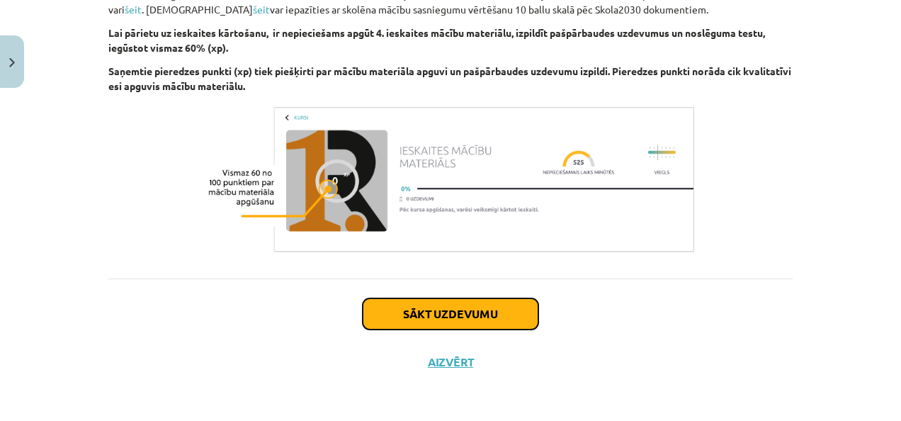
click at [409, 314] on button "Sākt uzdevumu" at bounding box center [451, 313] width 176 height 31
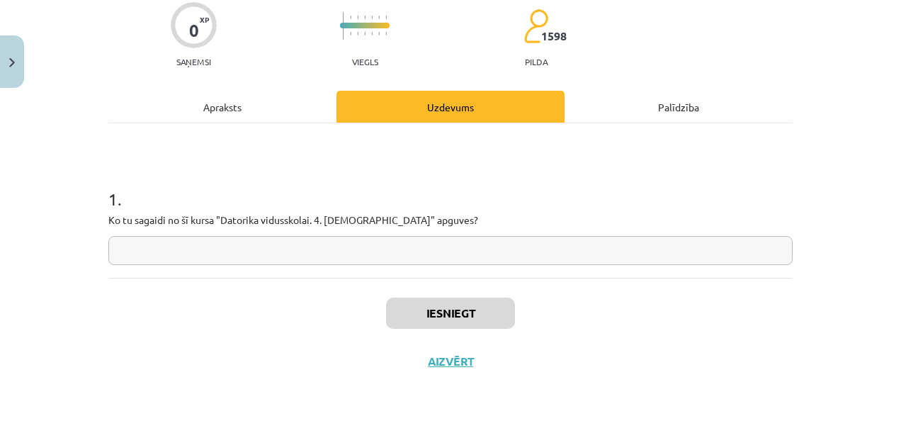
scroll to position [35, 0]
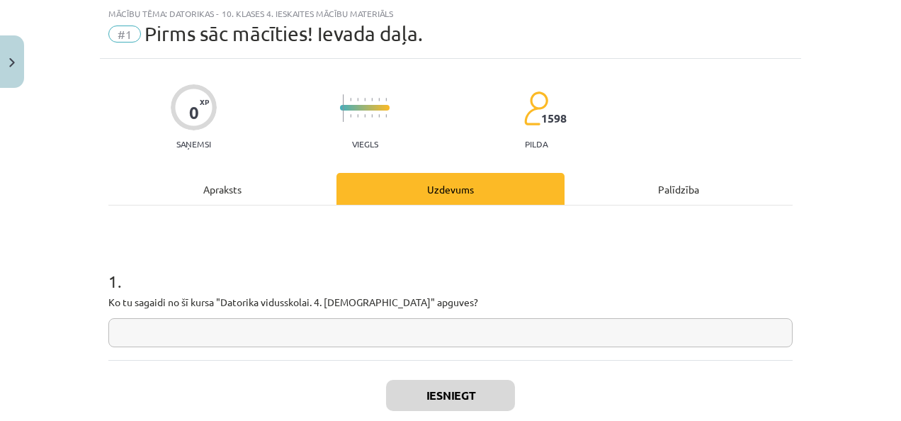
click at [309, 327] on input "text" at bounding box center [450, 332] width 684 height 29
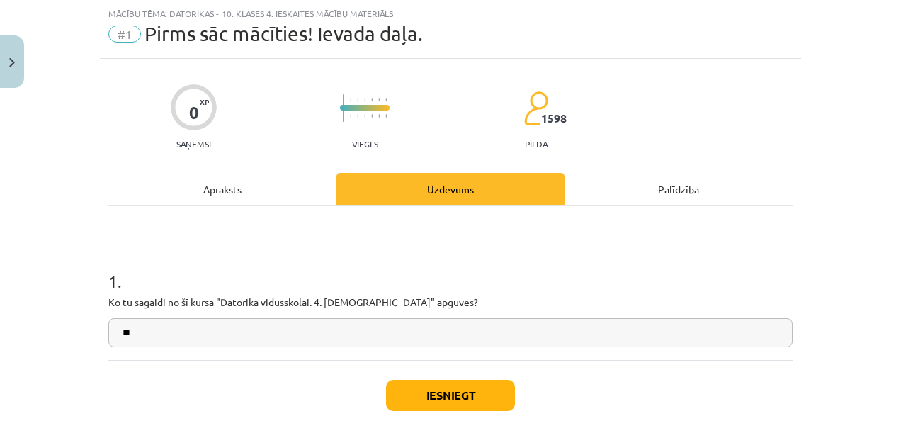
type input "*"
type input "**********"
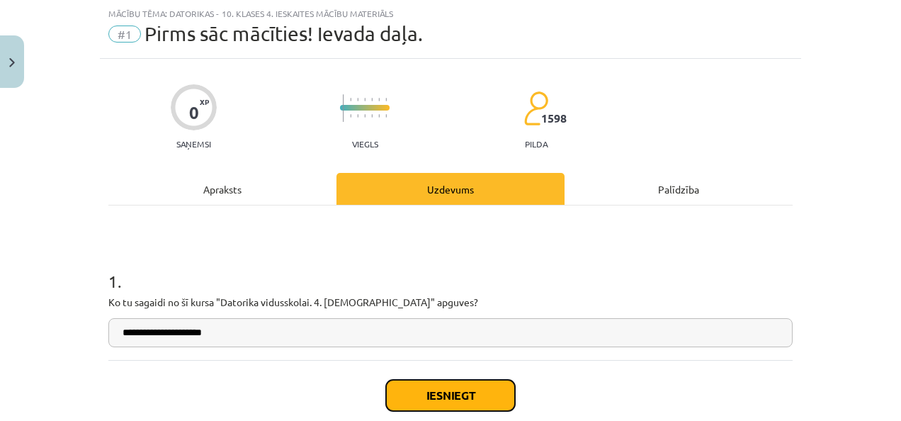
click at [445, 384] on button "Iesniegt" at bounding box center [450, 395] width 129 height 31
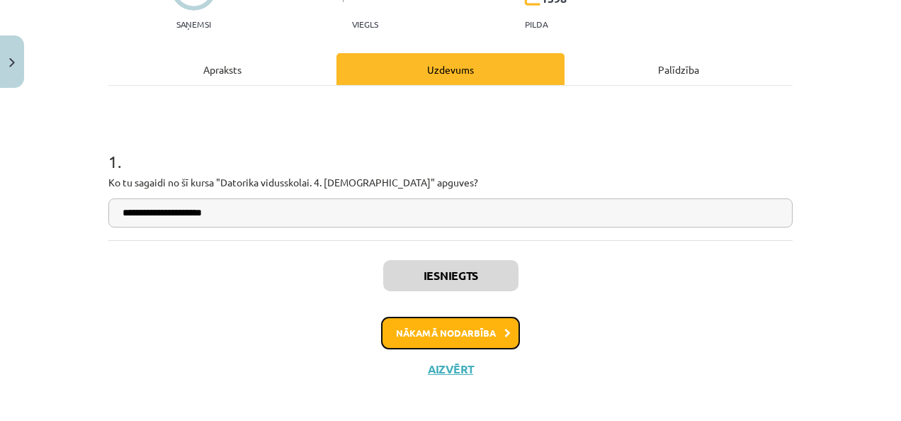
click at [438, 333] on button "Nākamā nodarbība" at bounding box center [450, 333] width 139 height 33
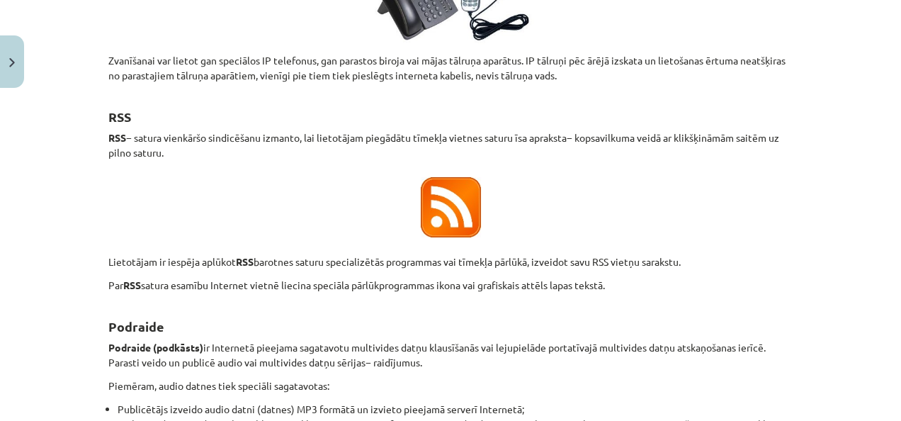
scroll to position [2530, 0]
